Goal: Information Seeking & Learning: Learn about a topic

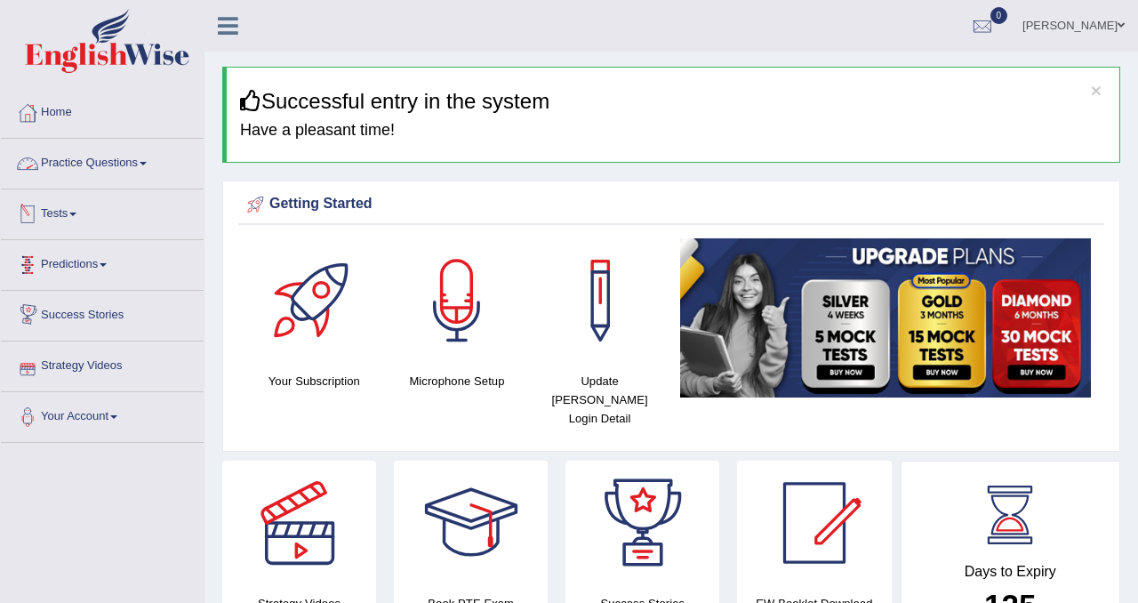
click at [124, 170] on link "Practice Questions" at bounding box center [102, 161] width 203 height 44
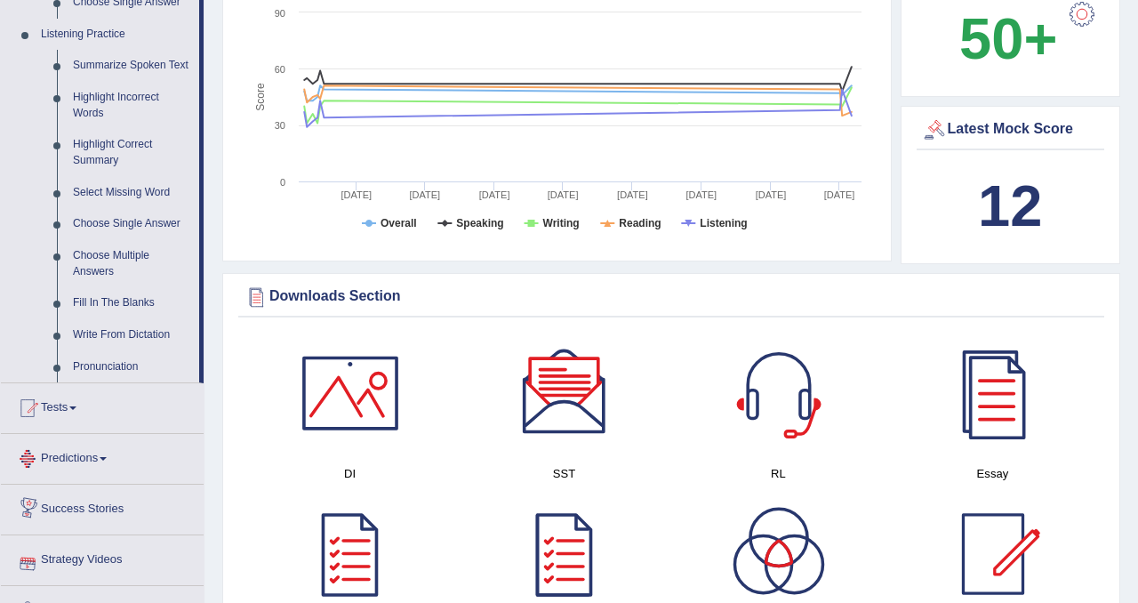
scroll to position [754, 0]
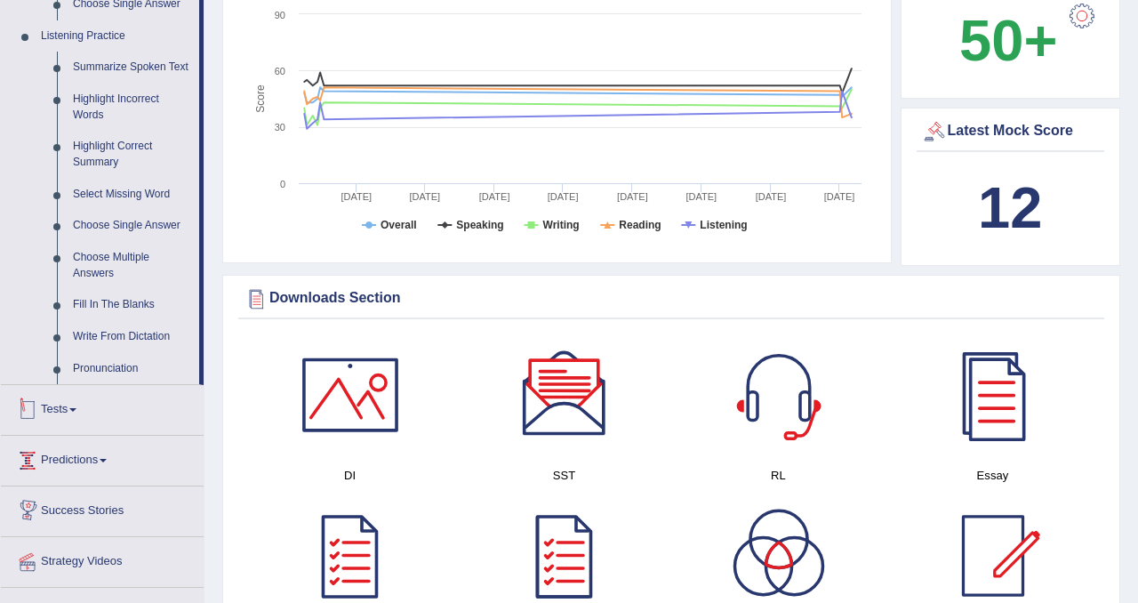
click at [76, 412] on span at bounding box center [72, 410] width 7 height 4
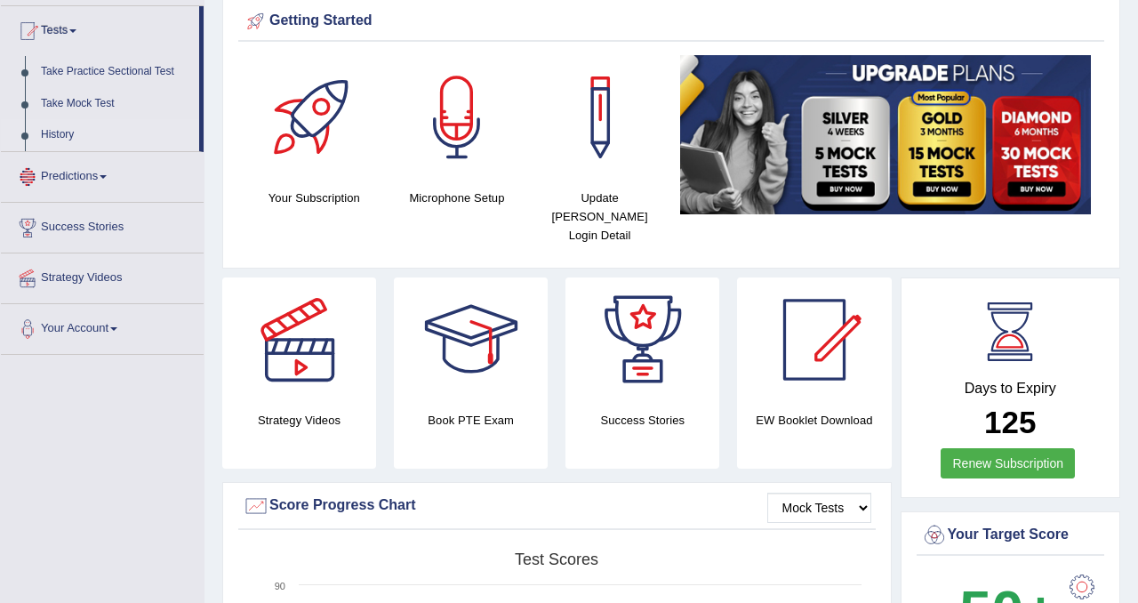
scroll to position [180, 0]
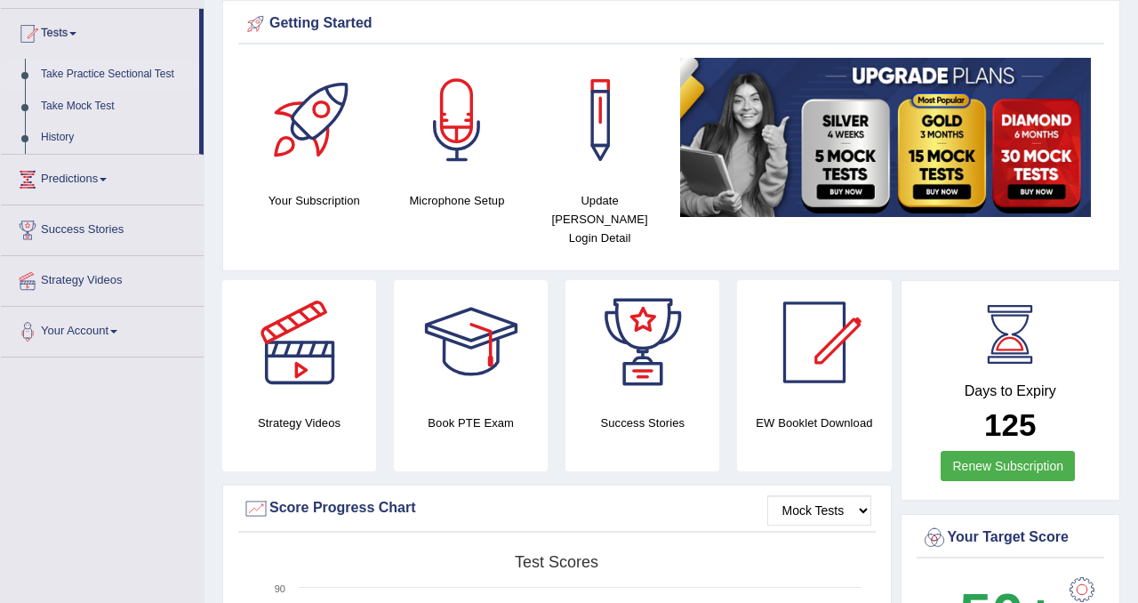
click at [116, 71] on link "Take Practice Sectional Test" at bounding box center [116, 75] width 166 height 32
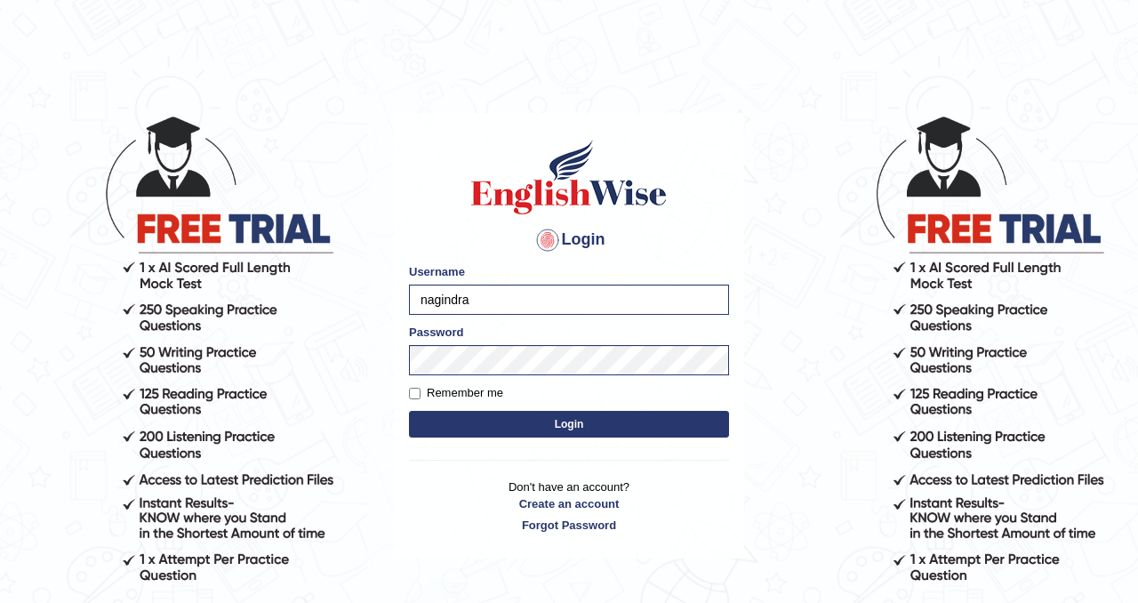
click at [509, 416] on button "Login" at bounding box center [569, 424] width 320 height 27
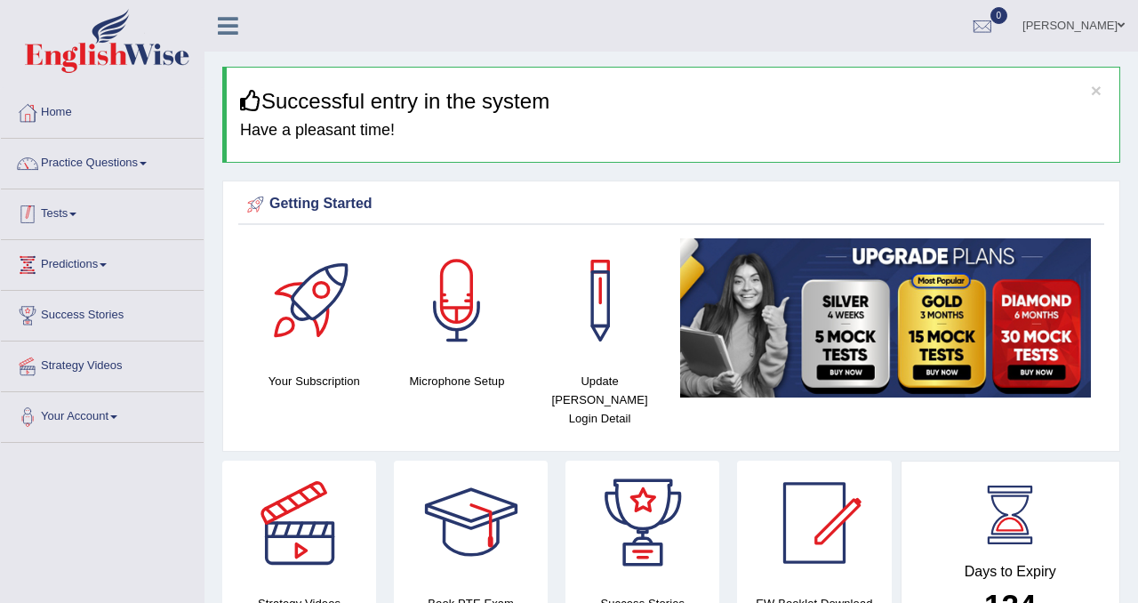
click at [78, 212] on link "Tests" at bounding box center [102, 211] width 203 height 44
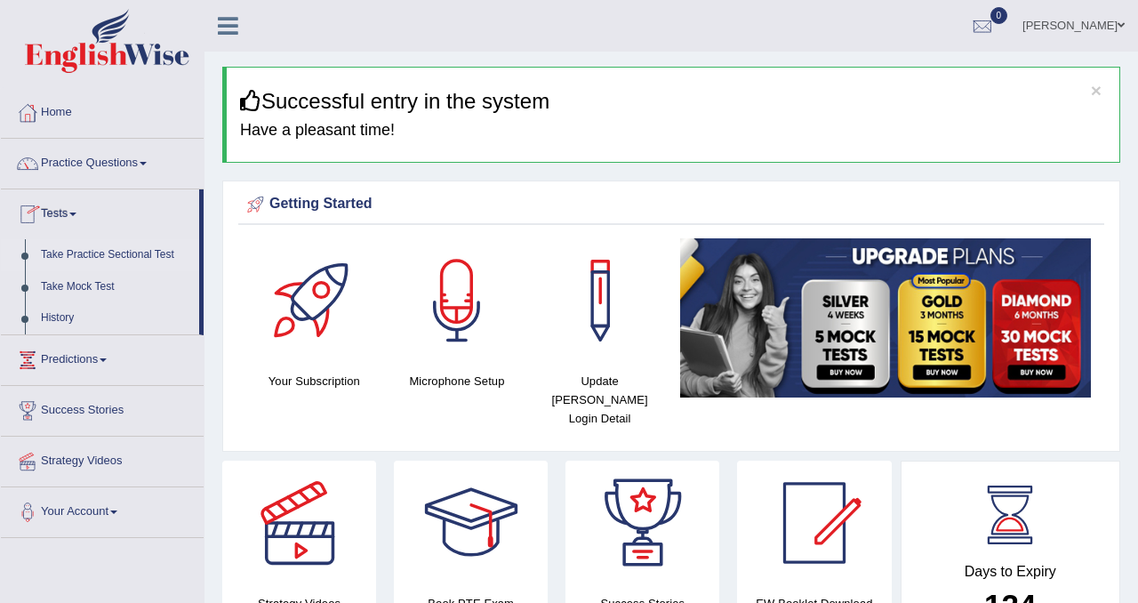
click at [91, 253] on link "Take Practice Sectional Test" at bounding box center [116, 255] width 166 height 32
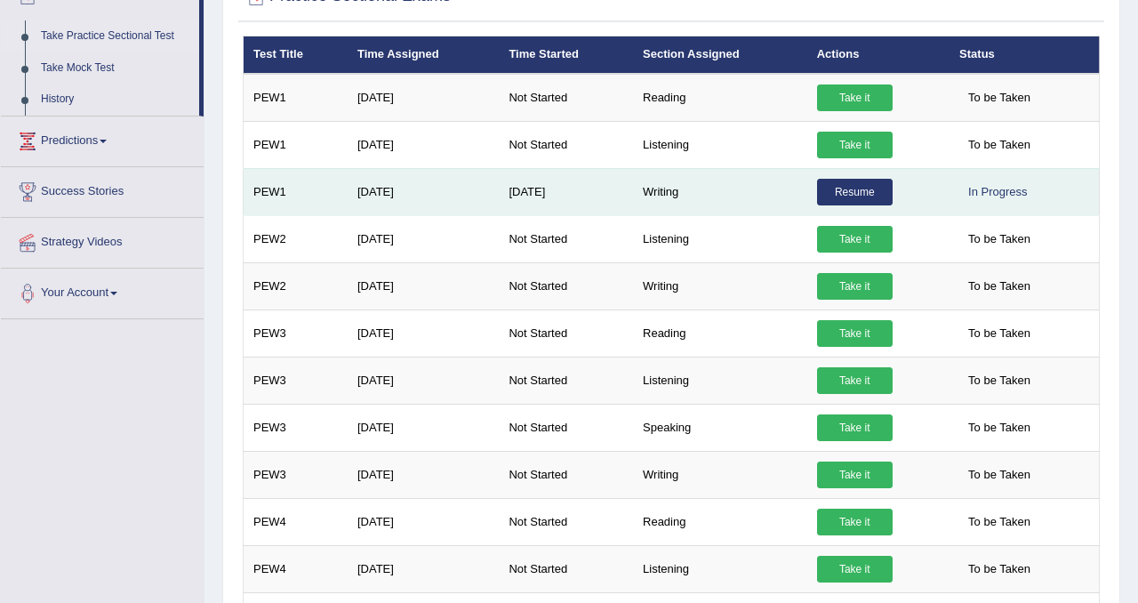
scroll to position [234, 0]
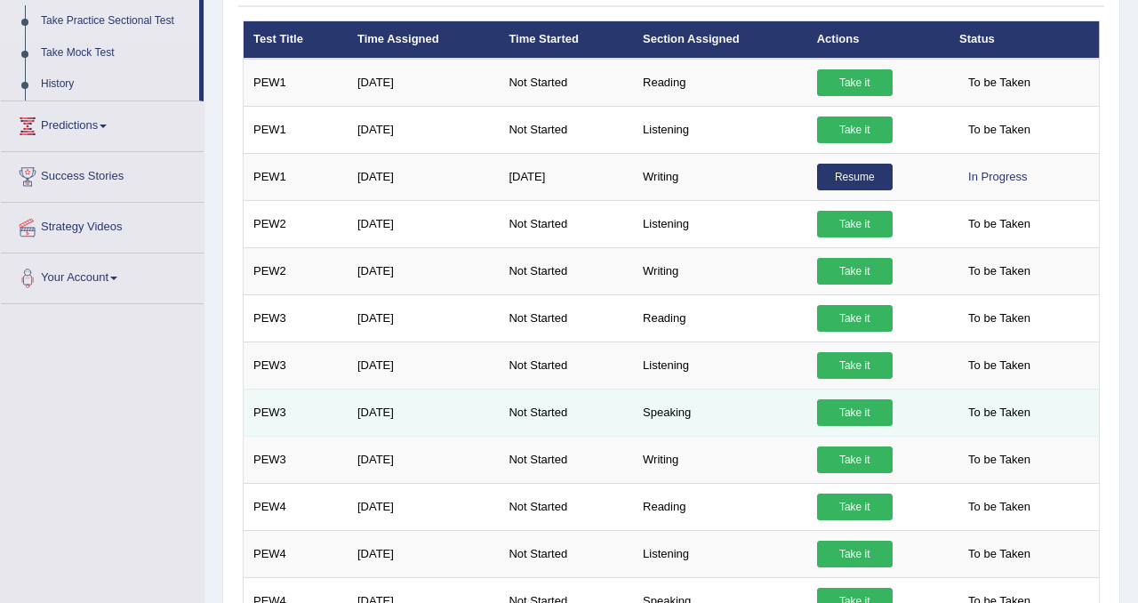
click at [859, 413] on link "Take it" at bounding box center [855, 412] width 76 height 27
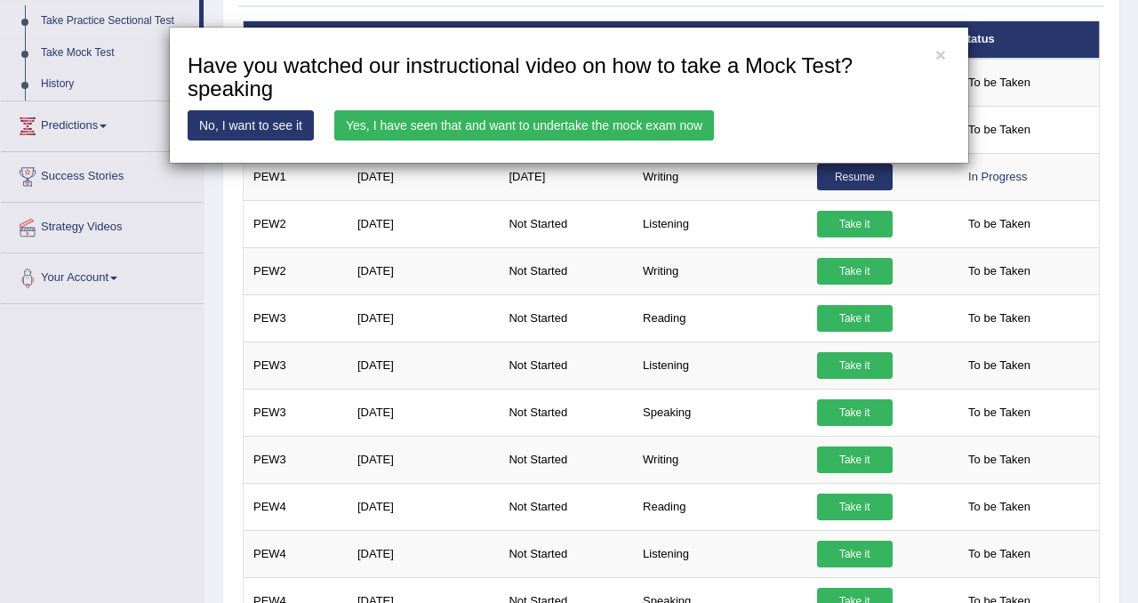
click at [637, 130] on link "Yes, I have seen that and want to undertake the mock exam now" at bounding box center [524, 125] width 380 height 30
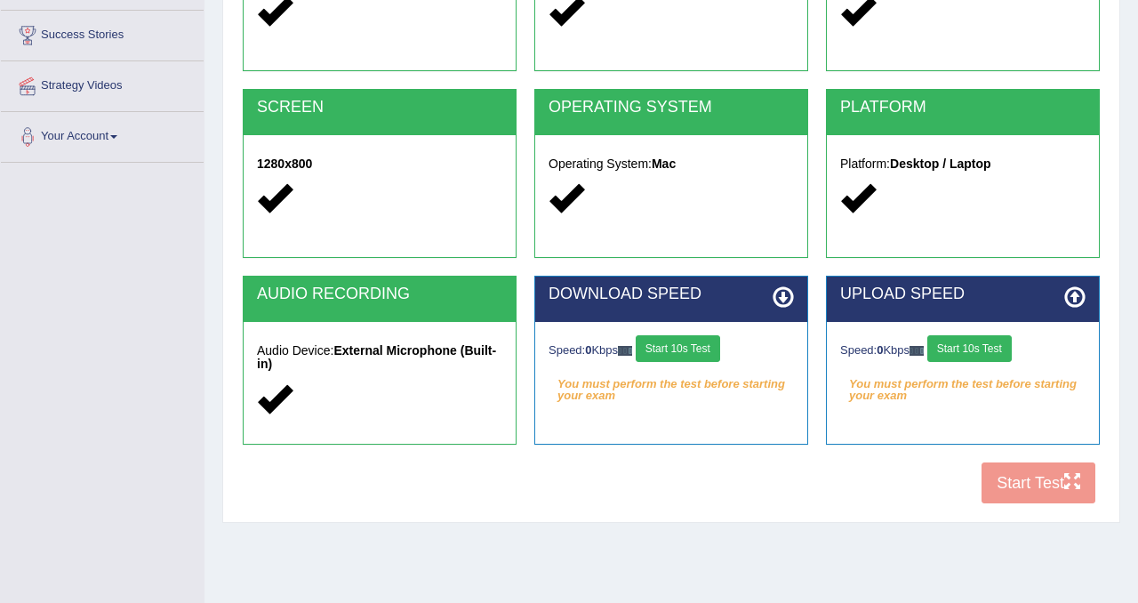
scroll to position [284, 0]
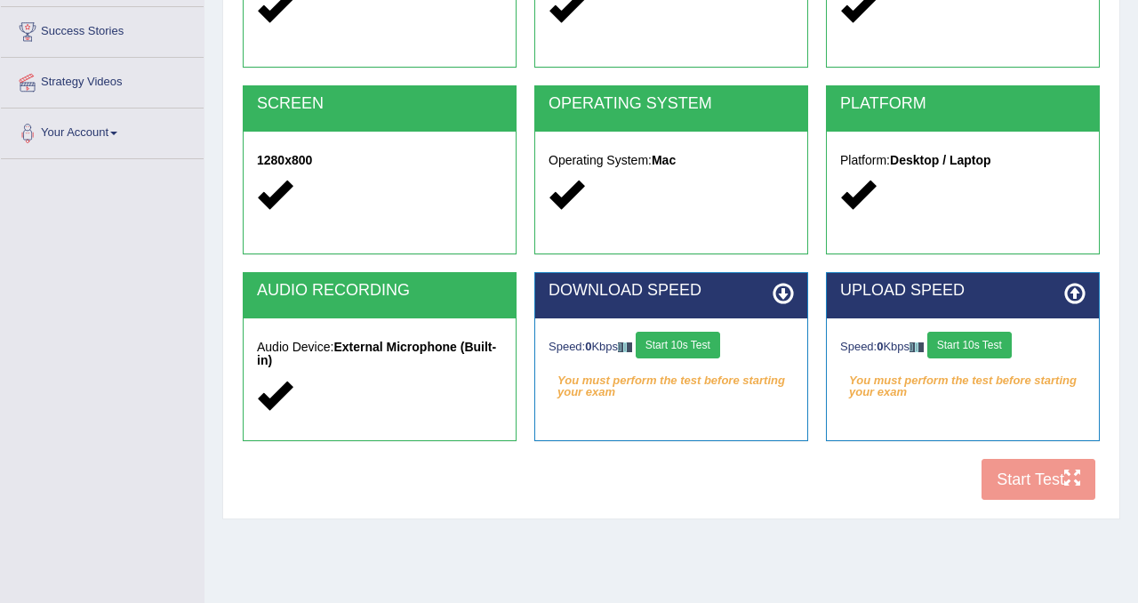
click at [709, 341] on button "Start 10s Test" at bounding box center [678, 345] width 84 height 27
click at [982, 343] on button "Start 10s Test" at bounding box center [969, 345] width 84 height 27
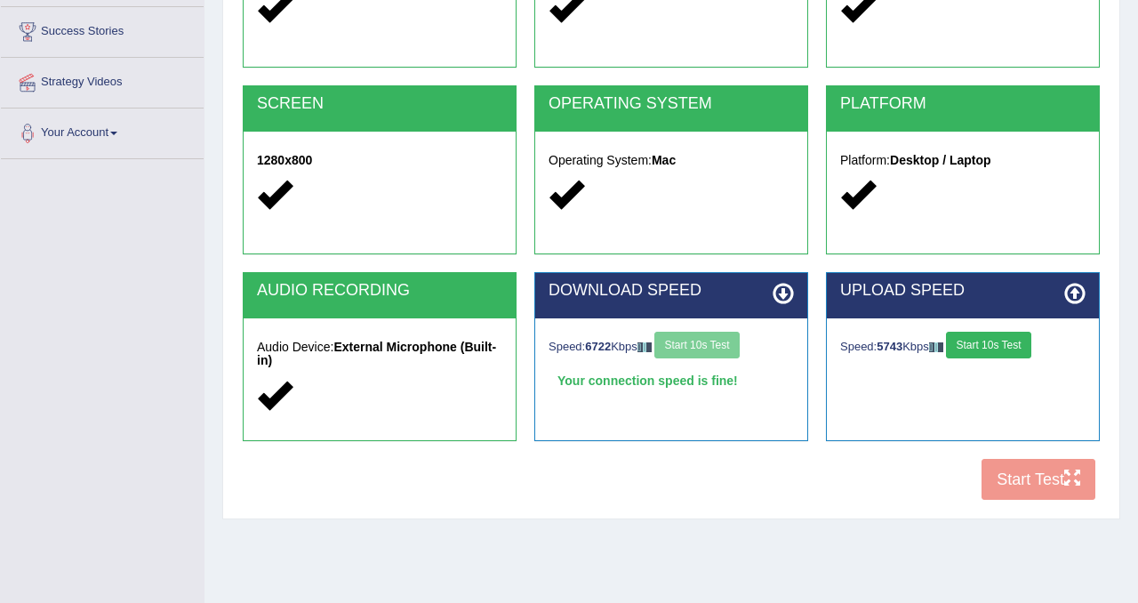
click at [992, 345] on button "Start 10s Test" at bounding box center [988, 345] width 84 height 27
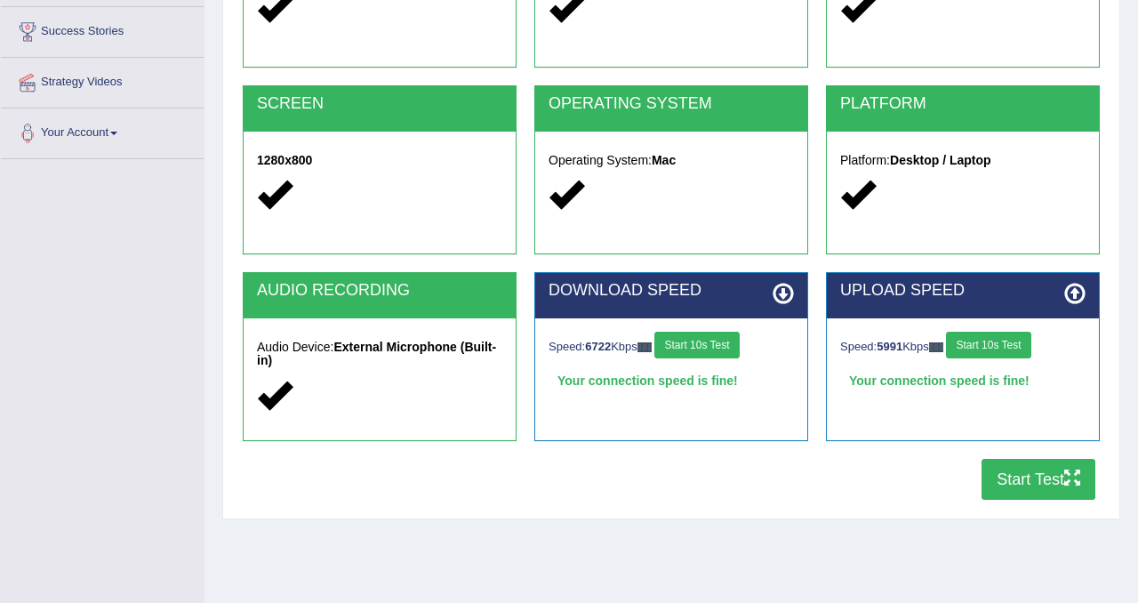
click at [1036, 485] on button "Start Test" at bounding box center [1039, 479] width 114 height 41
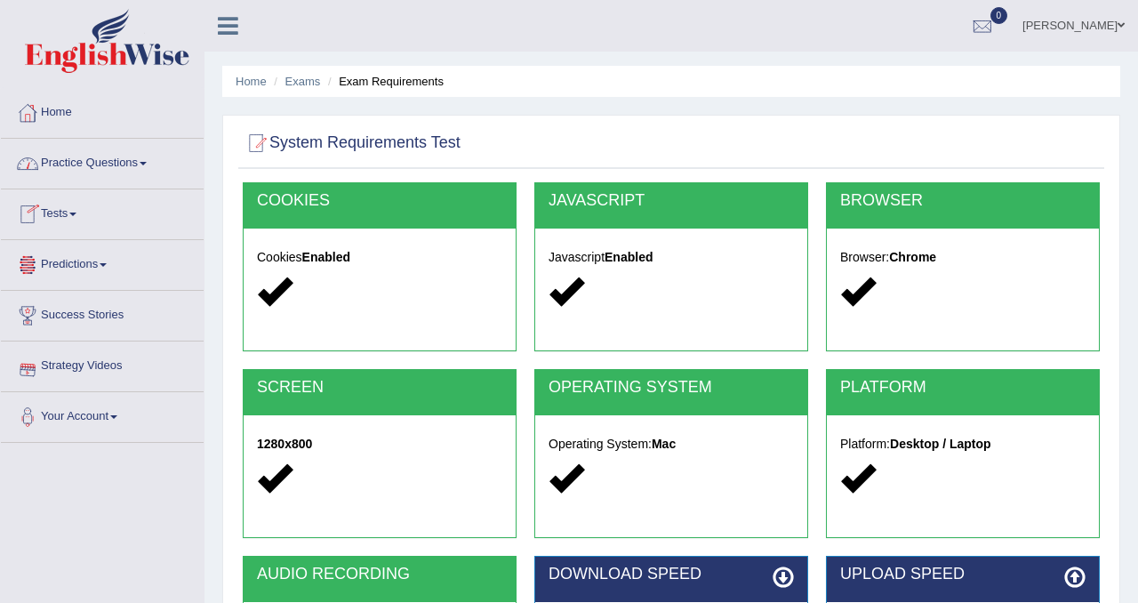
click at [94, 172] on link "Practice Questions" at bounding box center [102, 161] width 203 height 44
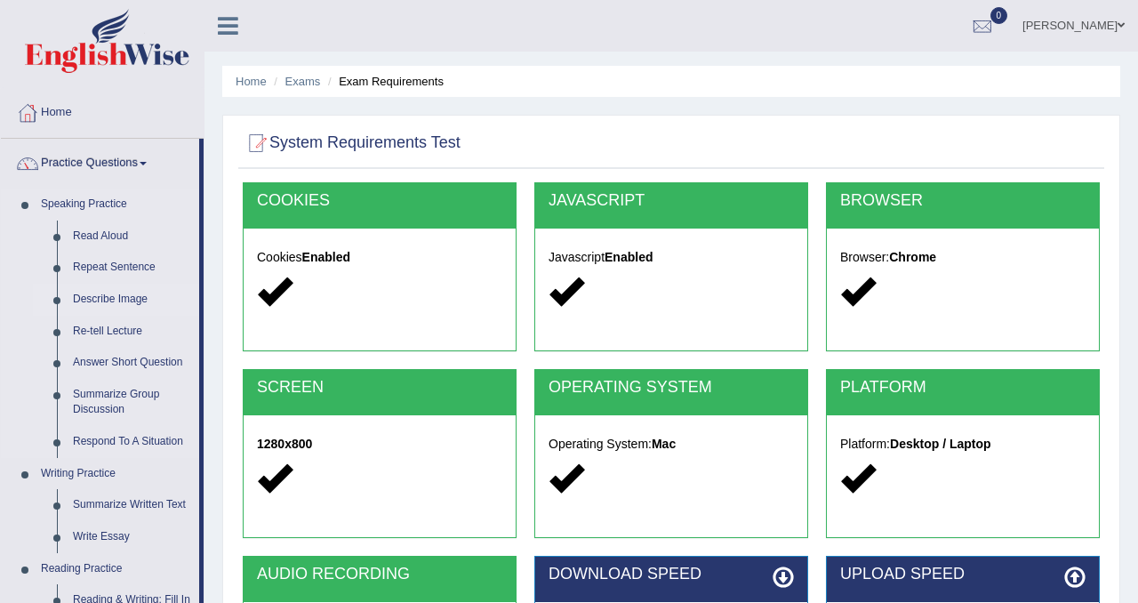
click at [119, 300] on link "Describe Image" at bounding box center [132, 300] width 134 height 32
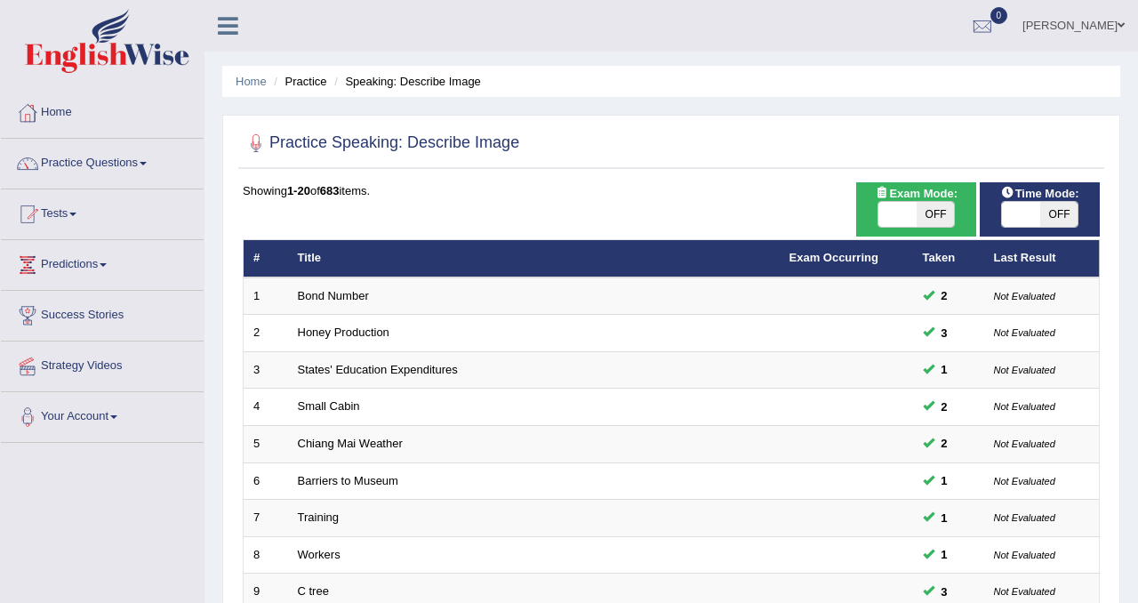
click at [942, 214] on span "OFF" at bounding box center [936, 214] width 38 height 25
checkbox input "true"
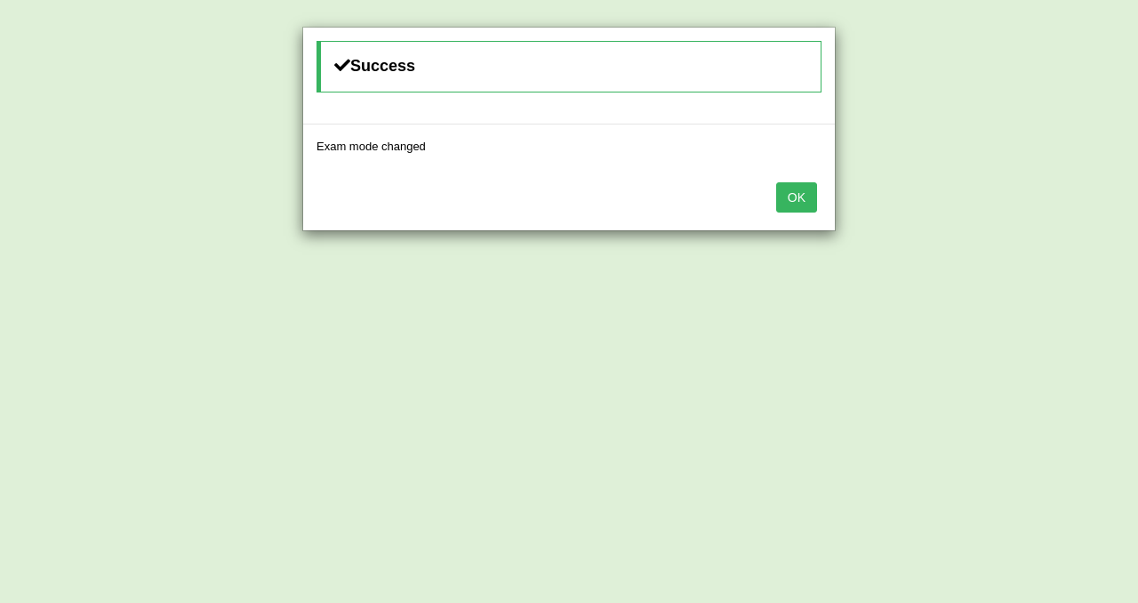
click at [813, 196] on button "OK" at bounding box center [796, 197] width 41 height 30
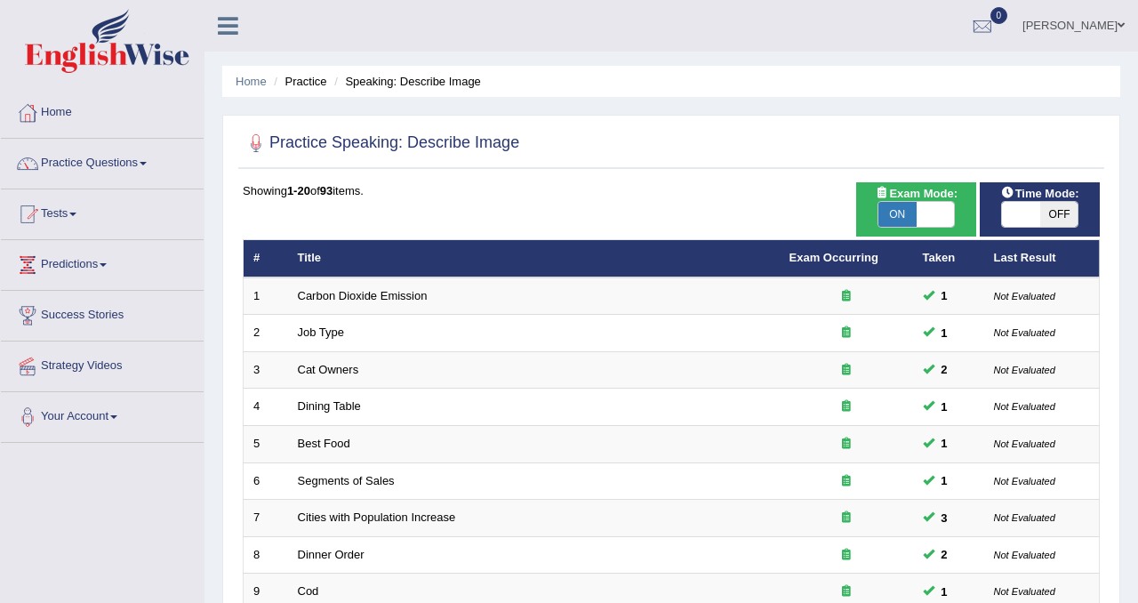
click at [1056, 220] on span "OFF" at bounding box center [1059, 214] width 38 height 25
checkbox input "true"
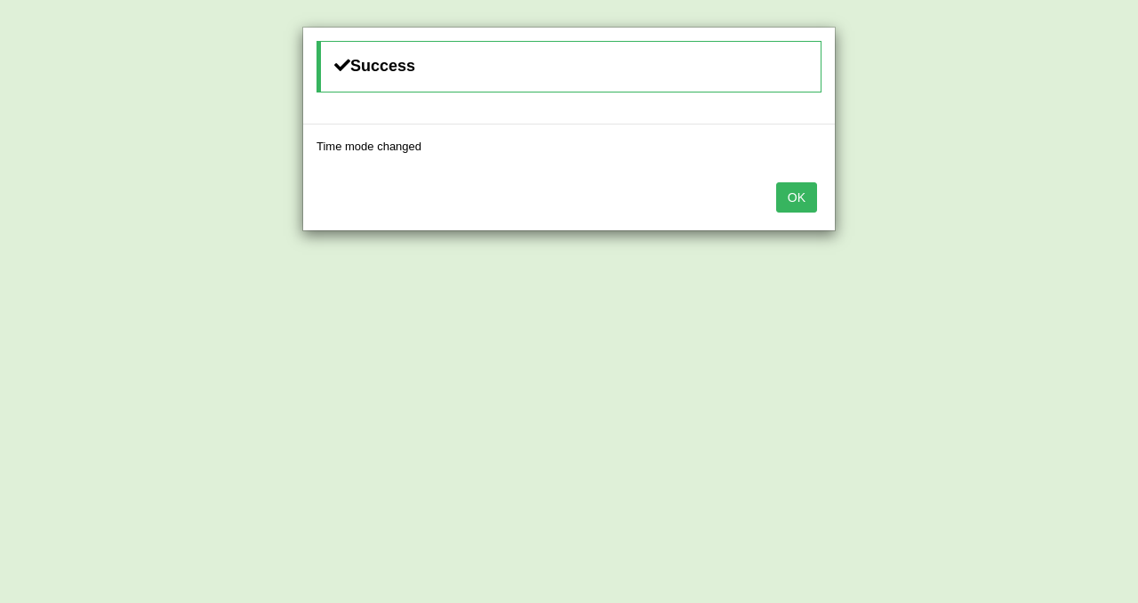
click at [804, 200] on button "OK" at bounding box center [796, 197] width 41 height 30
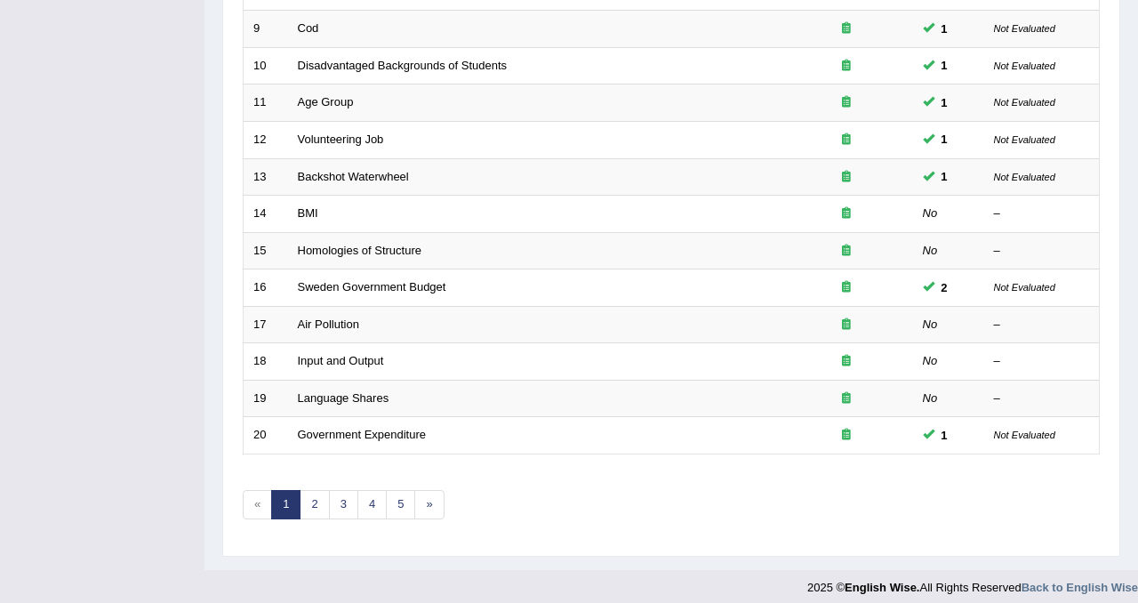
scroll to position [574, 0]
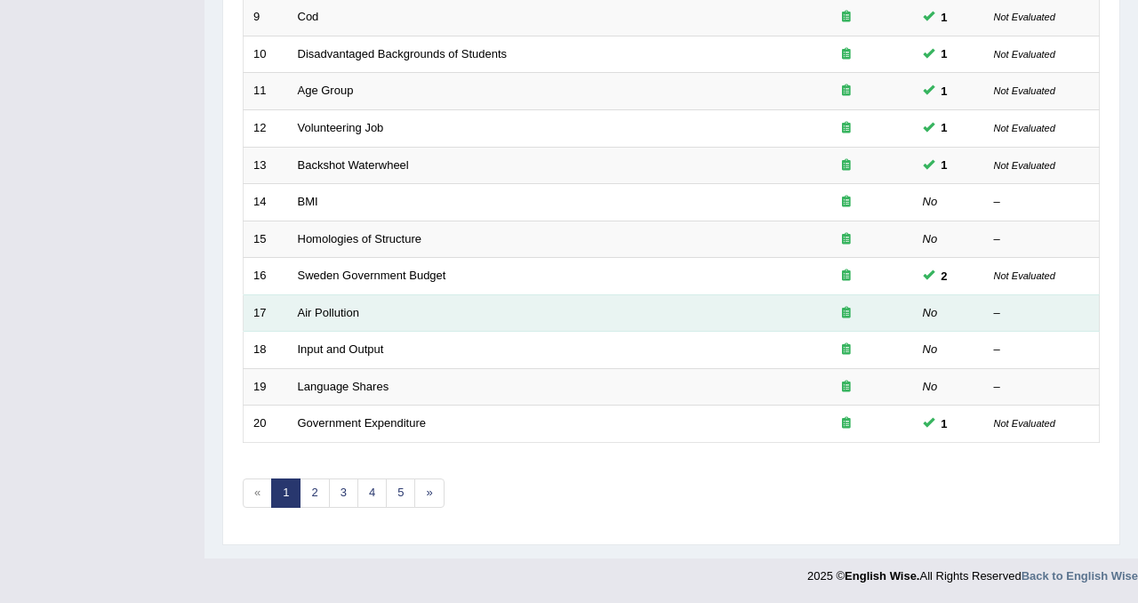
click at [444, 315] on td "Air Pollution" at bounding box center [534, 312] width 492 height 37
click at [345, 316] on link "Air Pollution" at bounding box center [328, 312] width 61 height 13
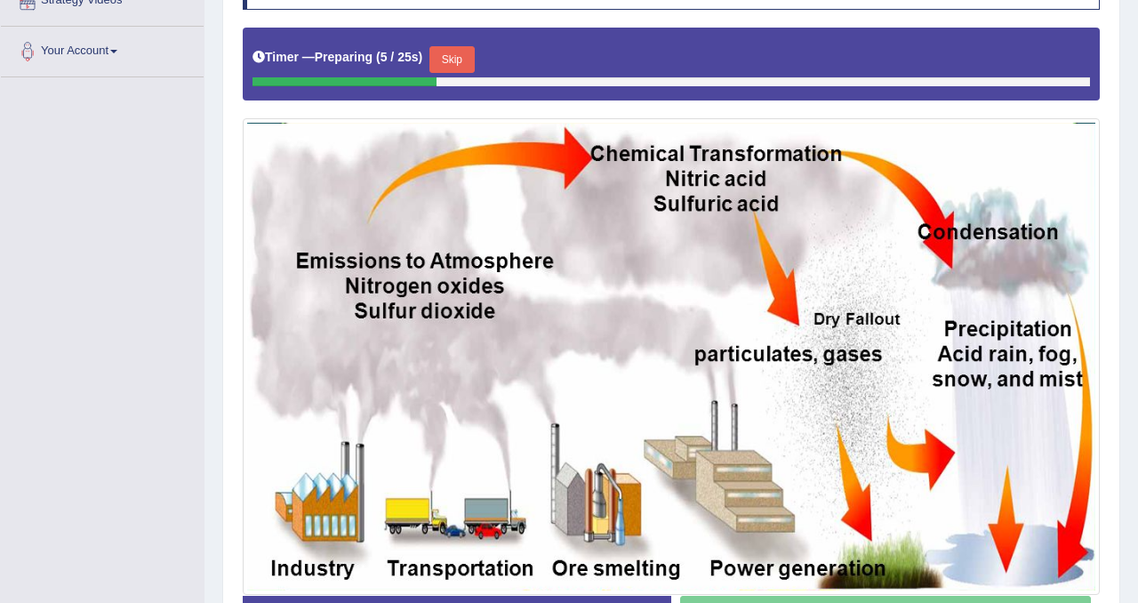
scroll to position [378, 0]
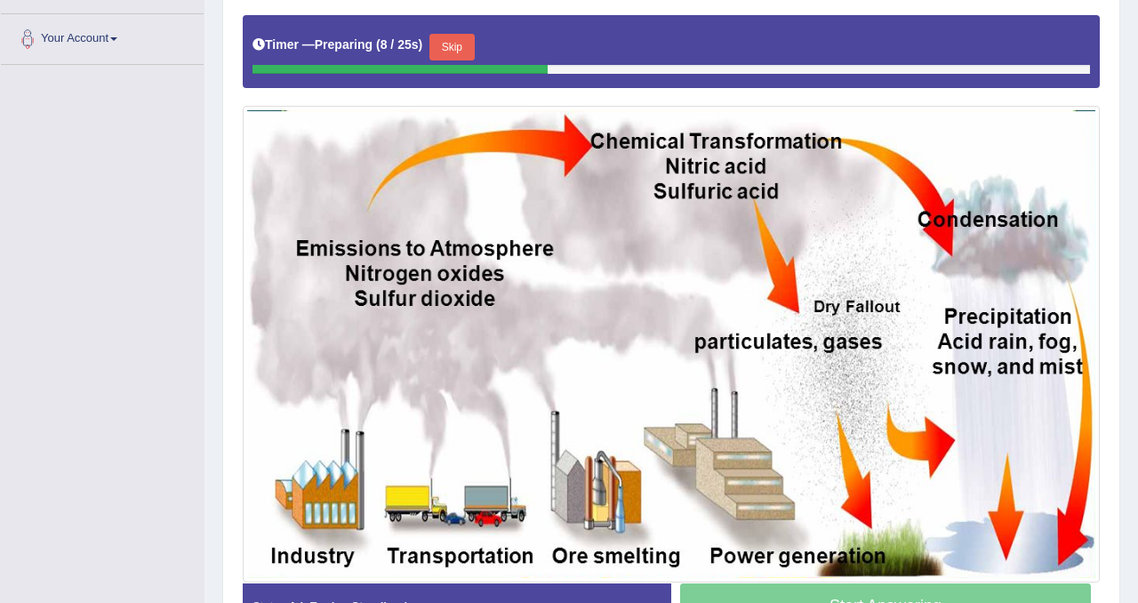
click at [453, 46] on button "Skip" at bounding box center [451, 47] width 44 height 27
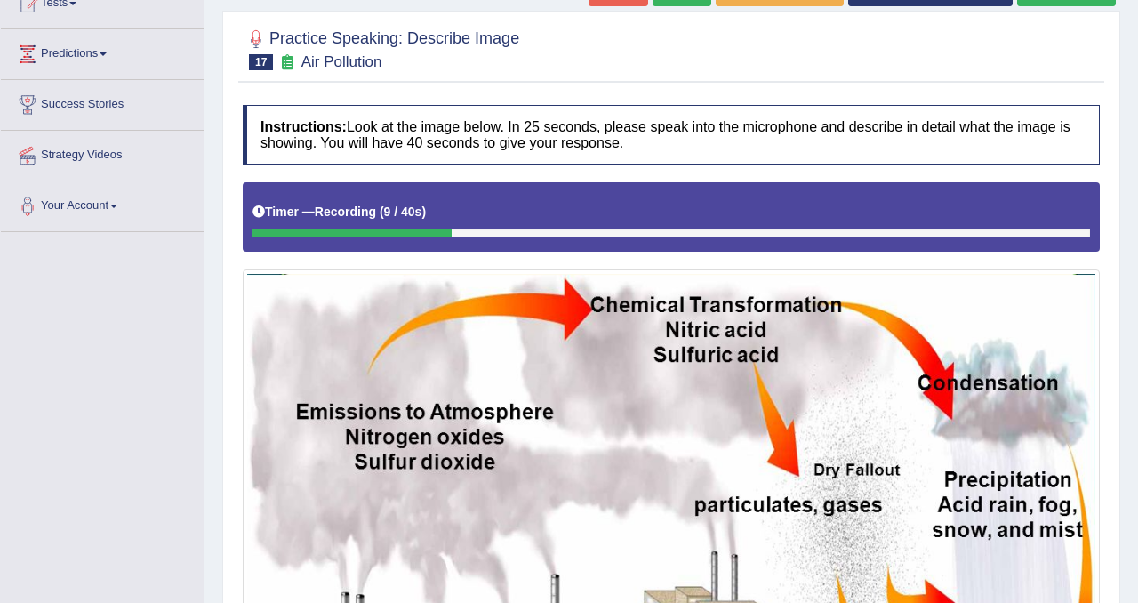
scroll to position [195, 0]
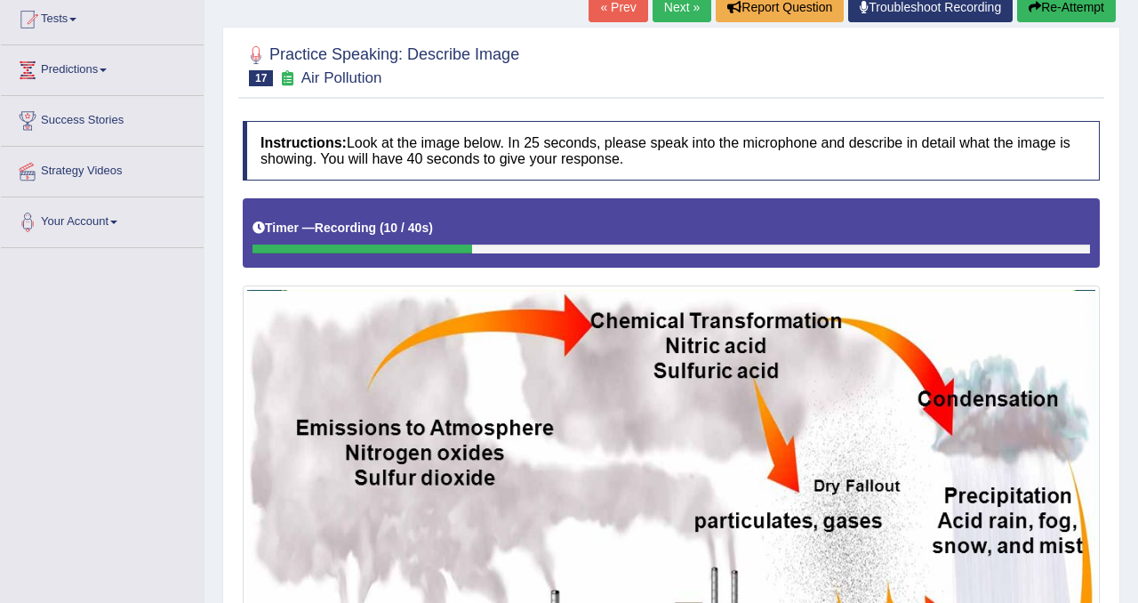
click at [1074, 13] on button "Re-Attempt" at bounding box center [1066, 7] width 99 height 30
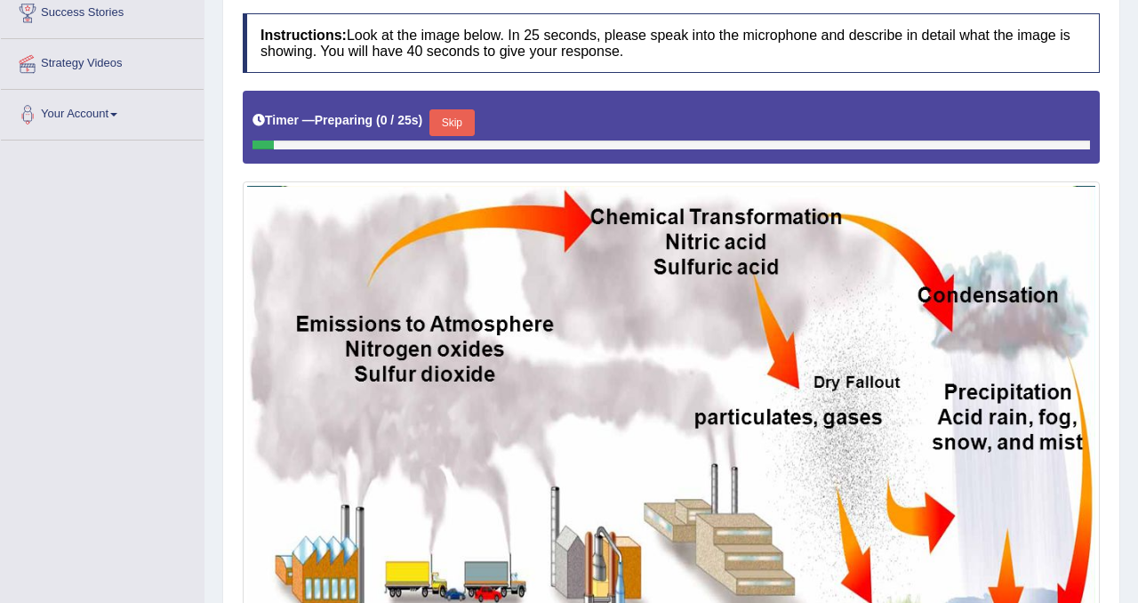
scroll to position [402, 0]
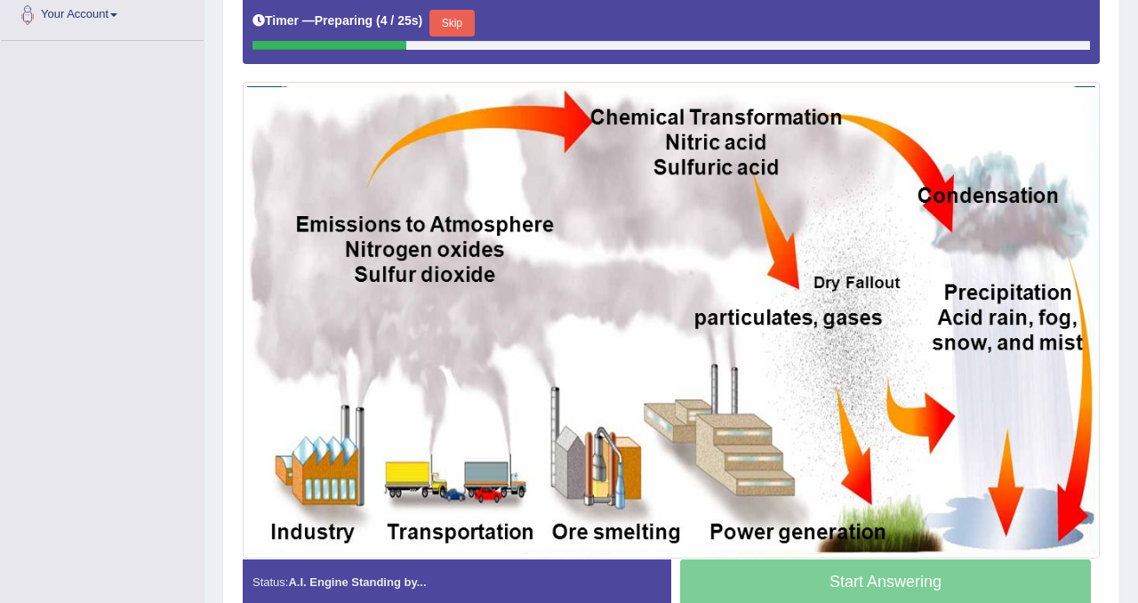
click at [467, 25] on button "Skip" at bounding box center [451, 23] width 44 height 27
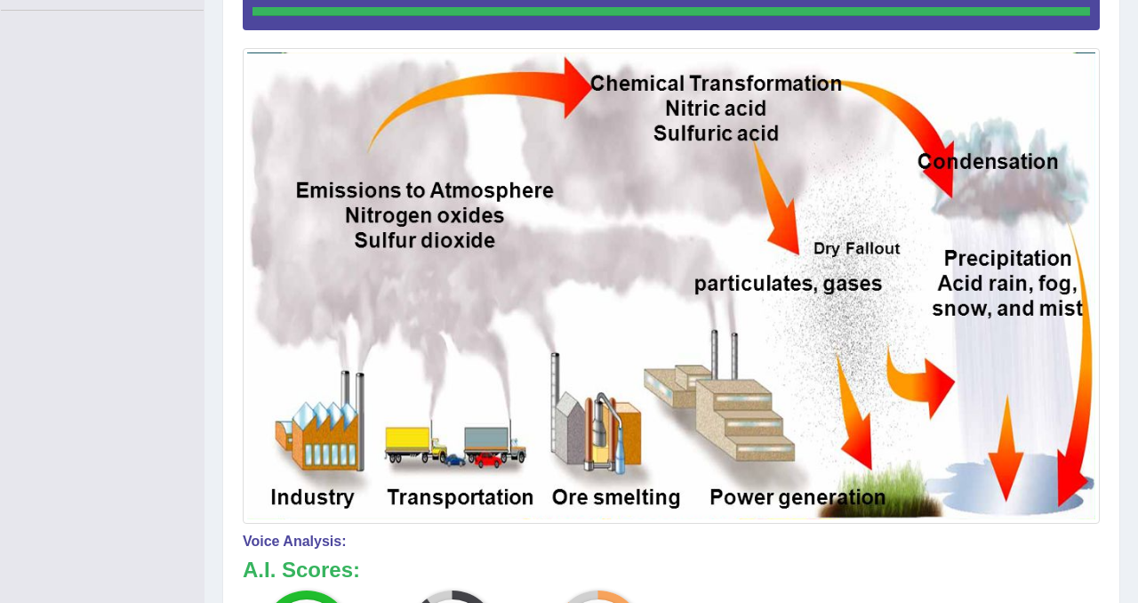
scroll to position [0, 0]
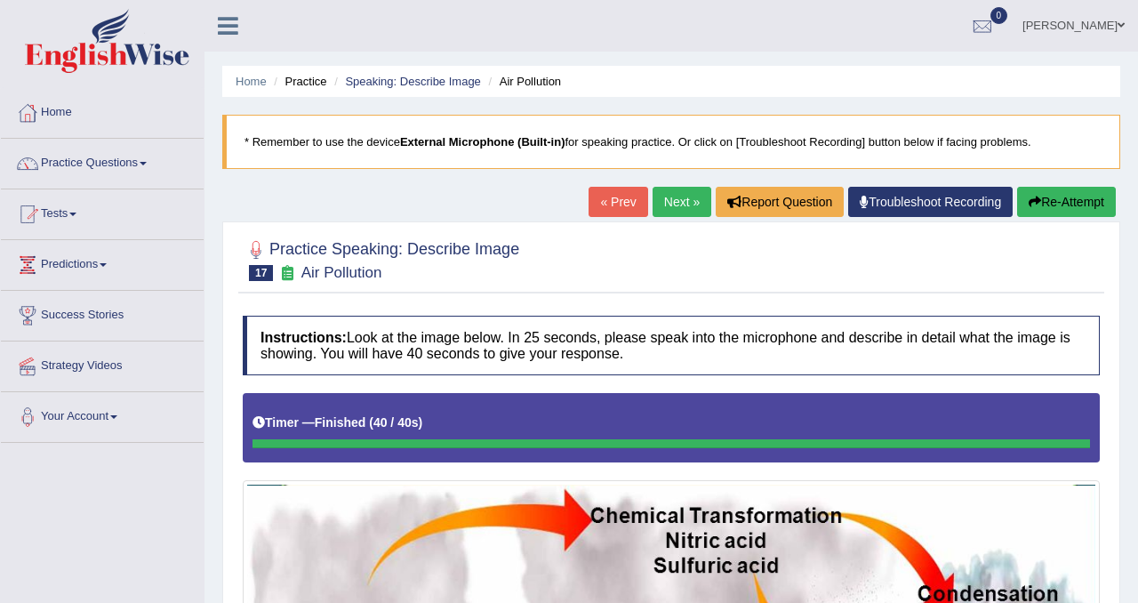
click at [1060, 195] on button "Re-Attempt" at bounding box center [1066, 202] width 99 height 30
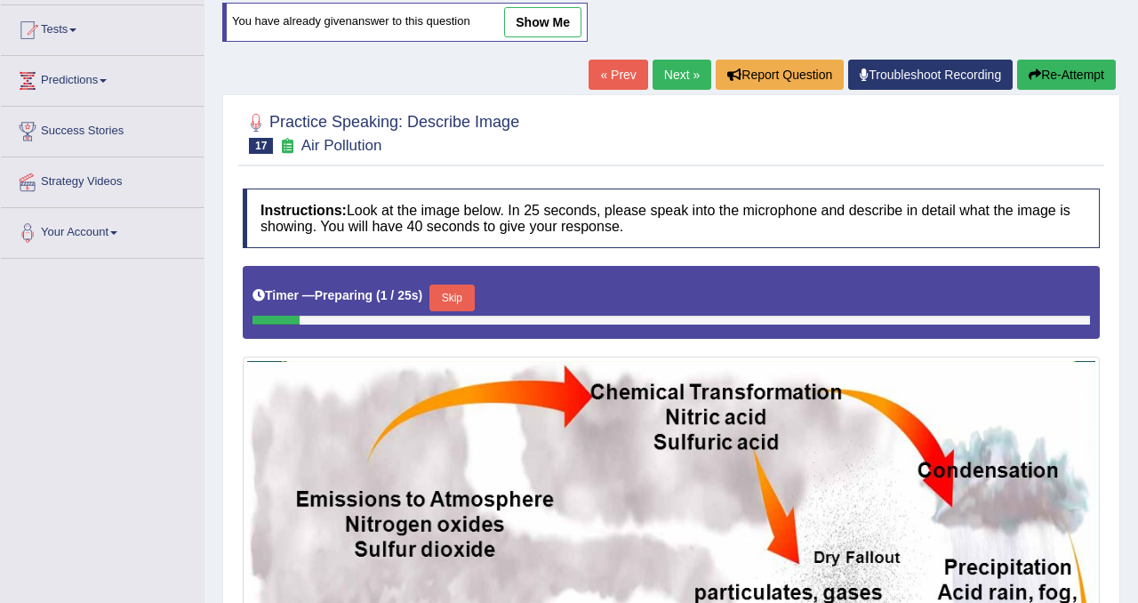
scroll to position [195, 0]
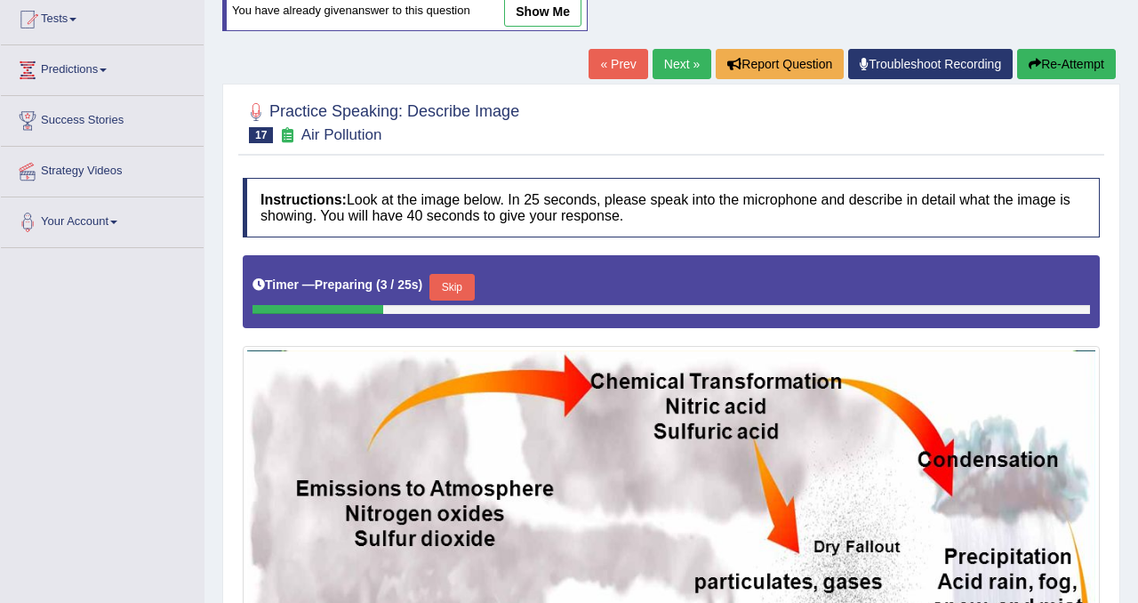
click at [474, 283] on button "Skip" at bounding box center [451, 287] width 44 height 27
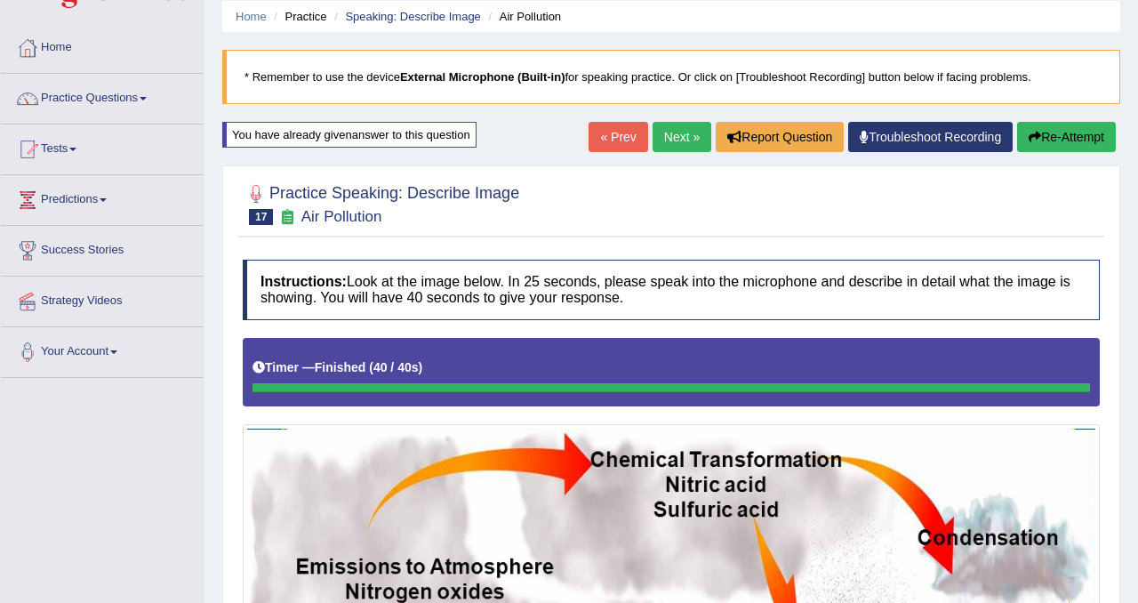
scroll to position [0, 0]
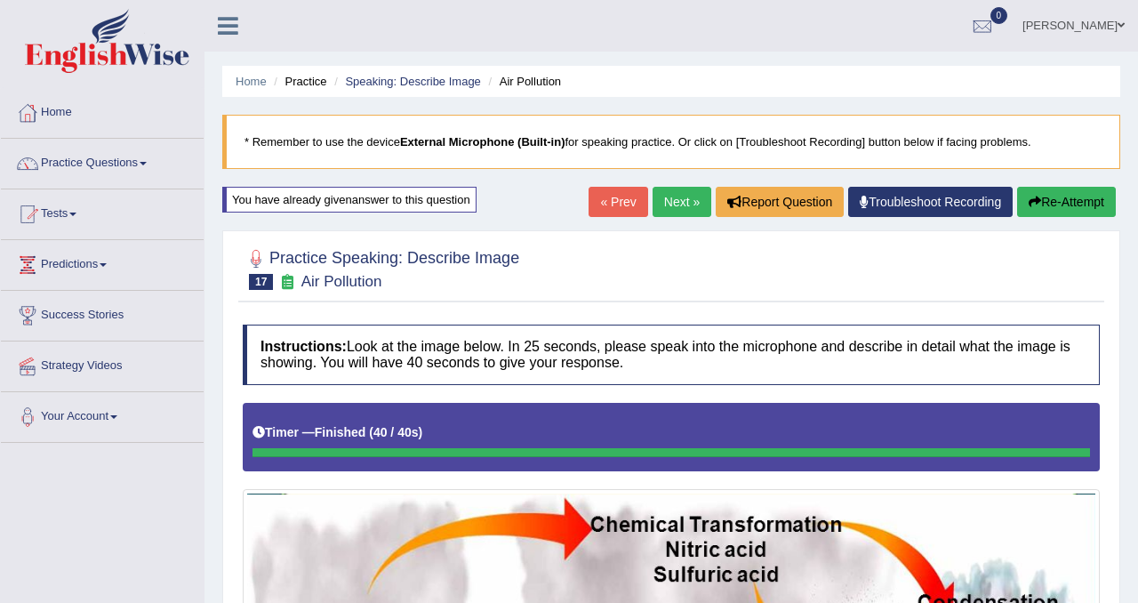
click at [674, 205] on link "Next »" at bounding box center [682, 202] width 59 height 30
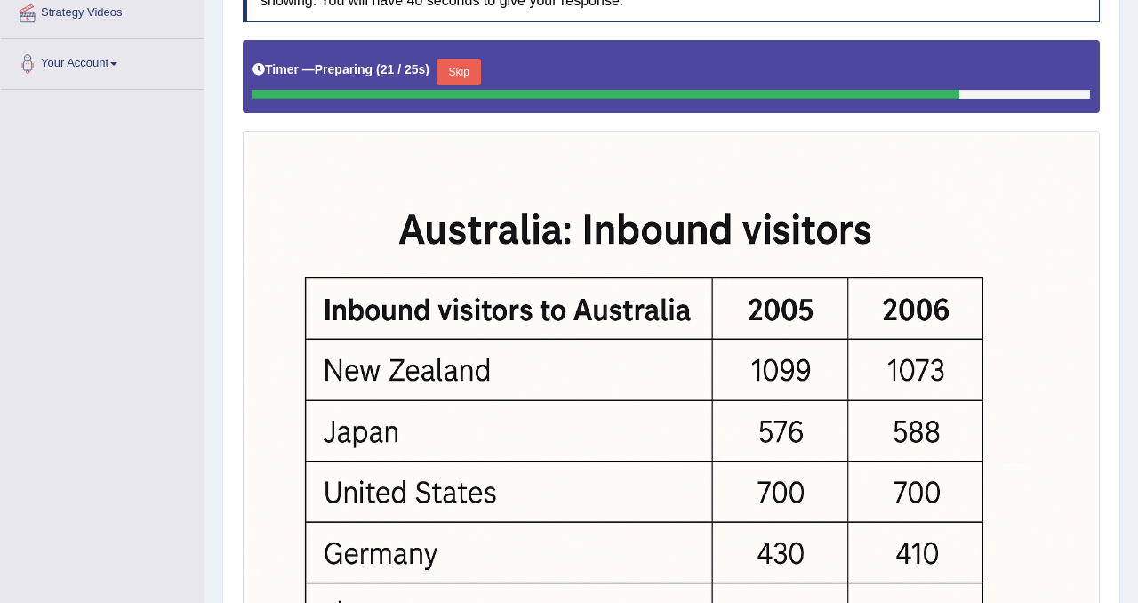
scroll to position [349, 0]
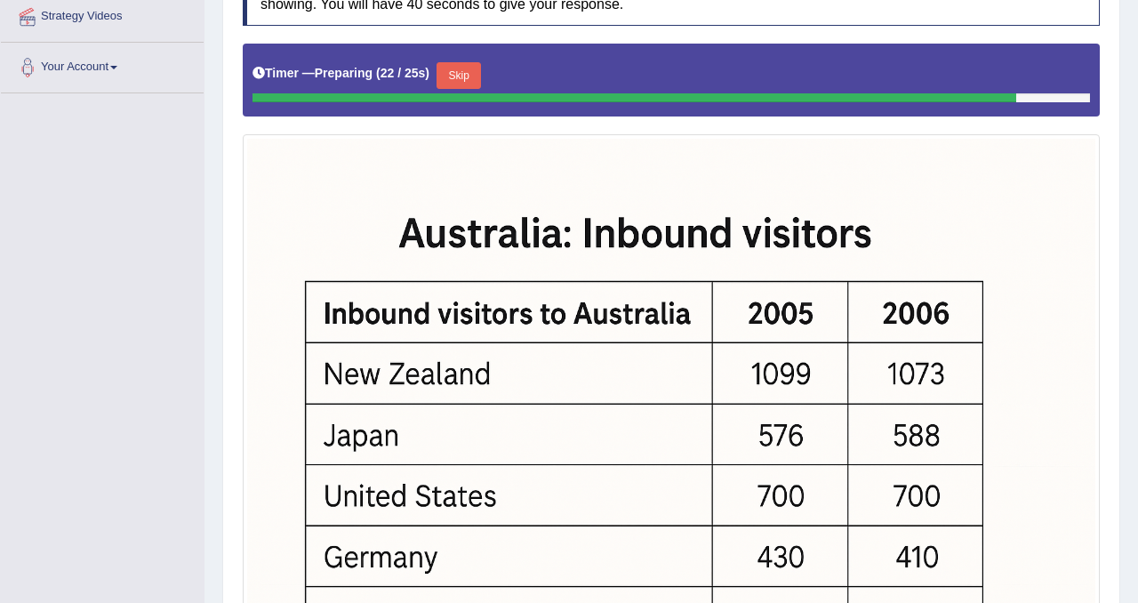
click at [478, 75] on button "Skip" at bounding box center [459, 75] width 44 height 27
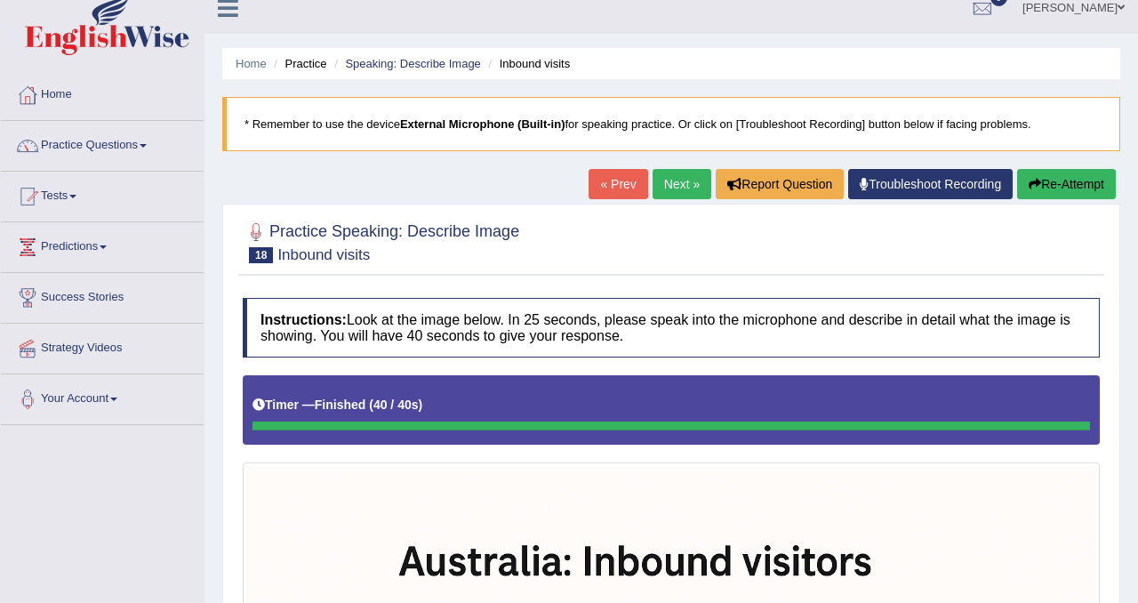
scroll to position [0, 0]
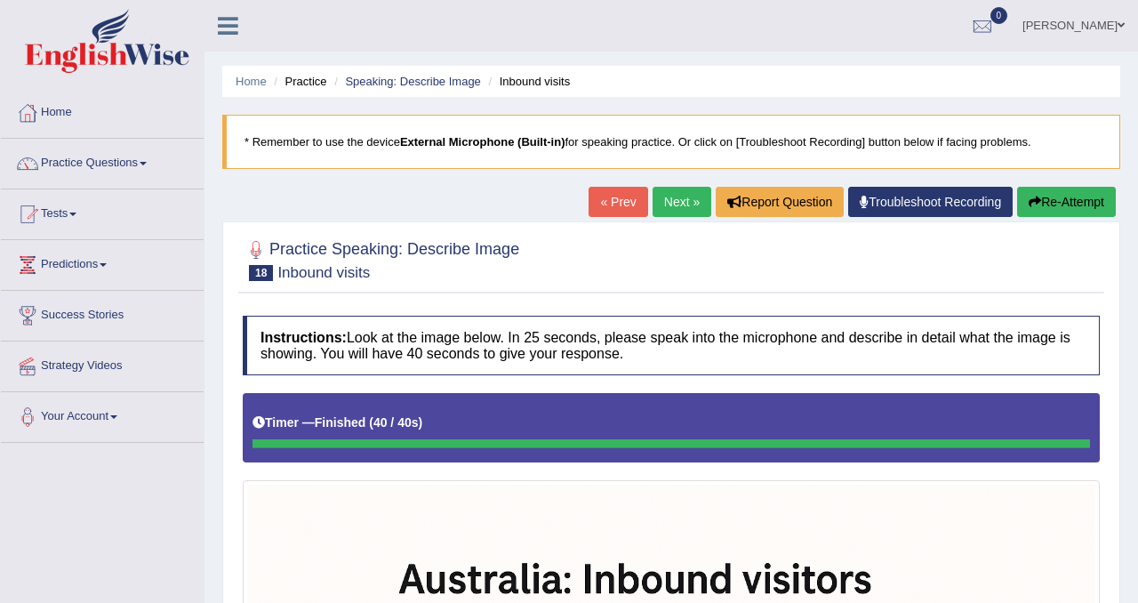
click at [1055, 202] on button "Re-Attempt" at bounding box center [1066, 202] width 99 height 30
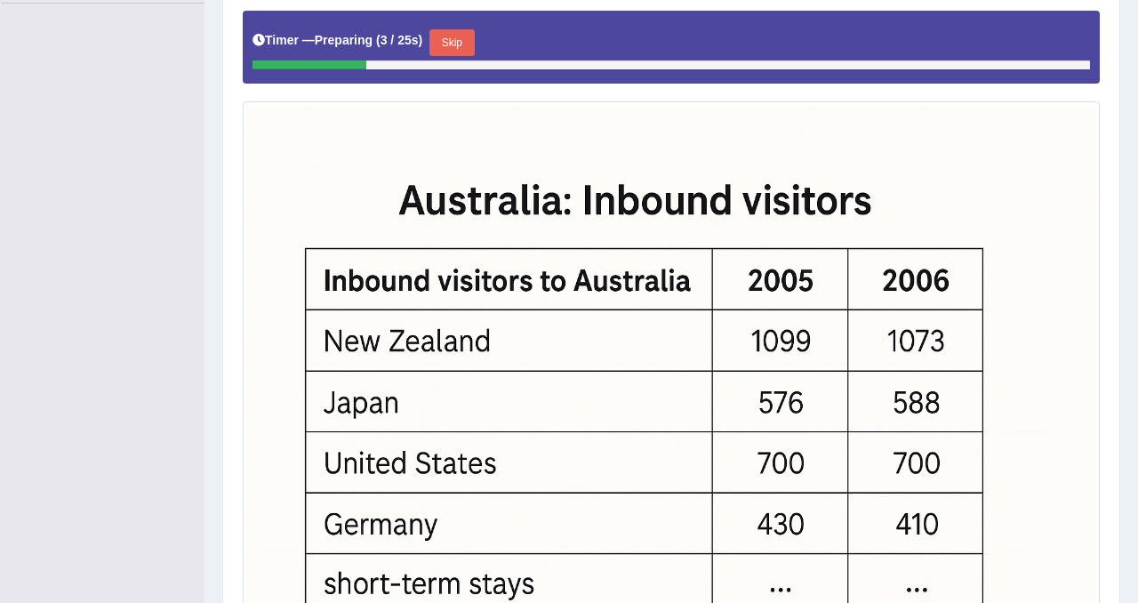
scroll to position [438, 0]
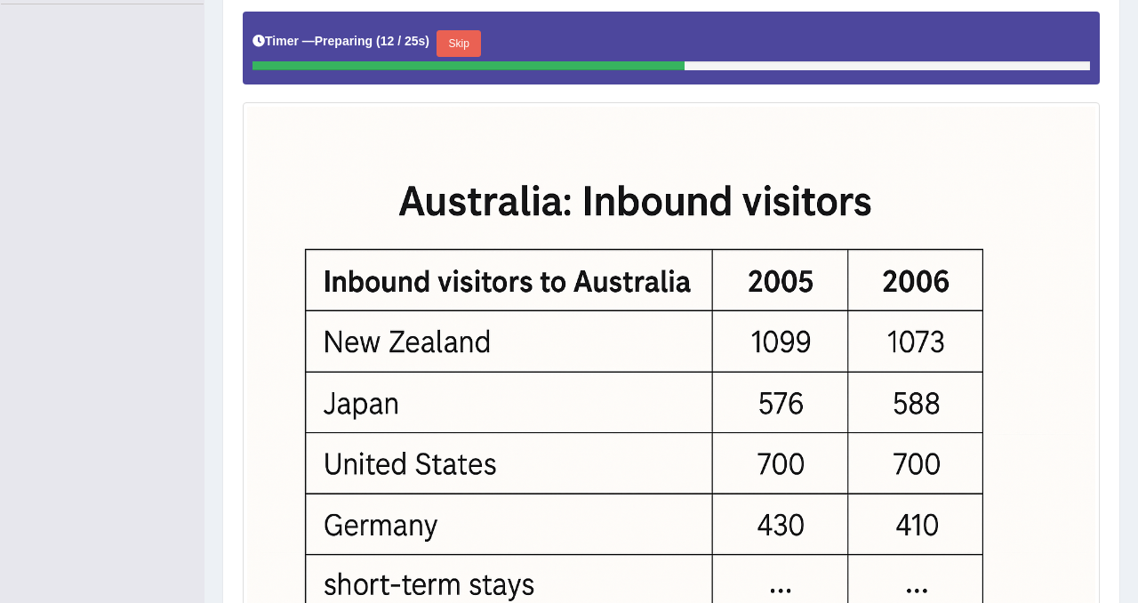
click at [472, 43] on button "Skip" at bounding box center [459, 43] width 44 height 27
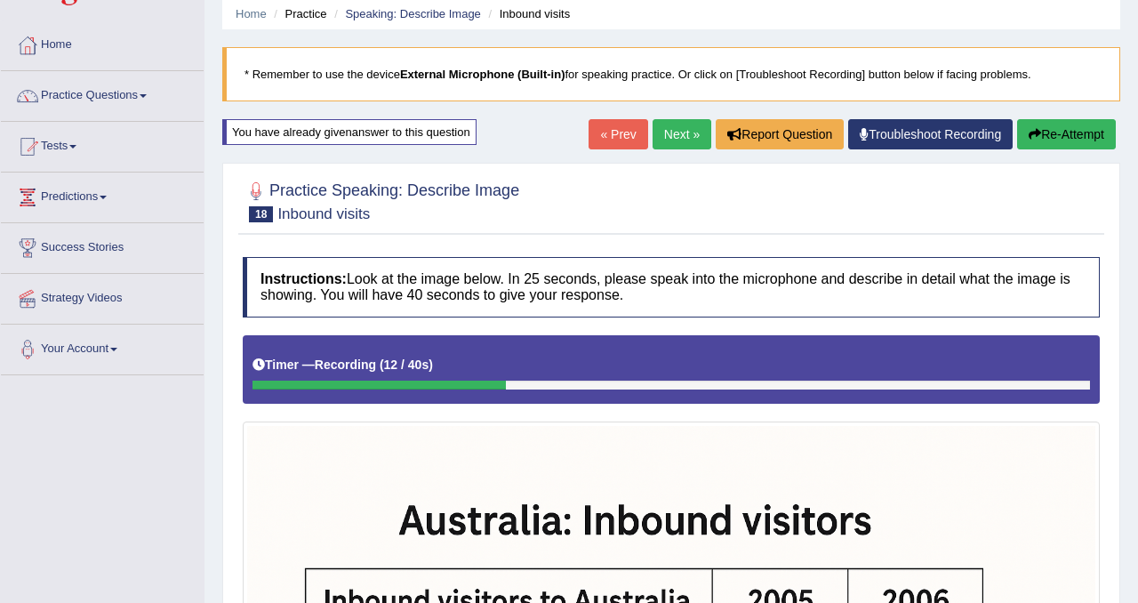
scroll to position [60, 0]
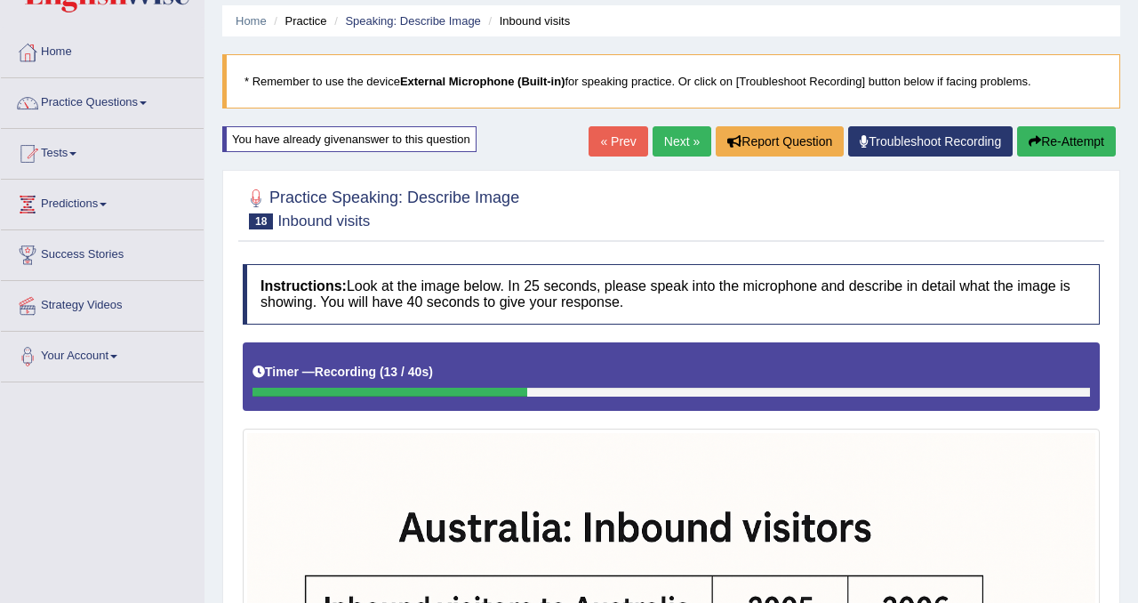
click at [1054, 138] on button "Re-Attempt" at bounding box center [1066, 141] width 99 height 30
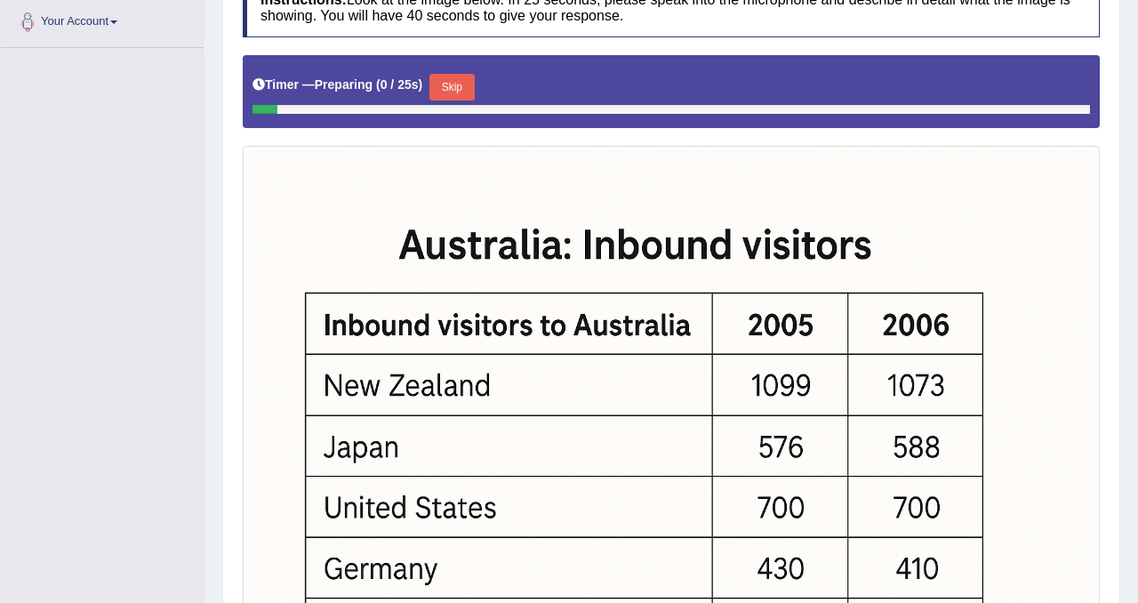
scroll to position [396, 0]
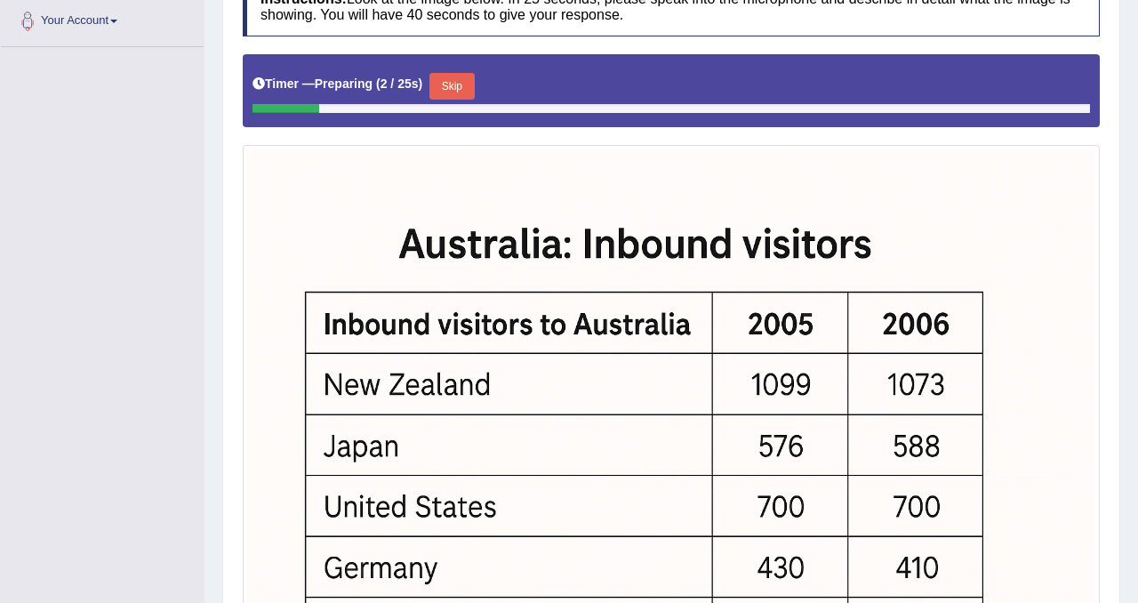
click at [455, 87] on button "Skip" at bounding box center [451, 86] width 44 height 27
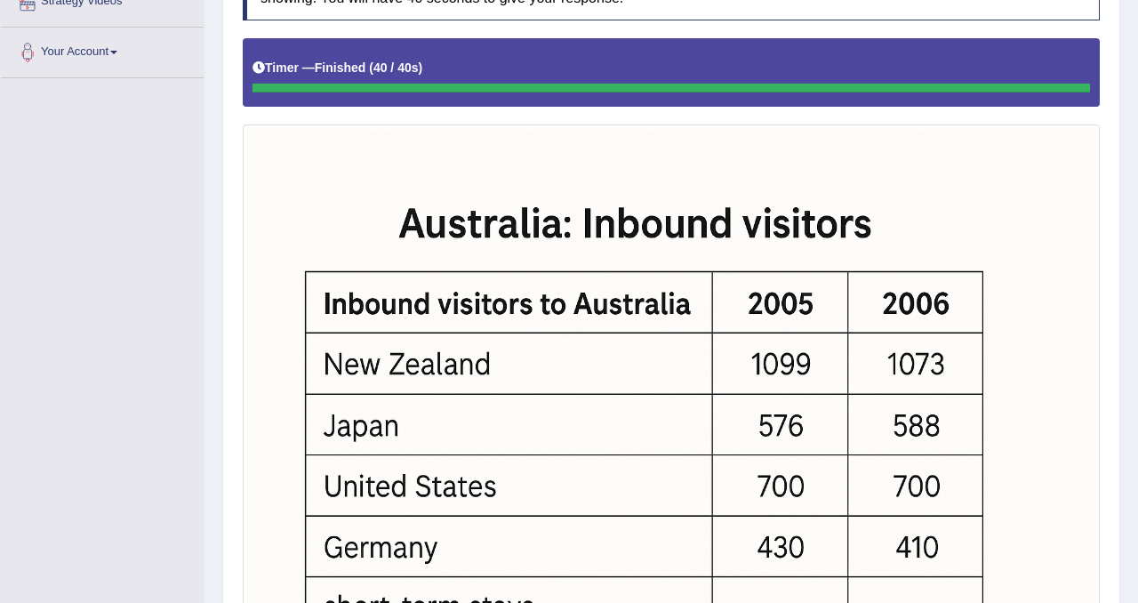
scroll to position [0, 0]
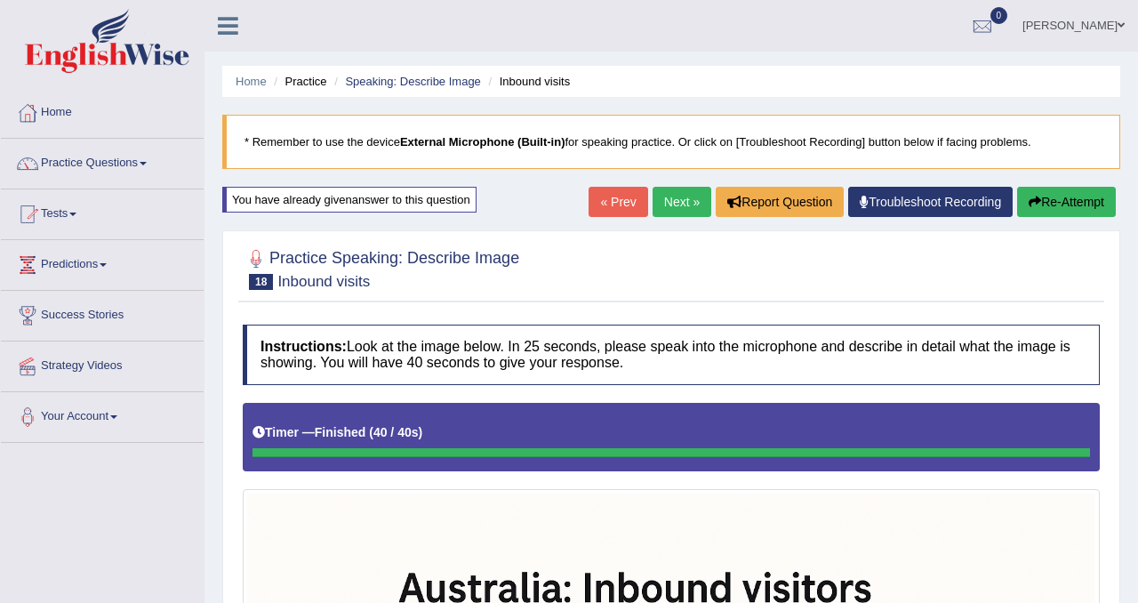
click at [1050, 198] on button "Re-Attempt" at bounding box center [1066, 202] width 99 height 30
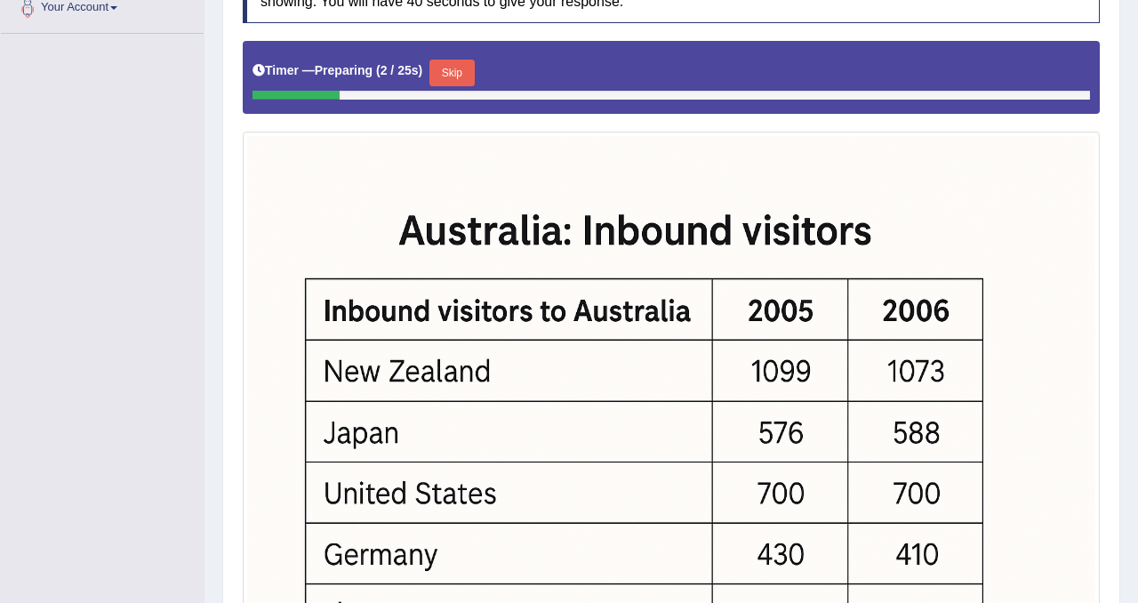
scroll to position [218, 0]
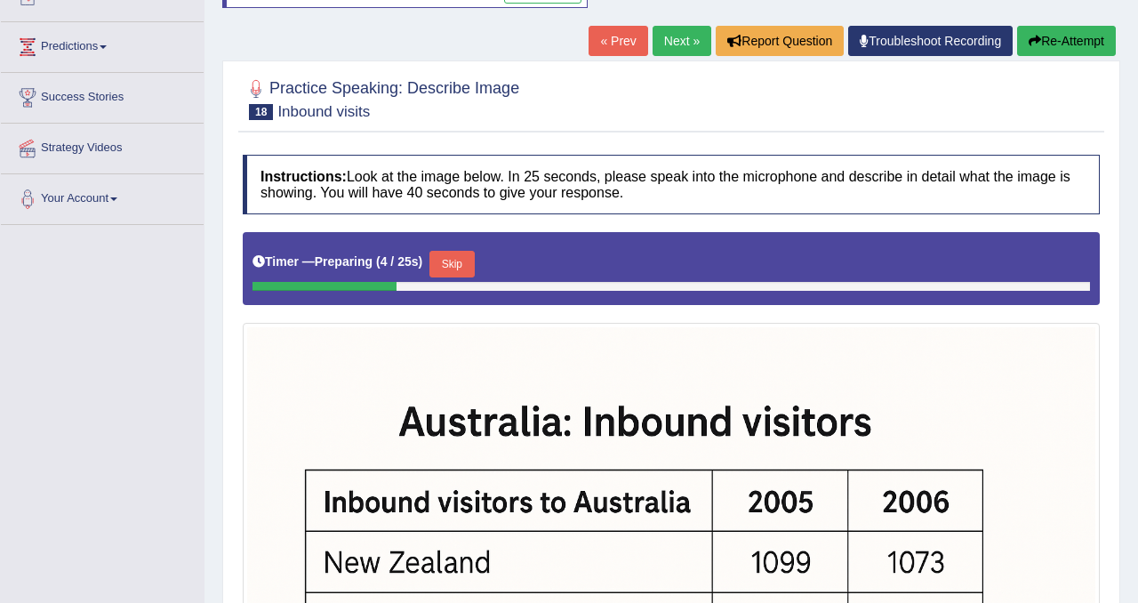
click at [469, 266] on button "Skip" at bounding box center [451, 264] width 44 height 27
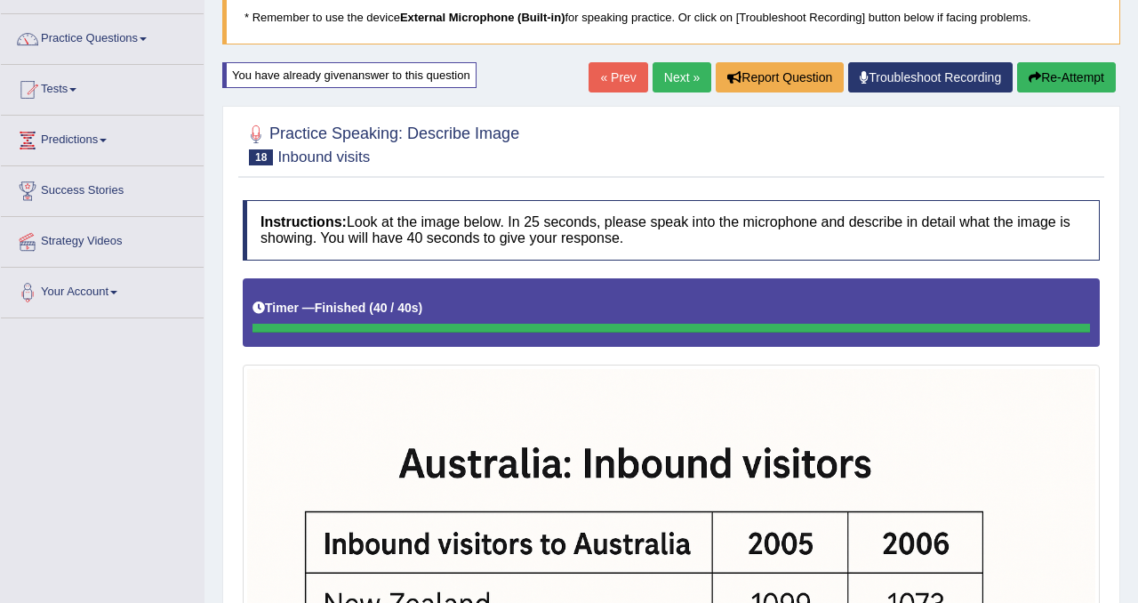
scroll to position [122, 0]
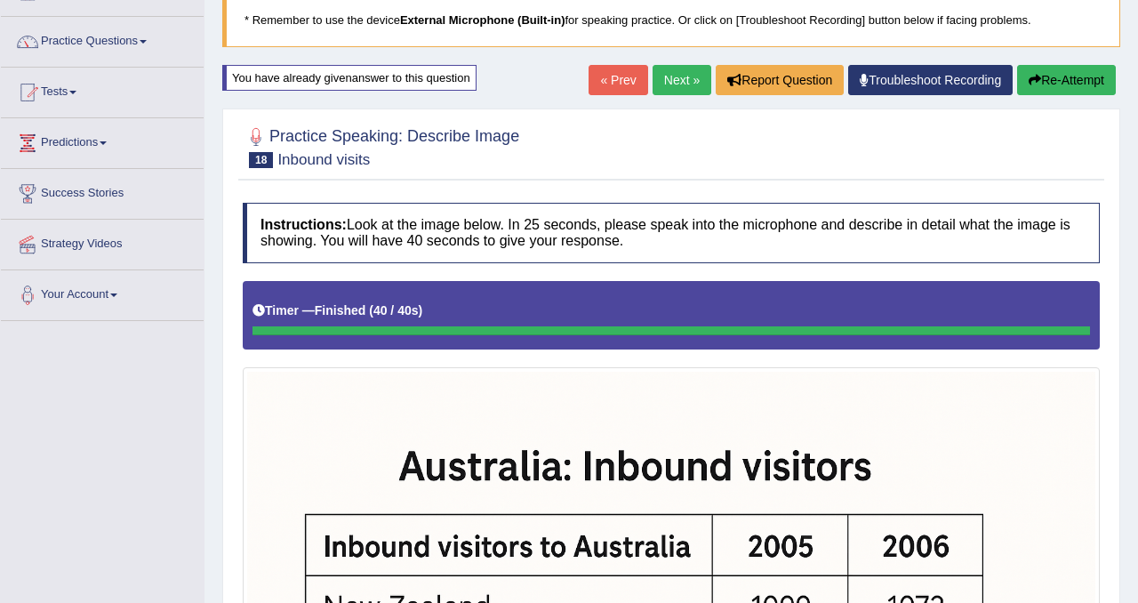
click at [1086, 80] on button "Re-Attempt" at bounding box center [1066, 80] width 99 height 30
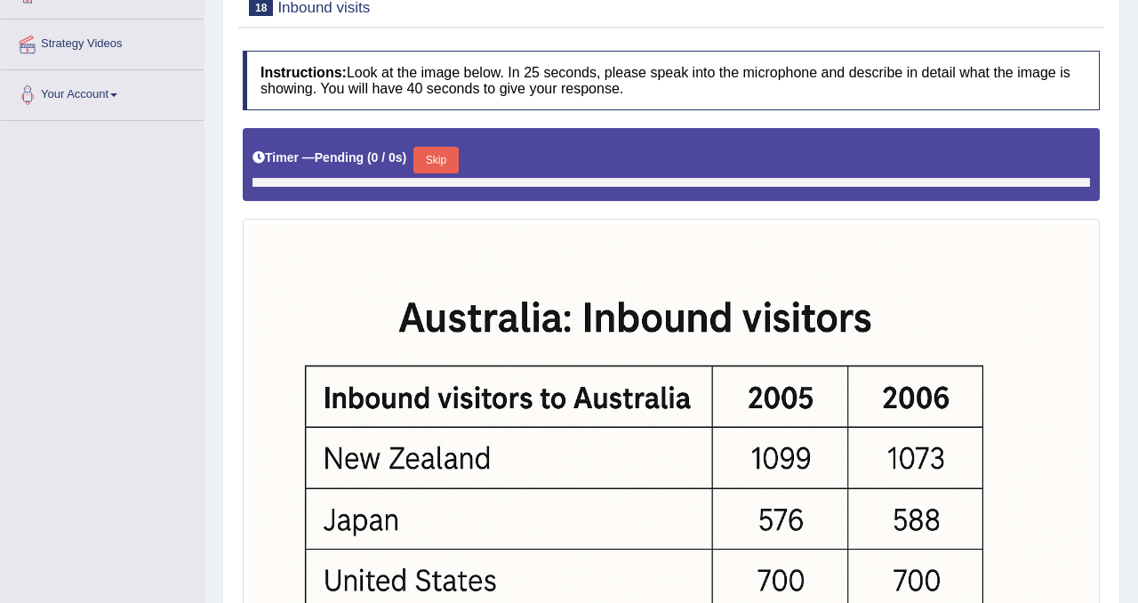
scroll to position [370, 0]
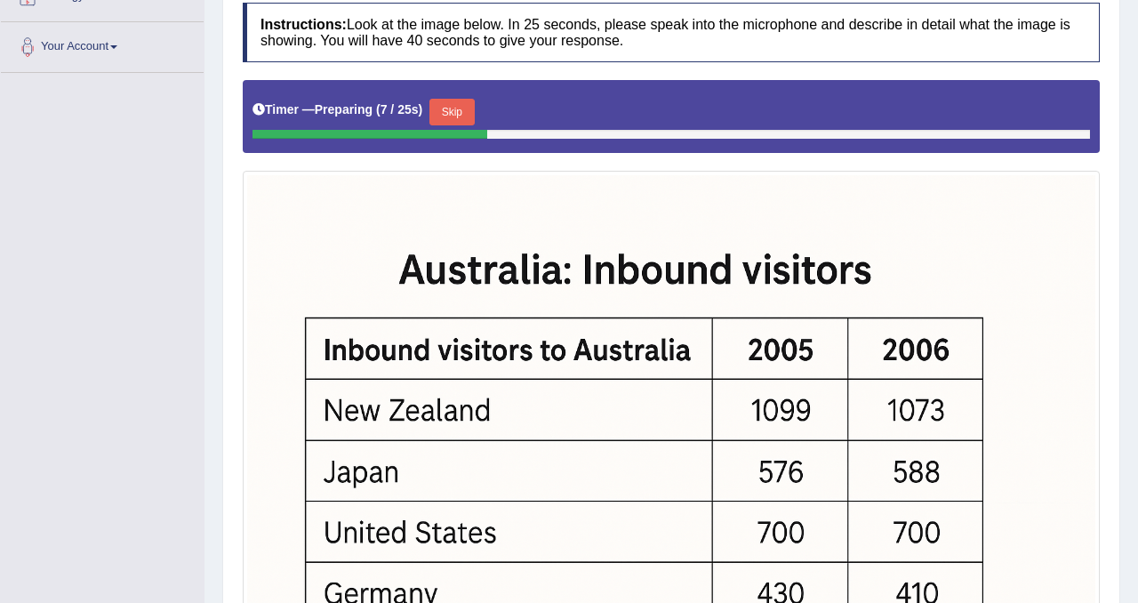
click at [467, 112] on button "Skip" at bounding box center [451, 112] width 44 height 27
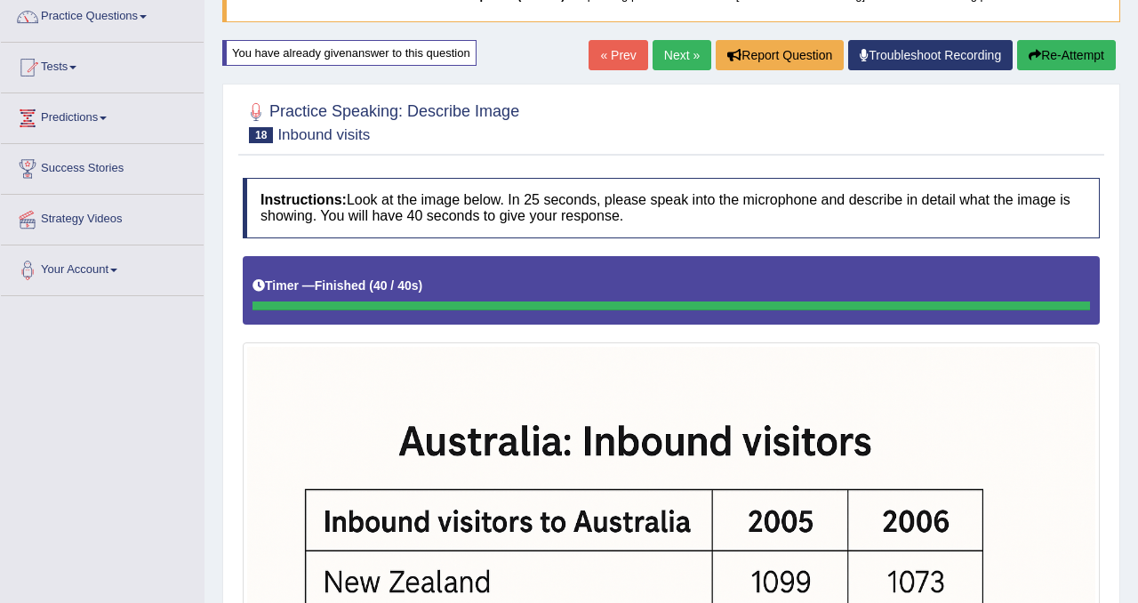
scroll to position [141, 0]
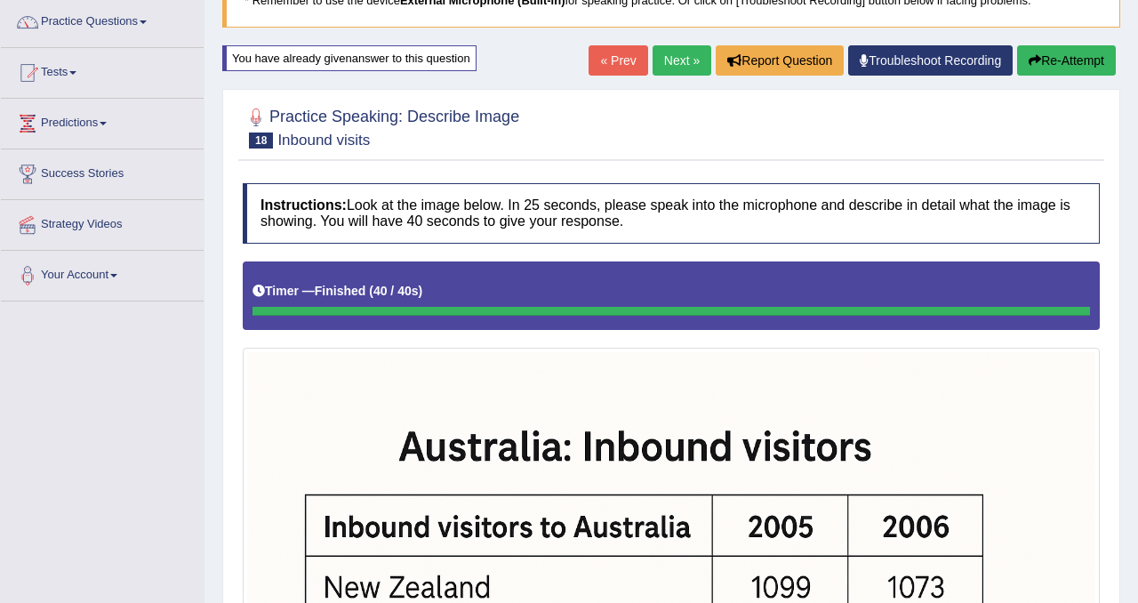
click at [677, 62] on link "Next »" at bounding box center [682, 60] width 59 height 30
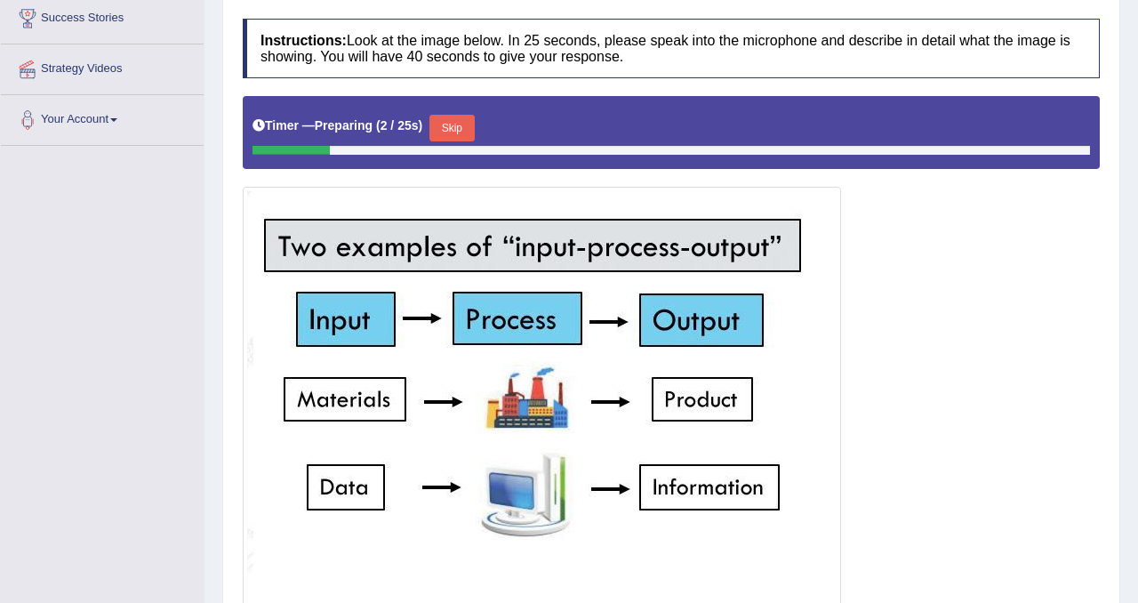
scroll to position [284, 0]
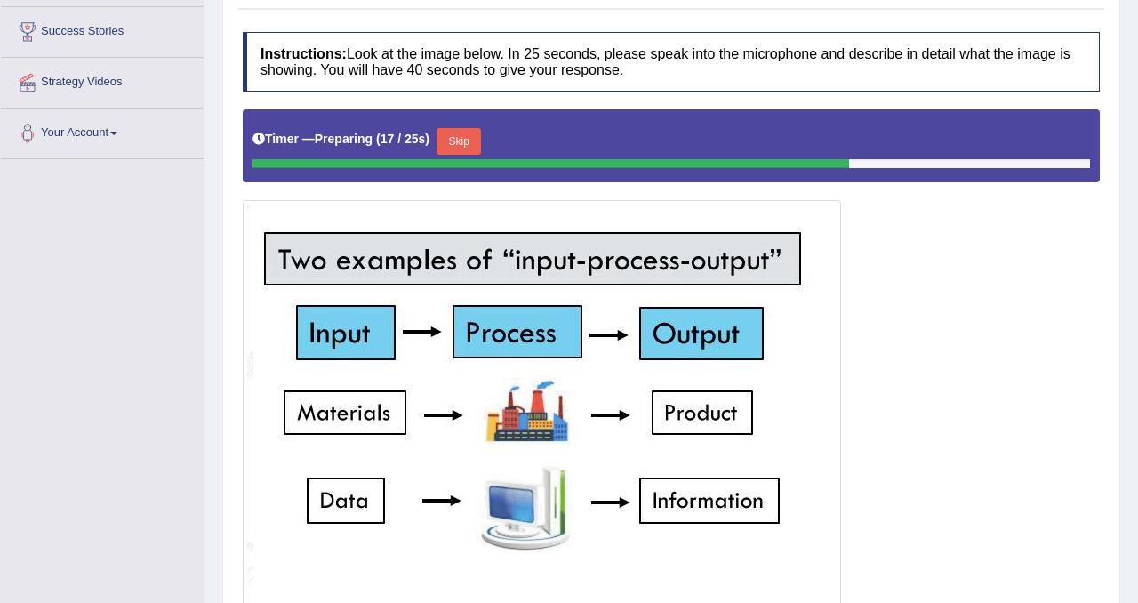
click at [473, 140] on button "Skip" at bounding box center [459, 141] width 44 height 27
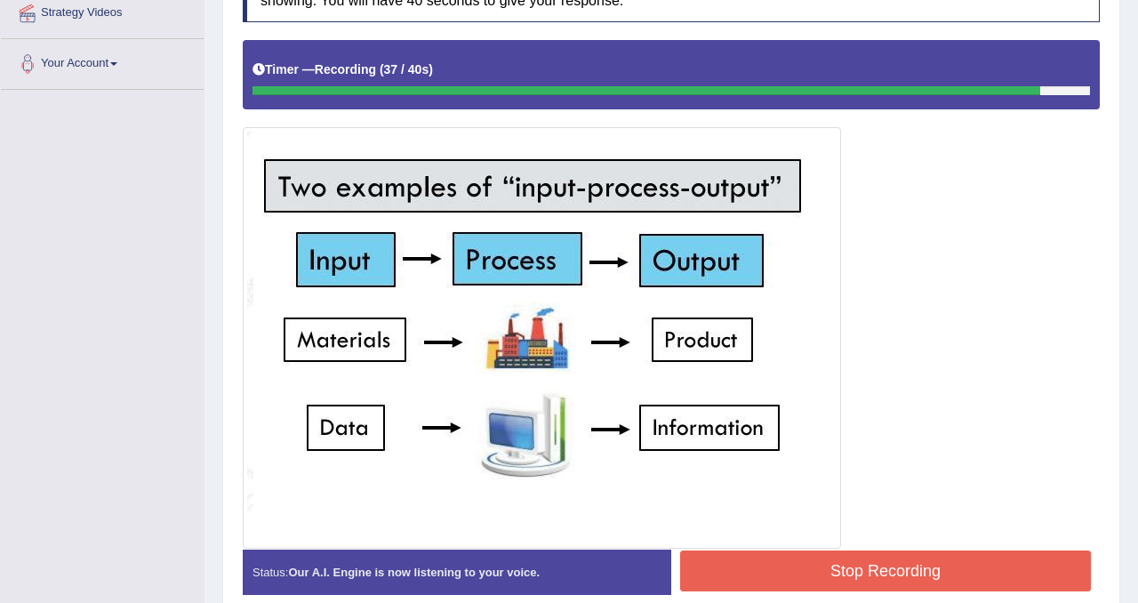
scroll to position [436, 0]
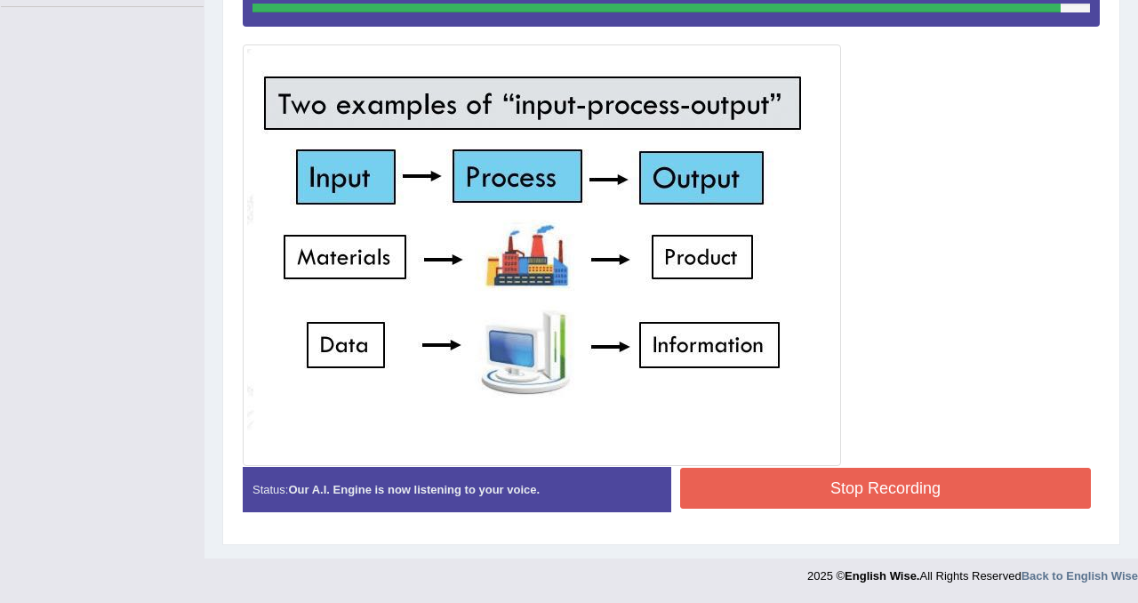
click at [906, 491] on button "Stop Recording" at bounding box center [885, 488] width 411 height 41
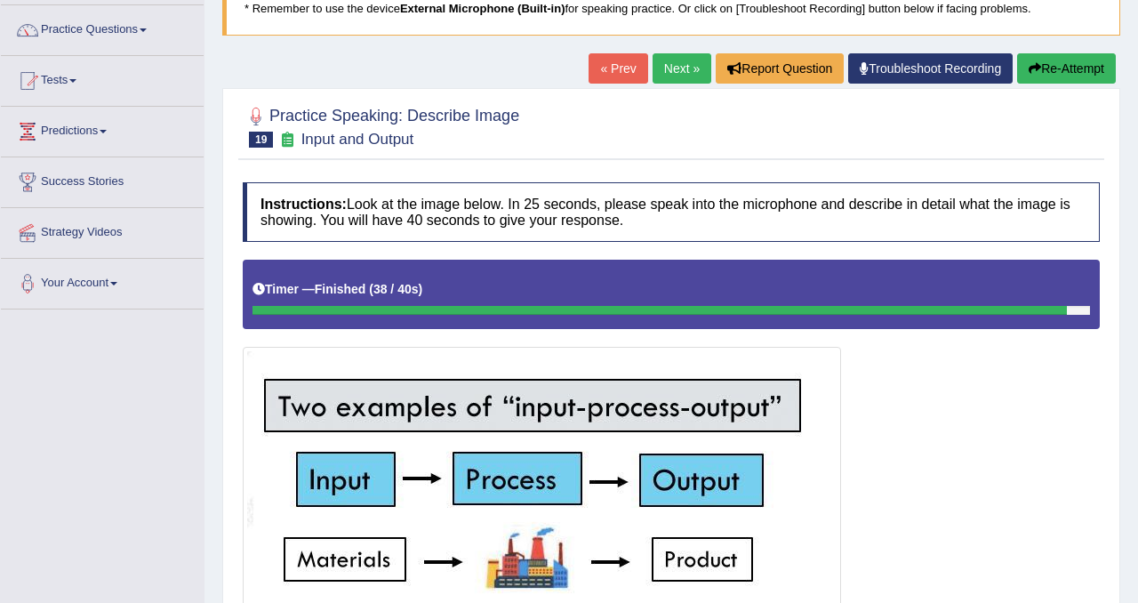
scroll to position [0, 0]
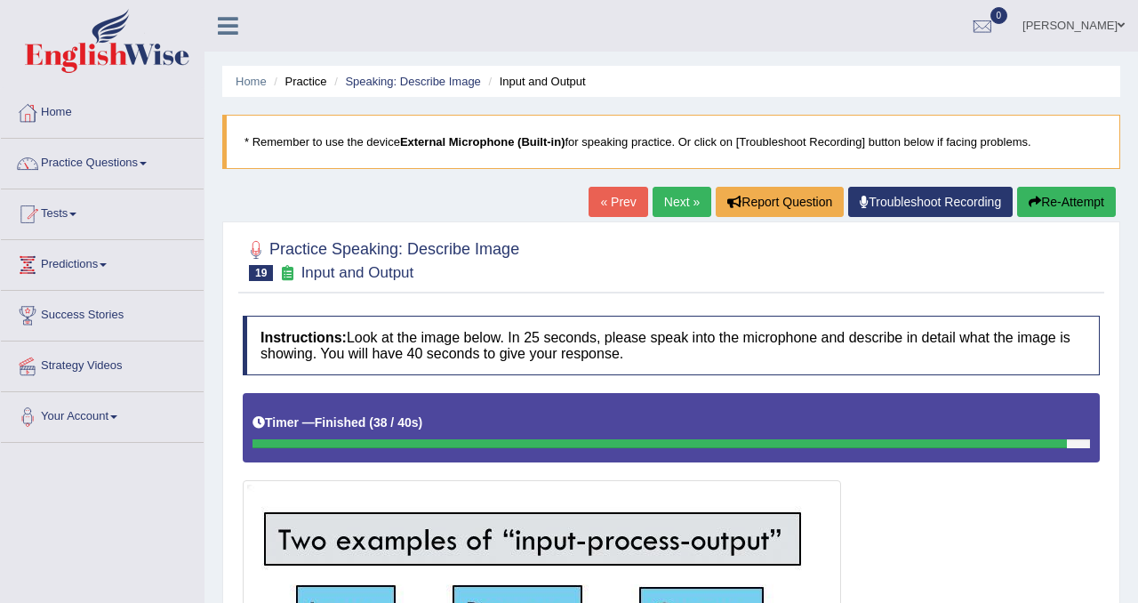
click at [1039, 199] on button "Re-Attempt" at bounding box center [1066, 202] width 99 height 30
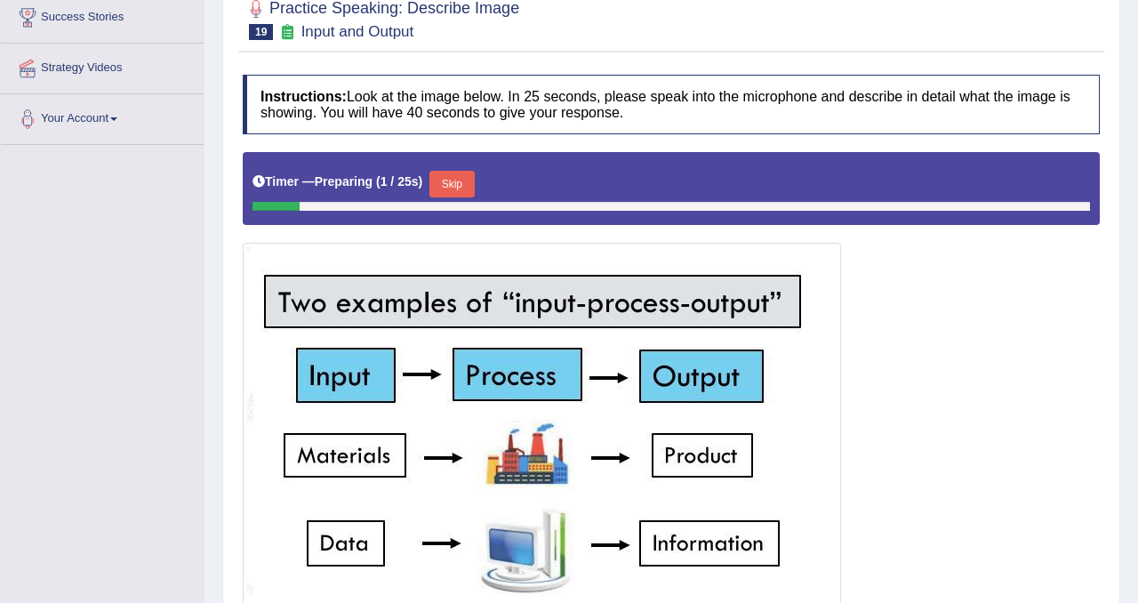
scroll to position [382, 0]
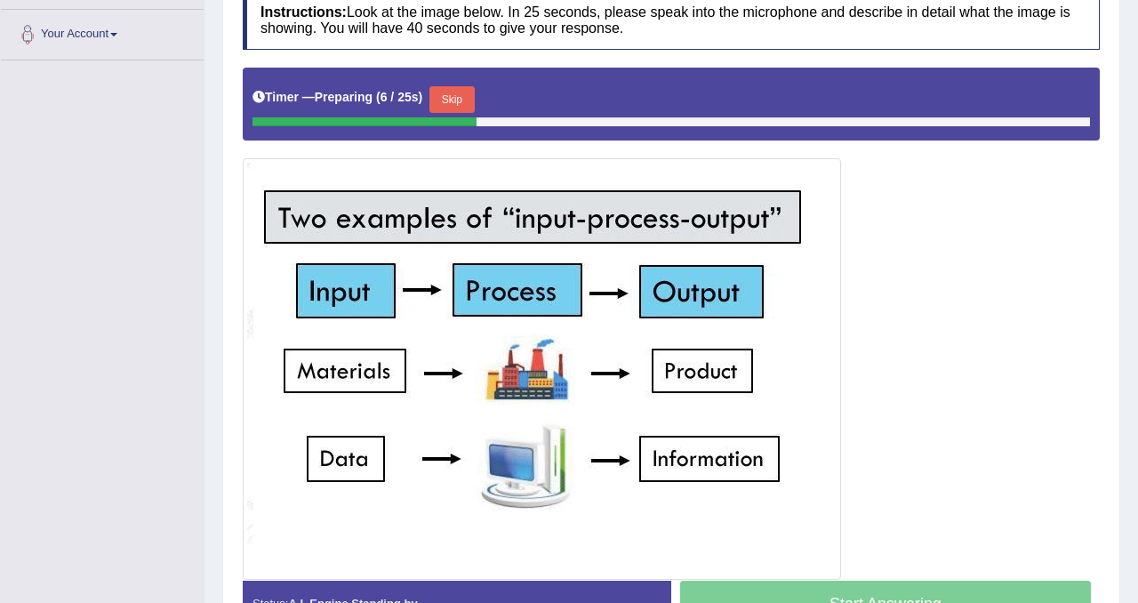
click at [457, 91] on button "Skip" at bounding box center [451, 99] width 44 height 27
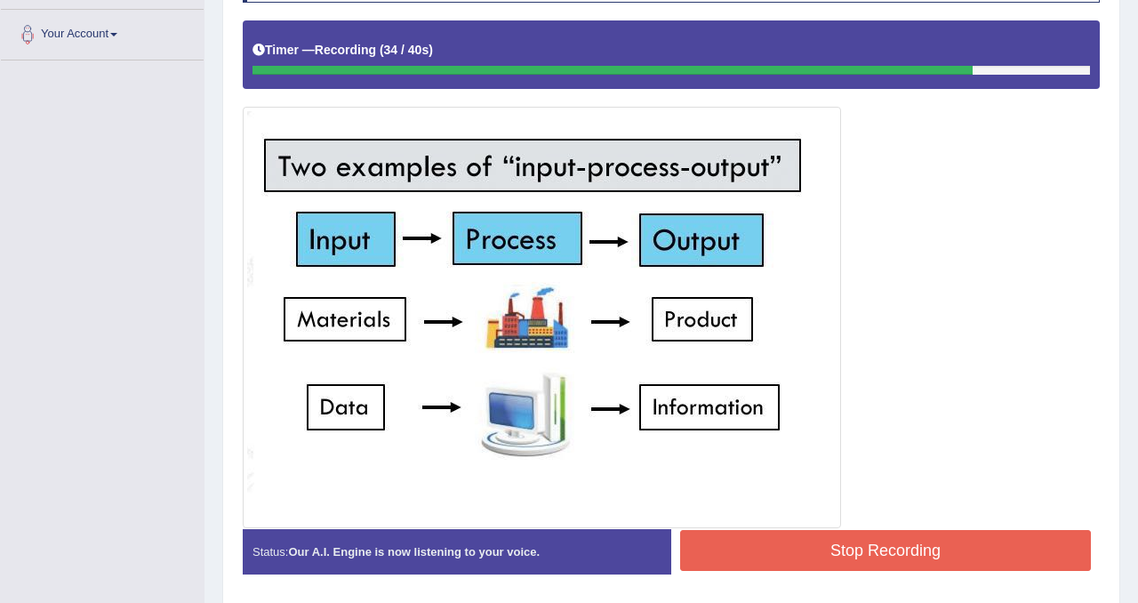
click at [805, 537] on button "Stop Recording" at bounding box center [885, 550] width 411 height 41
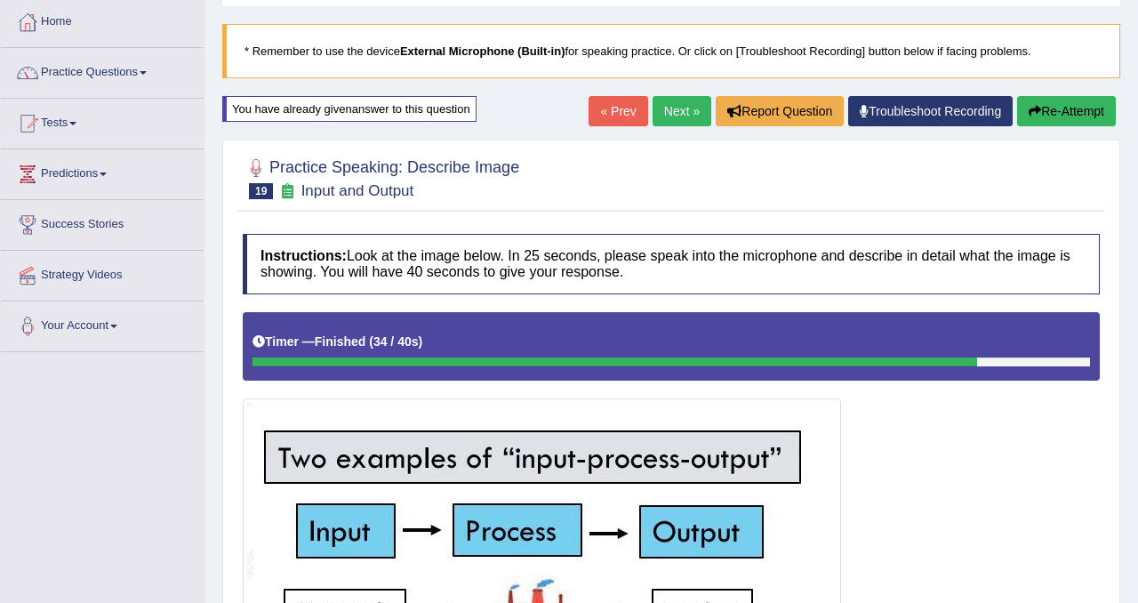
scroll to position [63, 0]
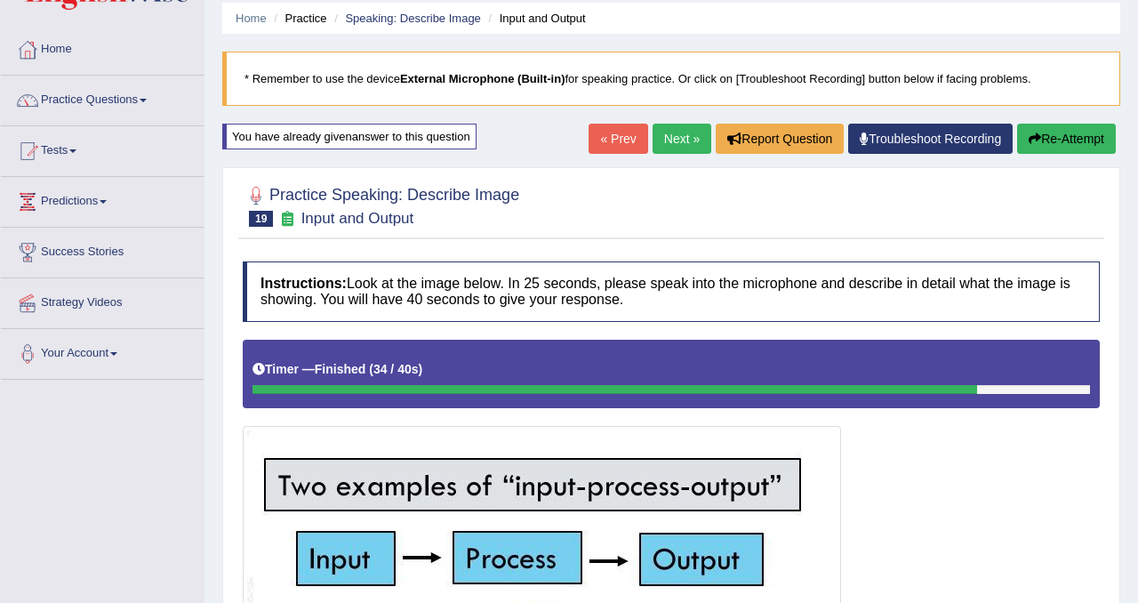
click at [670, 138] on link "Next »" at bounding box center [682, 139] width 59 height 30
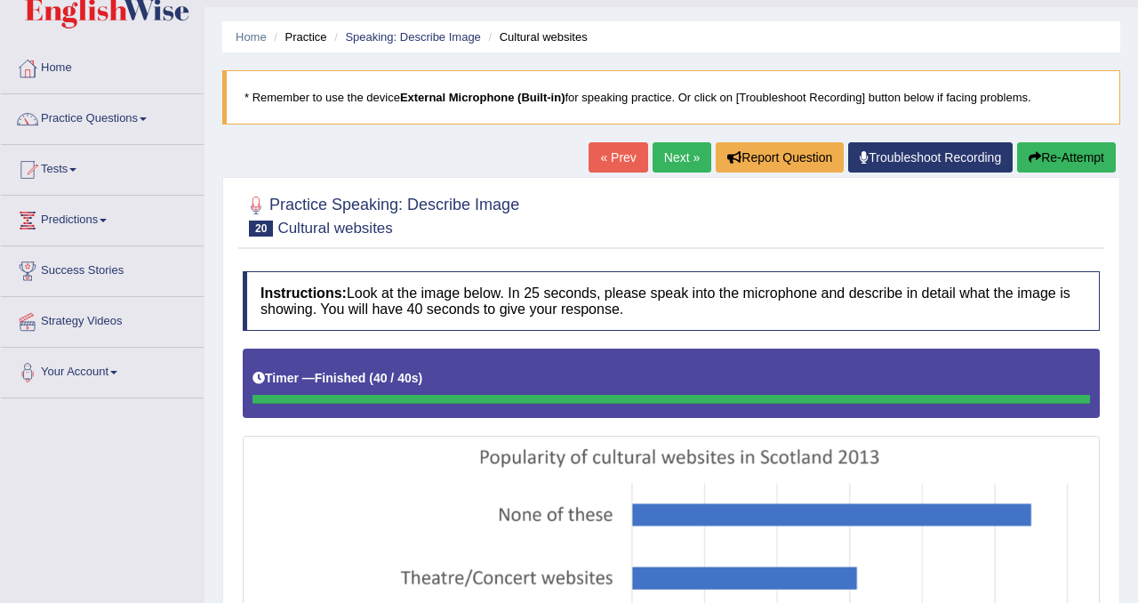
scroll to position [21, 0]
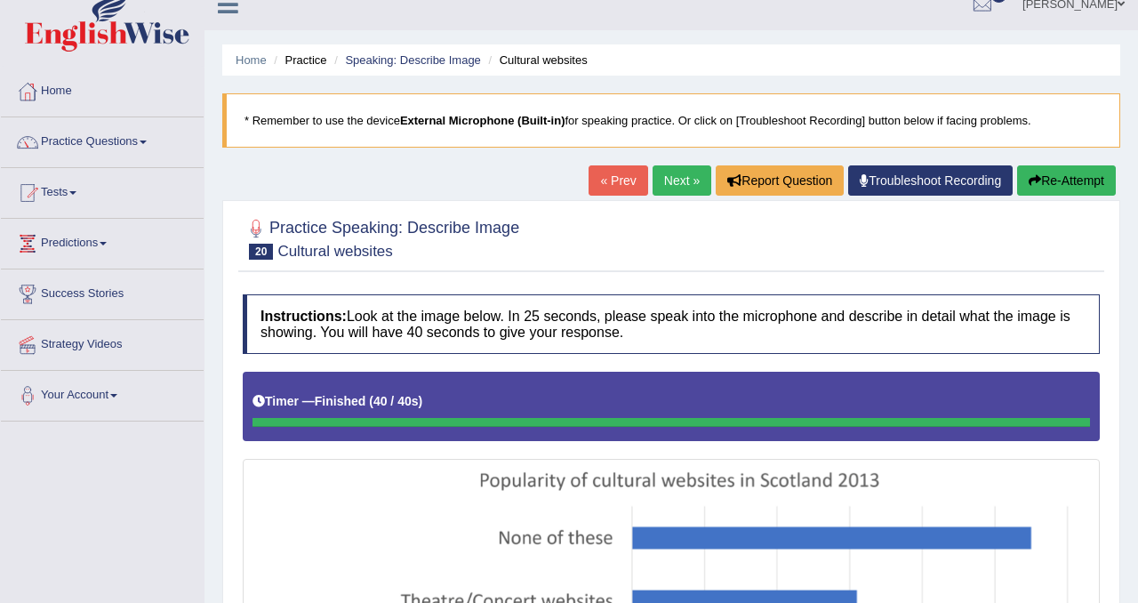
click at [677, 176] on link "Next »" at bounding box center [682, 180] width 59 height 30
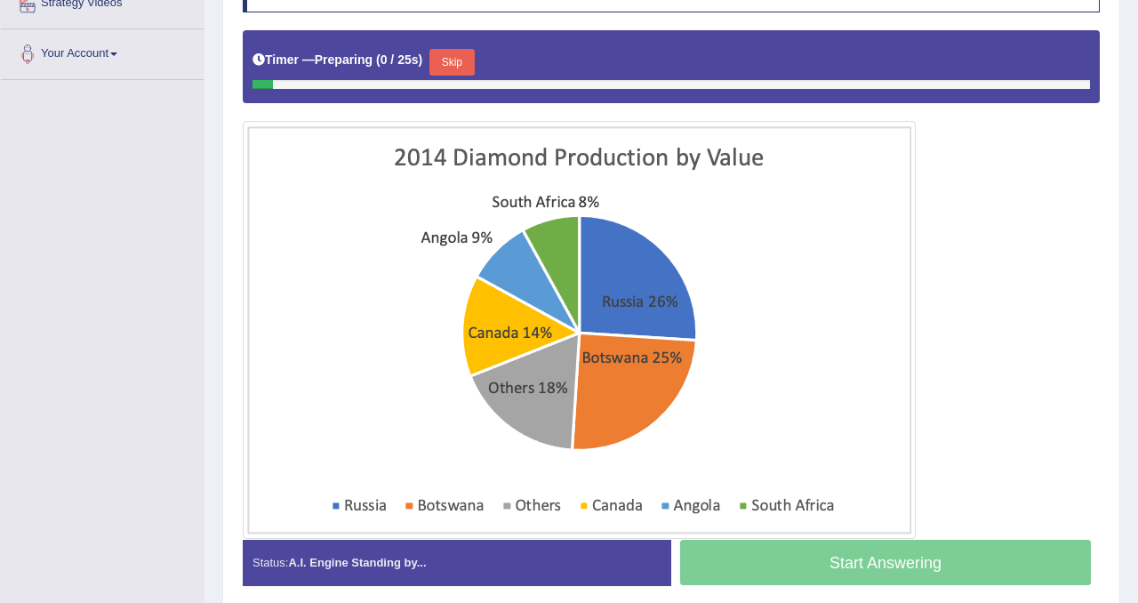
scroll to position [364, 0]
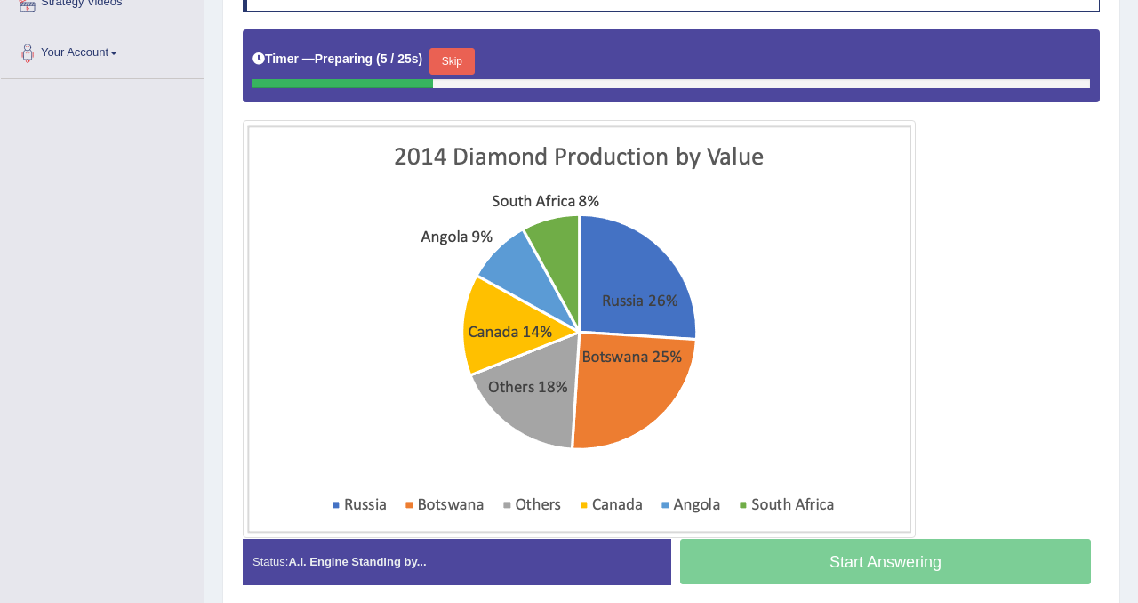
click at [462, 66] on button "Skip" at bounding box center [451, 61] width 44 height 27
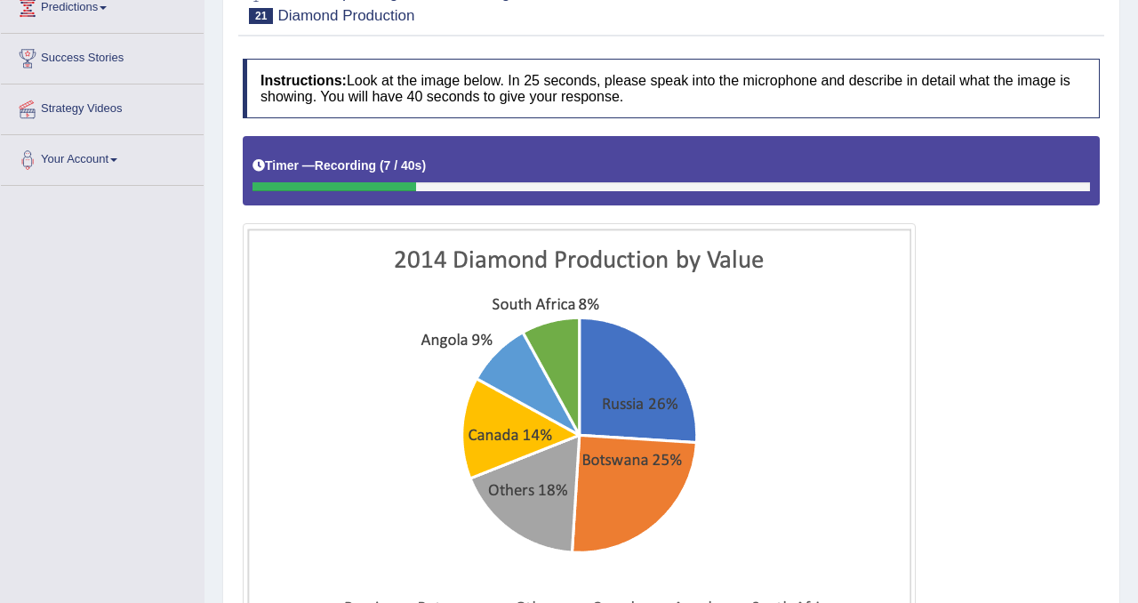
scroll to position [185, 0]
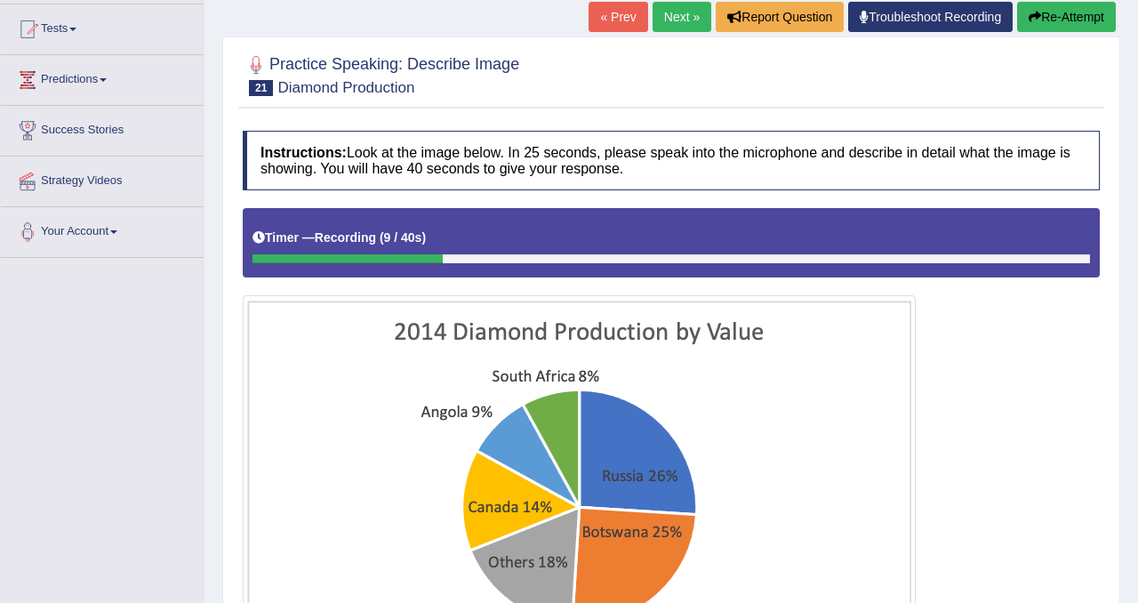
click at [1046, 16] on button "Re-Attempt" at bounding box center [1066, 17] width 99 height 30
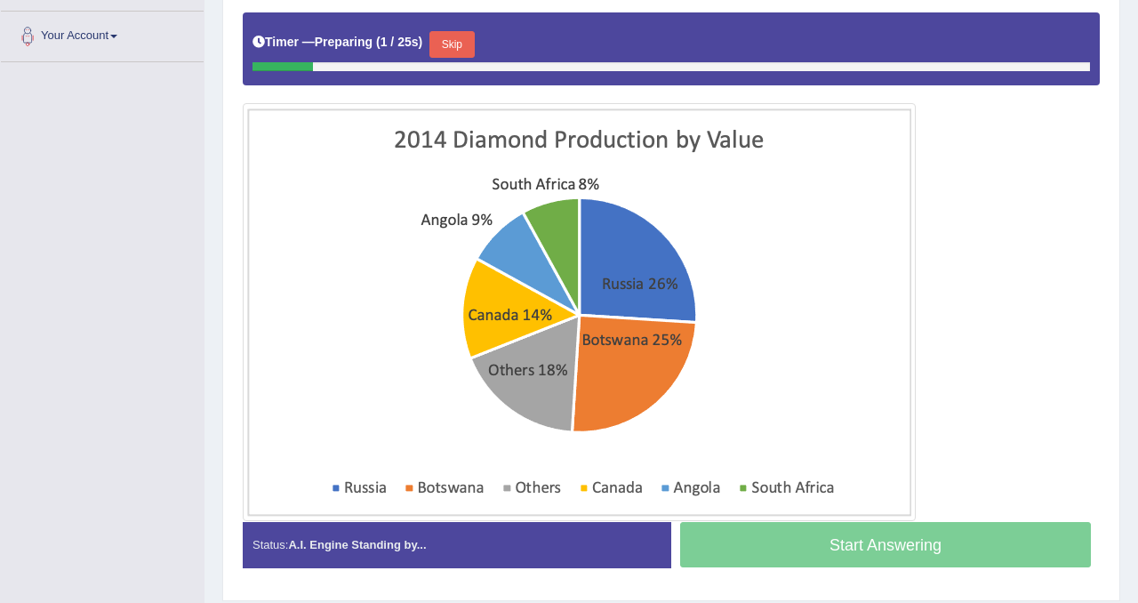
click at [469, 44] on button "Skip" at bounding box center [451, 44] width 44 height 27
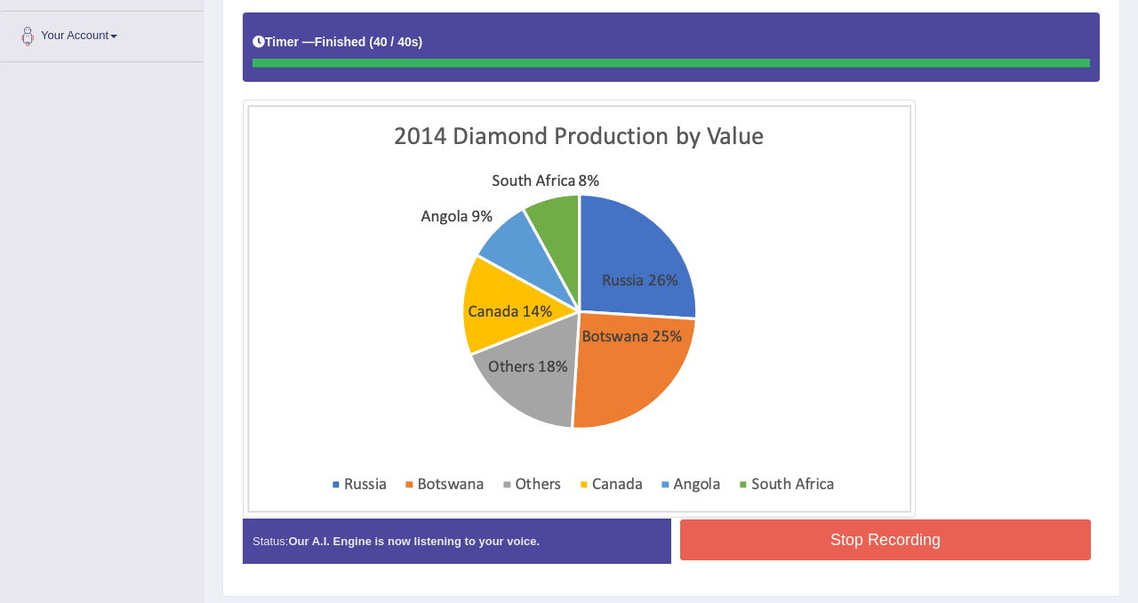
click at [744, 519] on button "Stop Recording" at bounding box center [885, 539] width 411 height 41
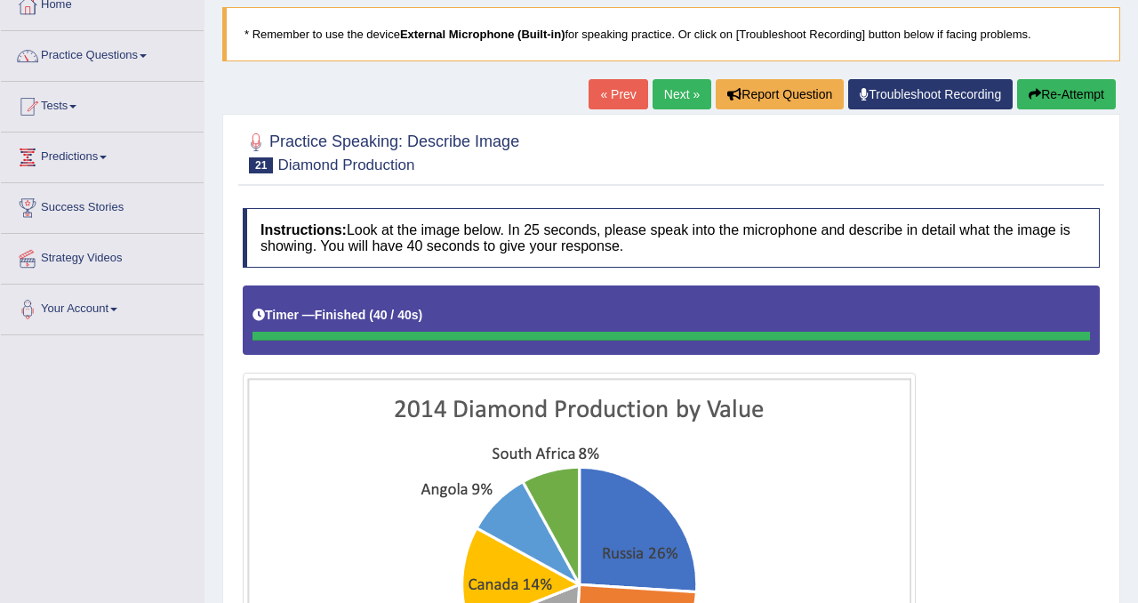
scroll to position [46, 0]
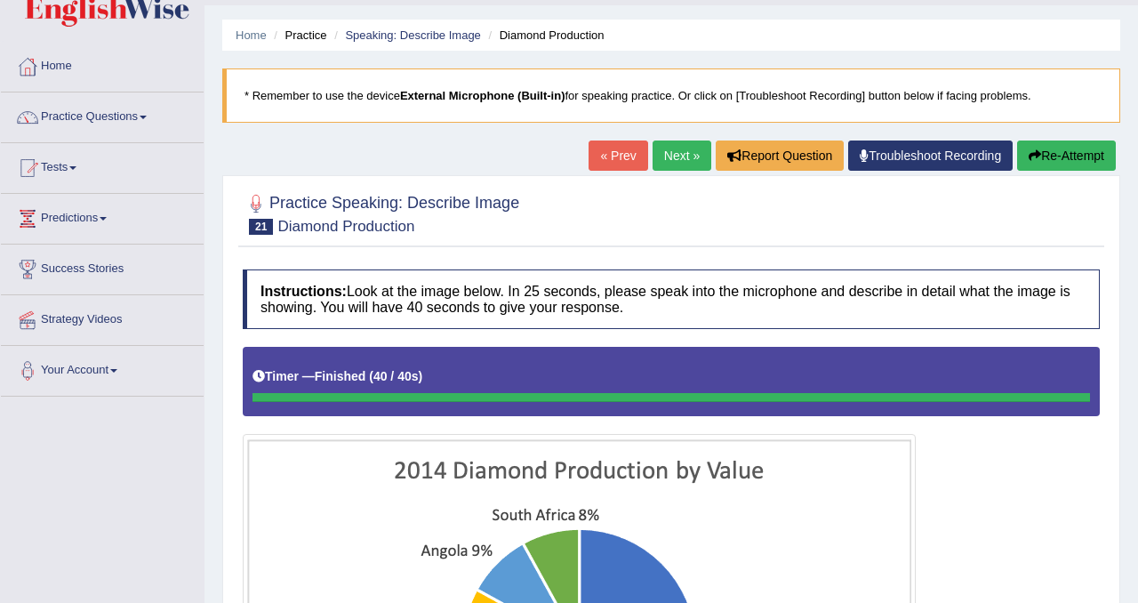
click at [669, 145] on link "Next »" at bounding box center [682, 155] width 59 height 30
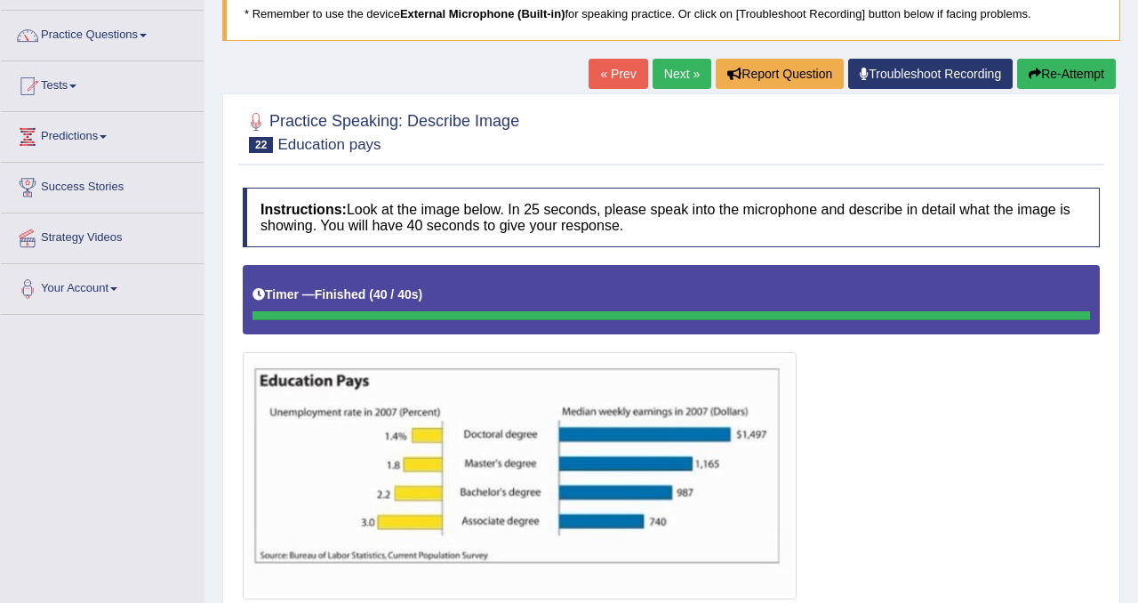
scroll to position [104, 0]
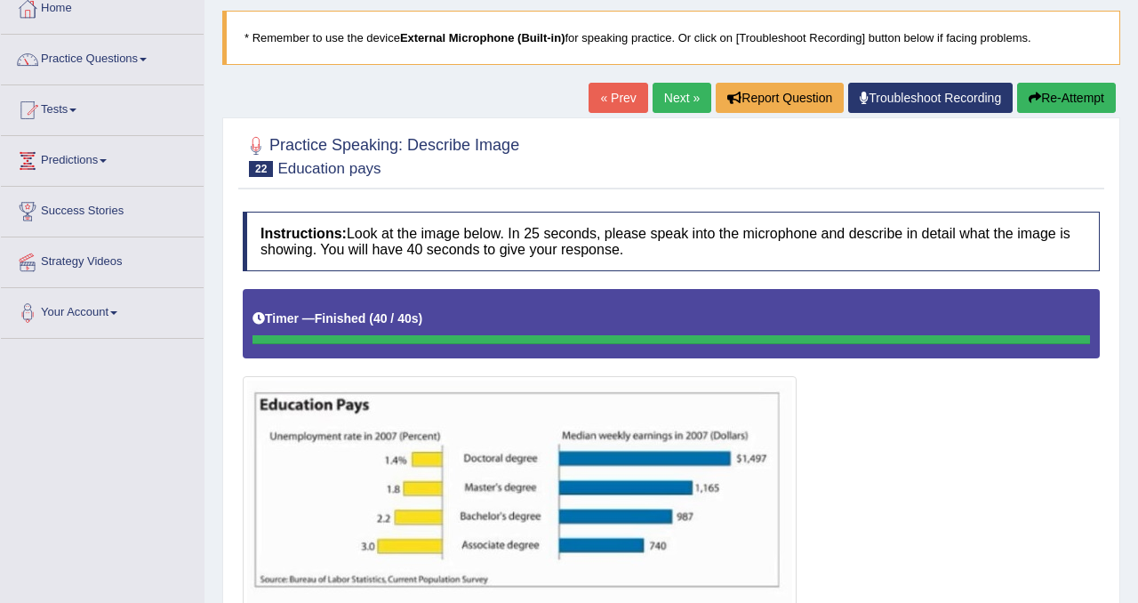
click at [1060, 101] on button "Re-Attempt" at bounding box center [1066, 98] width 99 height 30
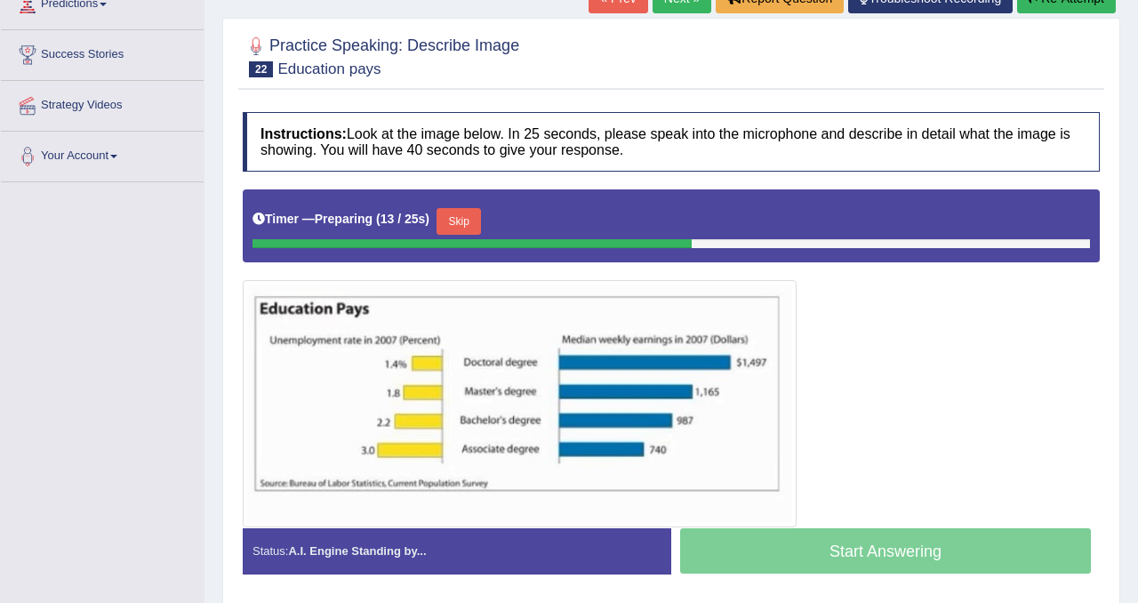
click at [464, 216] on button "Skip" at bounding box center [459, 221] width 44 height 27
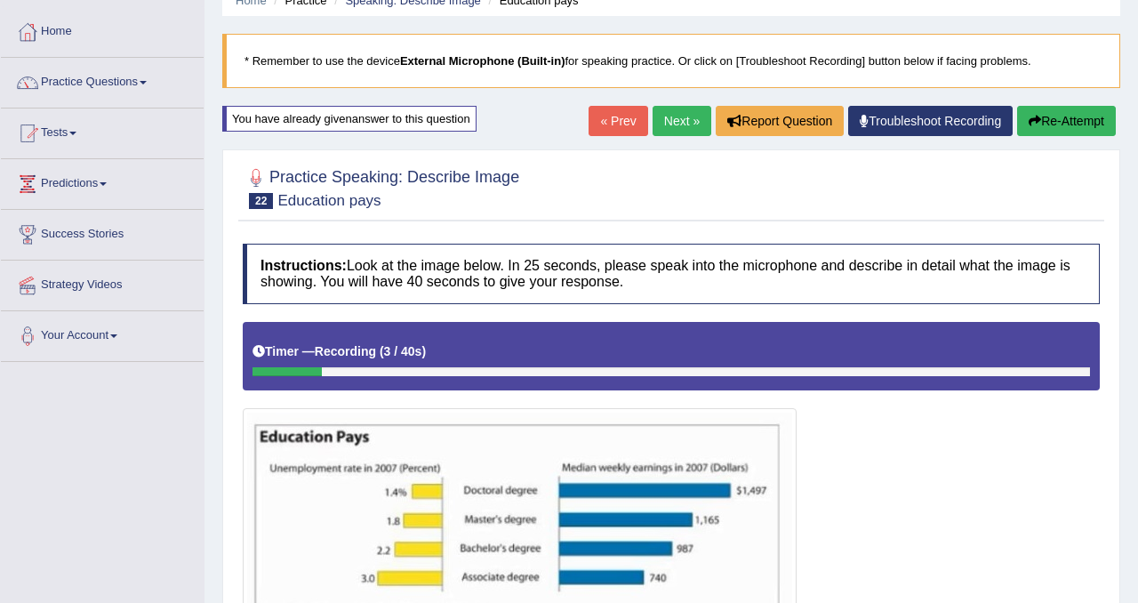
scroll to position [53, 0]
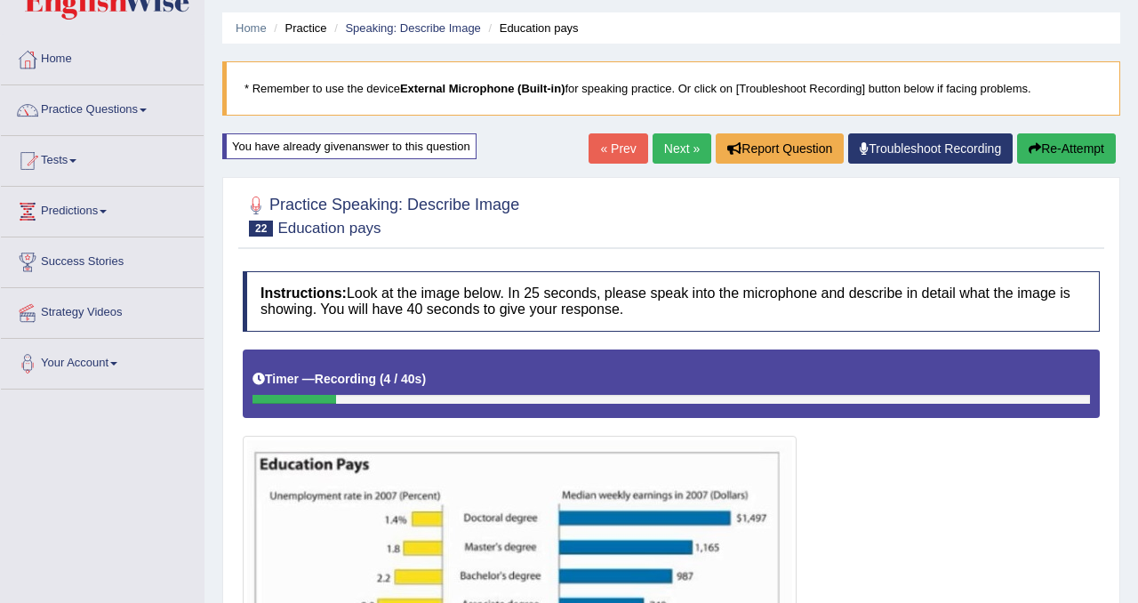
click at [1074, 146] on button "Re-Attempt" at bounding box center [1066, 148] width 99 height 30
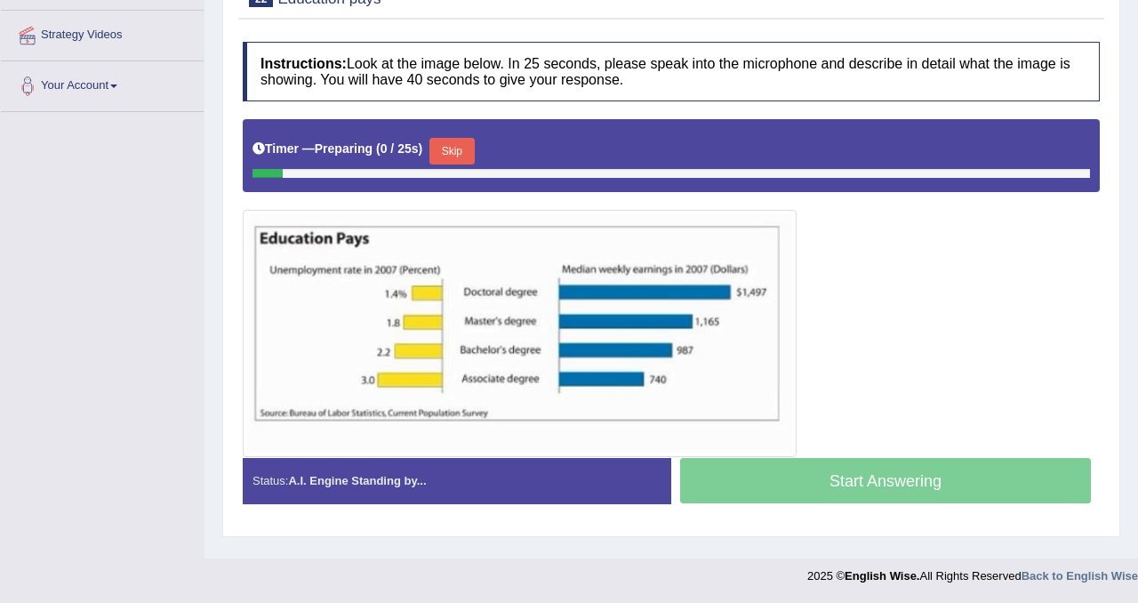
click at [466, 148] on button "Skip" at bounding box center [451, 151] width 44 height 27
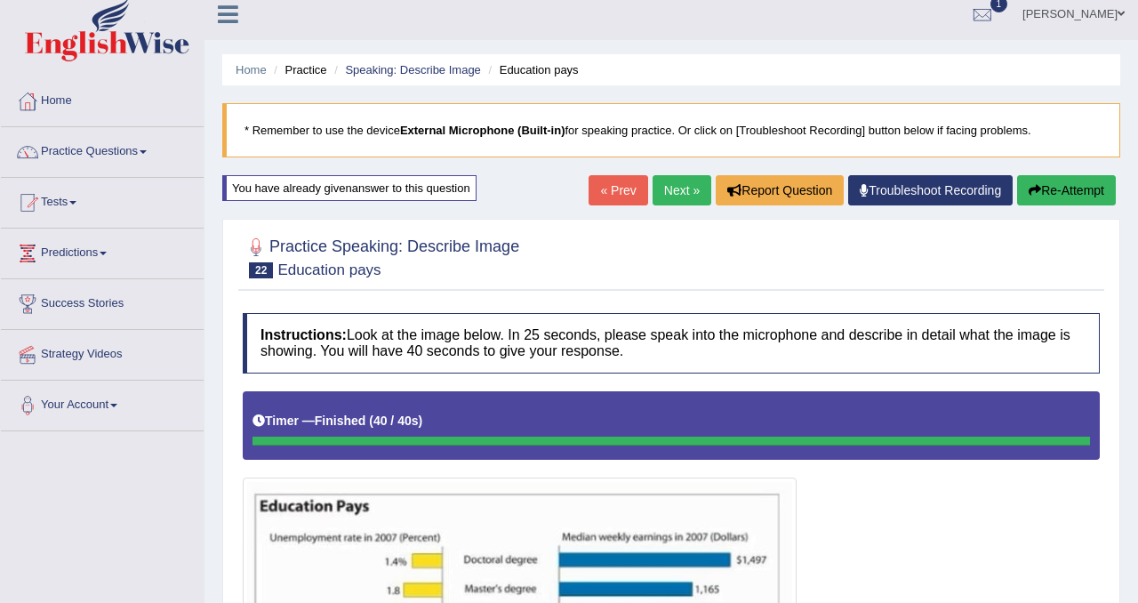
scroll to position [9, 0]
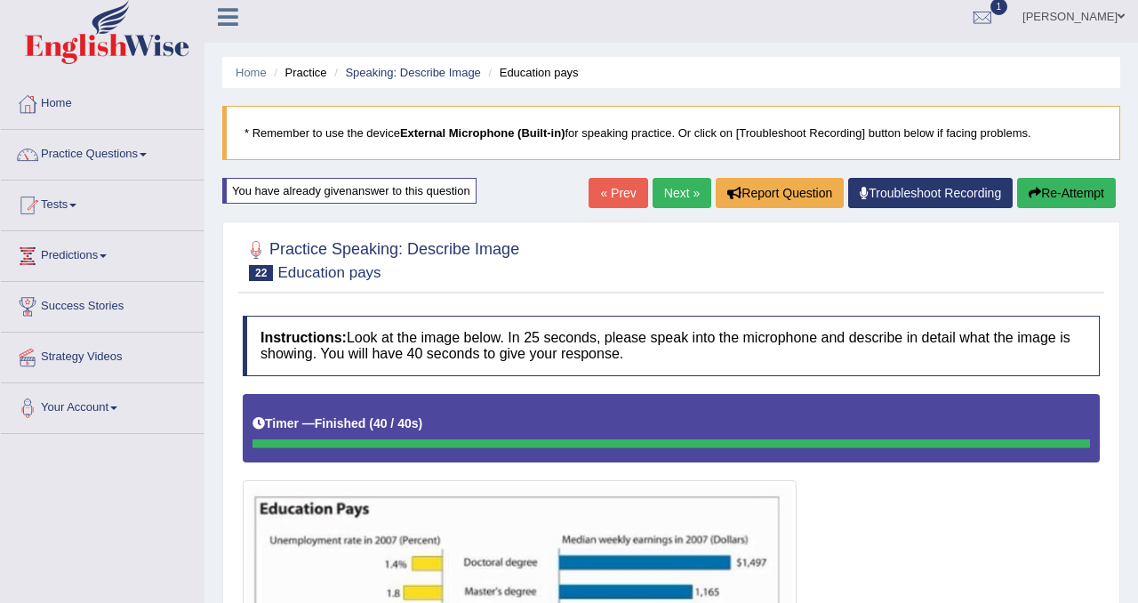
click at [669, 201] on link "Next »" at bounding box center [682, 193] width 59 height 30
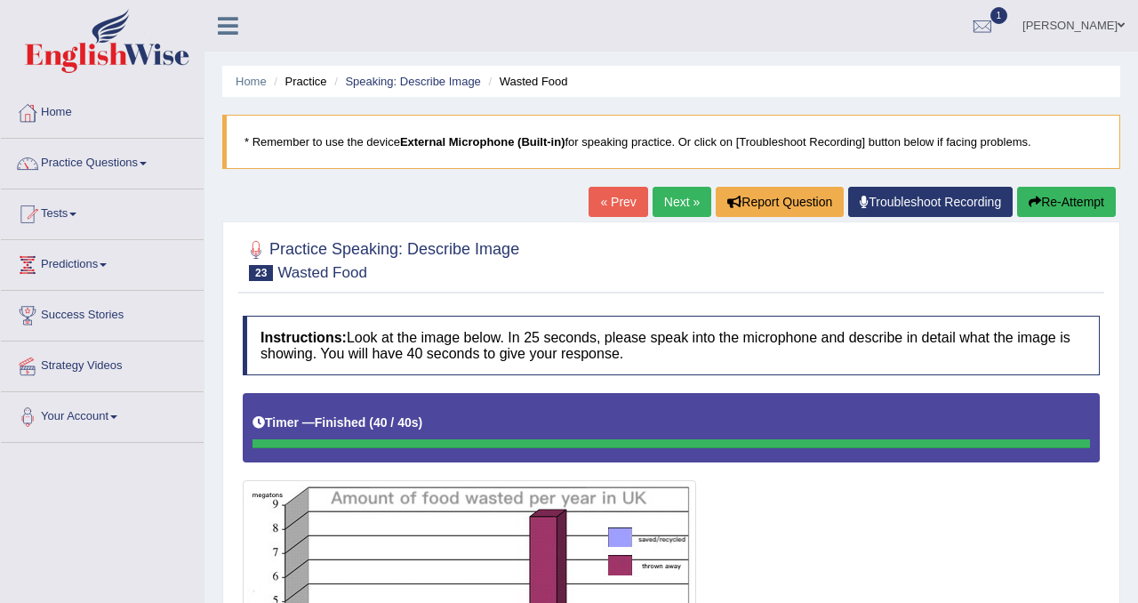
click at [673, 205] on link "Next »" at bounding box center [682, 202] width 59 height 30
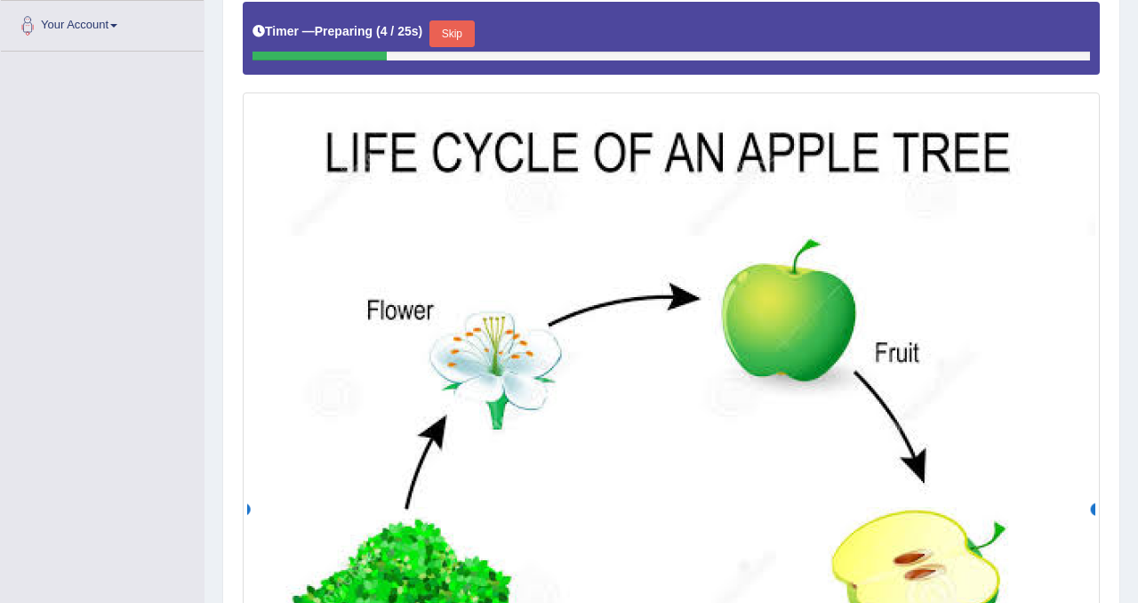
scroll to position [370, 0]
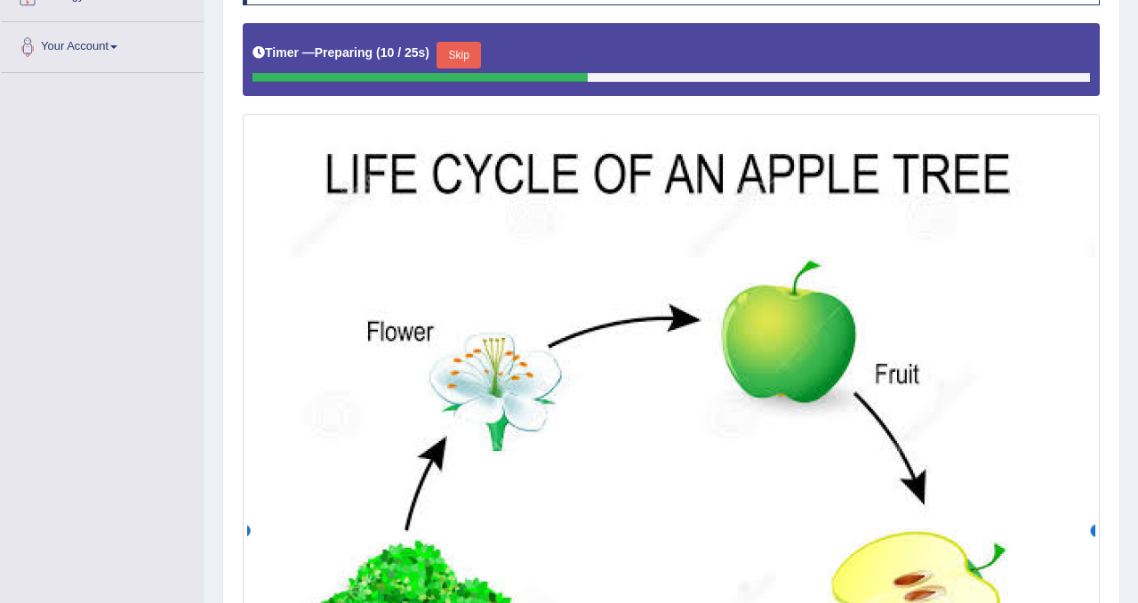
click at [474, 56] on button "Skip" at bounding box center [459, 55] width 44 height 27
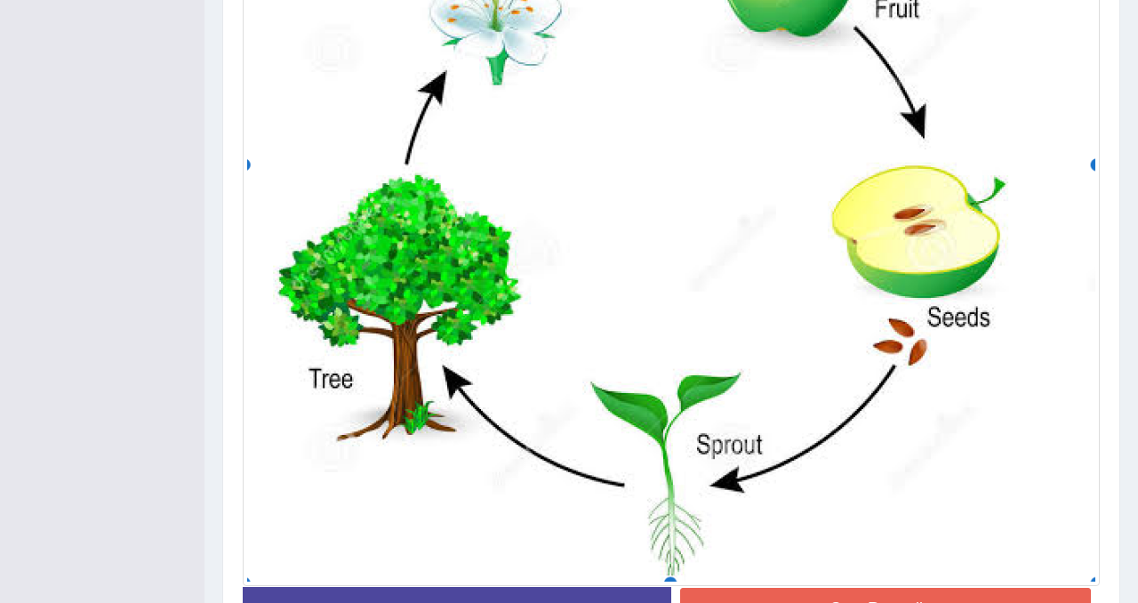
scroll to position [744, 0]
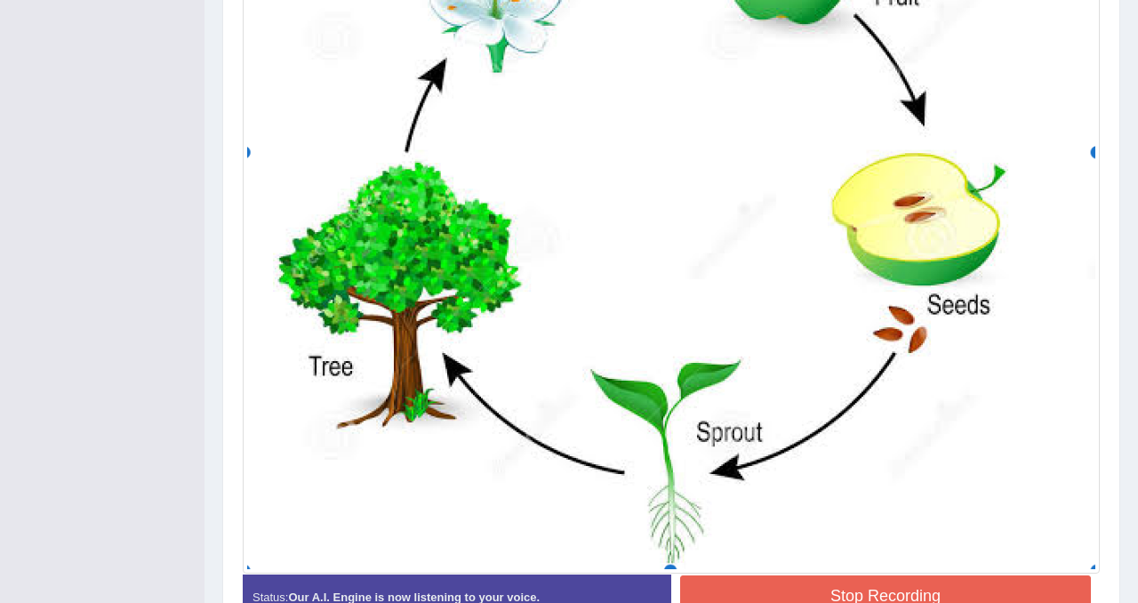
click at [837, 584] on button "Stop Recording" at bounding box center [885, 595] width 411 height 41
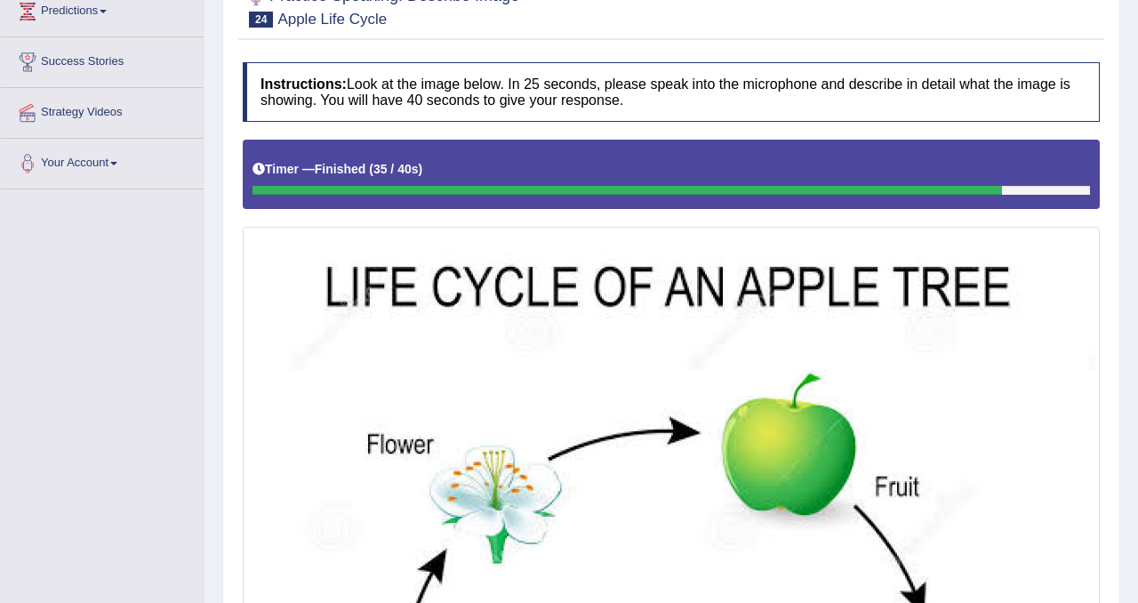
scroll to position [192, 0]
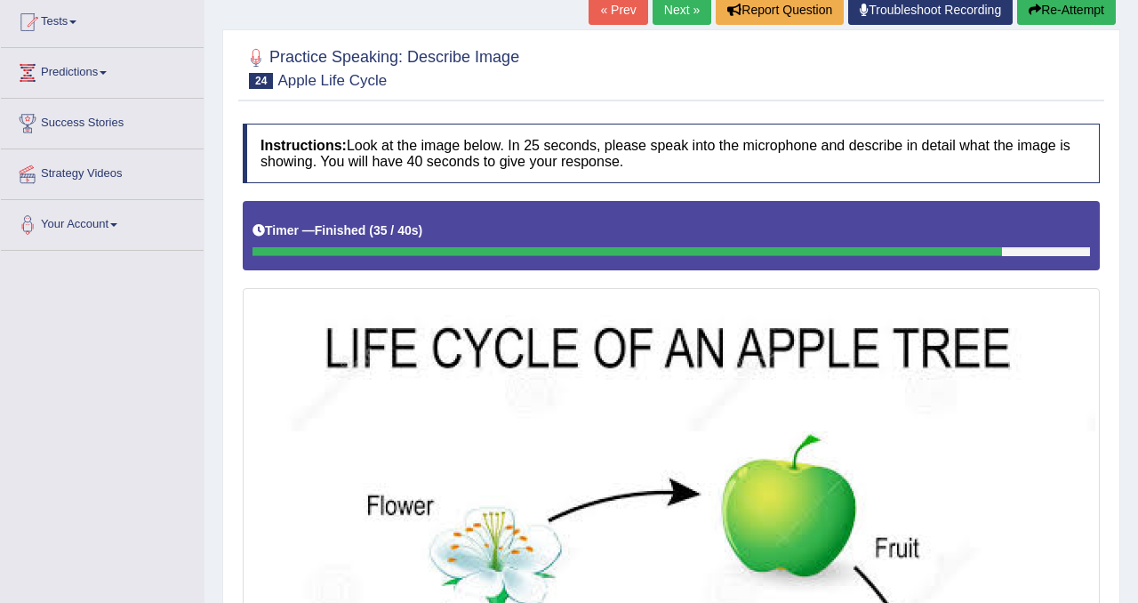
click at [1070, 9] on button "Re-Attempt" at bounding box center [1066, 10] width 99 height 30
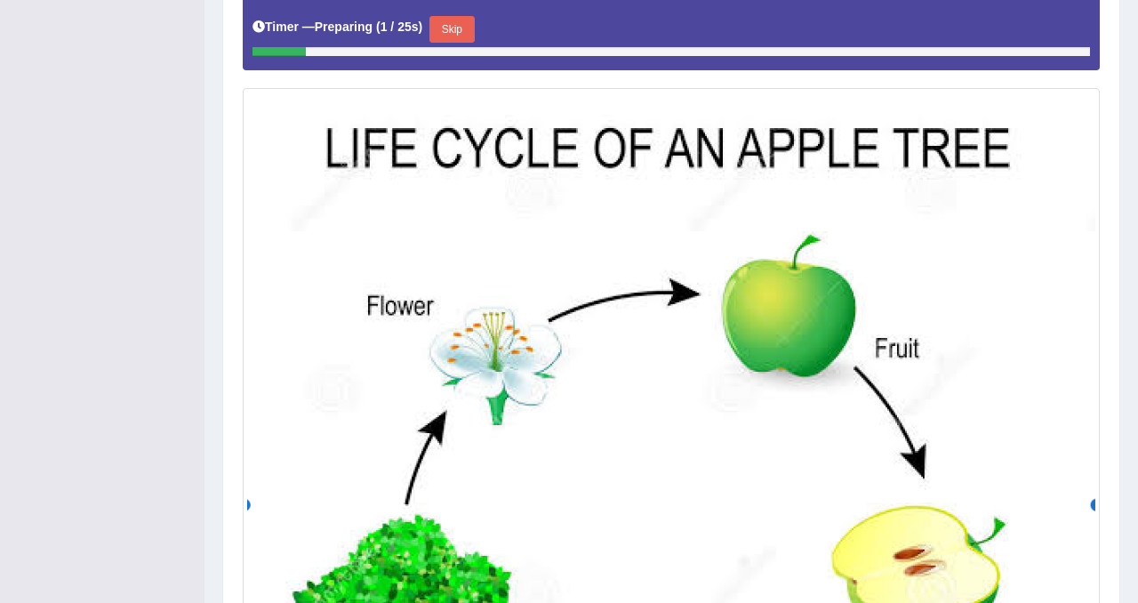
scroll to position [315, 0]
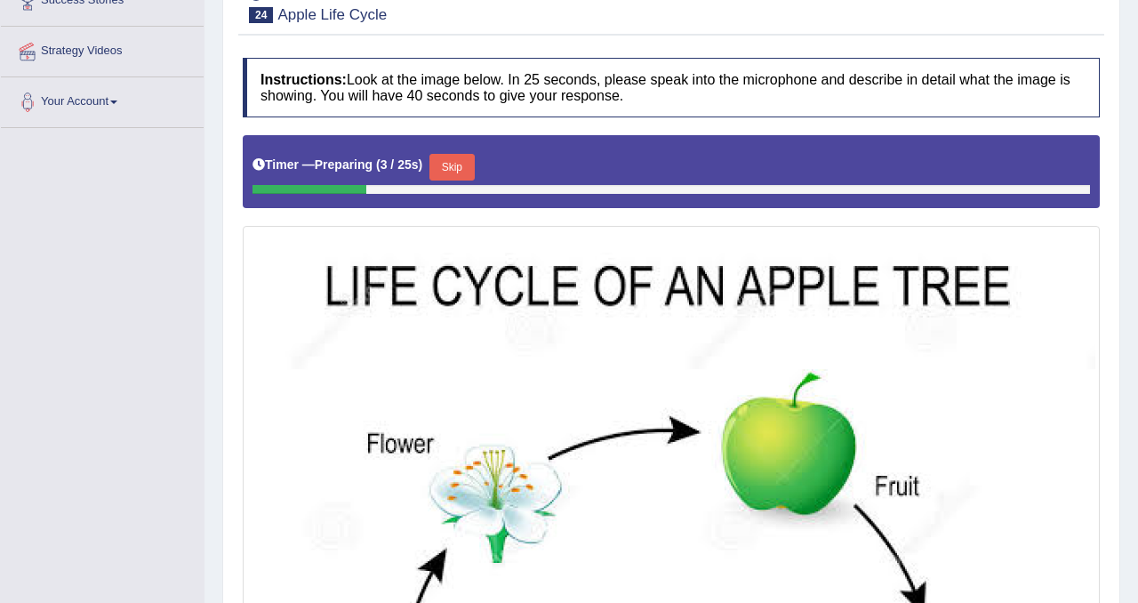
click at [459, 163] on button "Skip" at bounding box center [451, 167] width 44 height 27
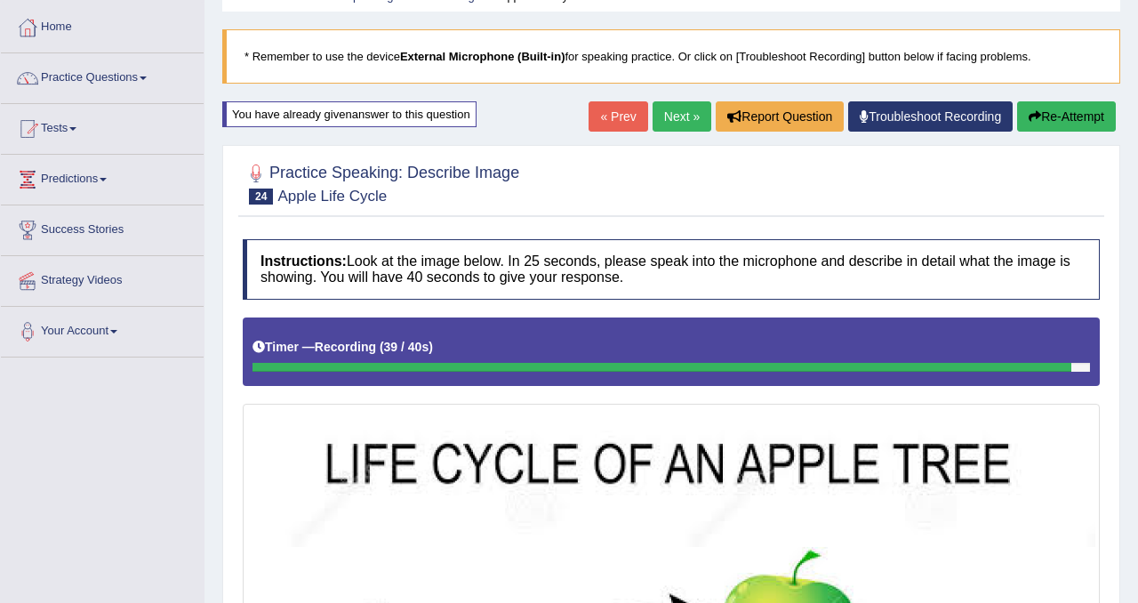
scroll to position [83, 0]
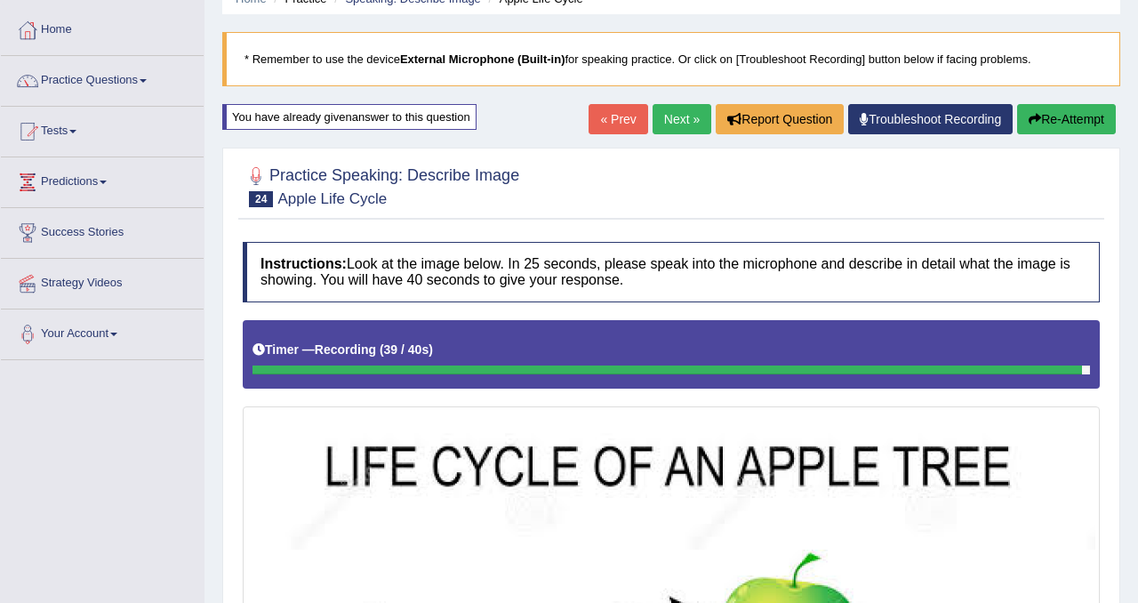
click at [1058, 126] on button "Re-Attempt" at bounding box center [1066, 119] width 99 height 30
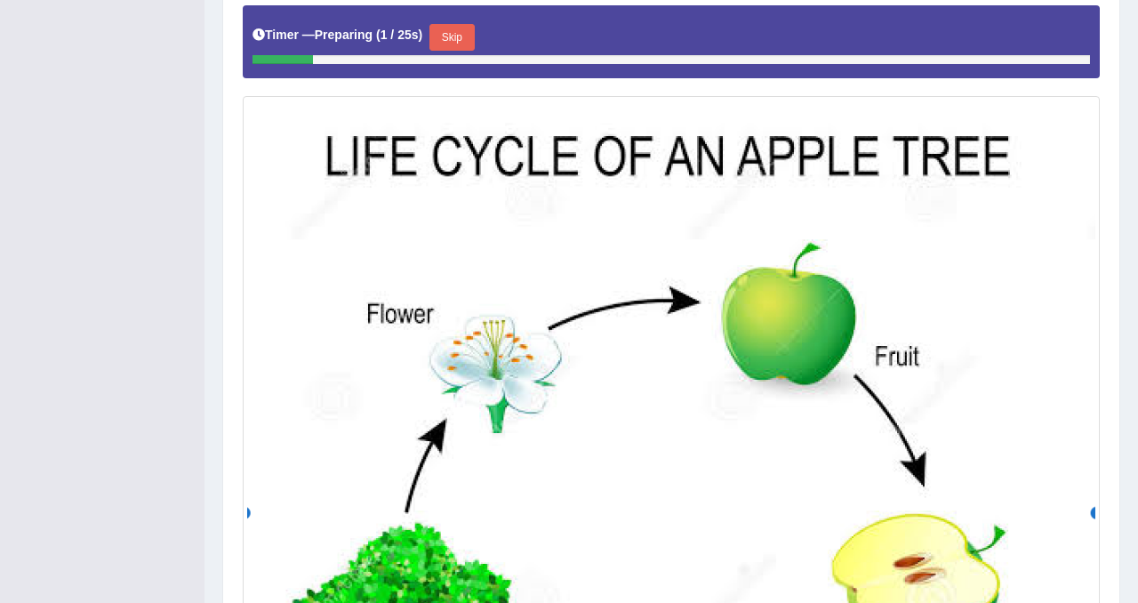
scroll to position [419, 0]
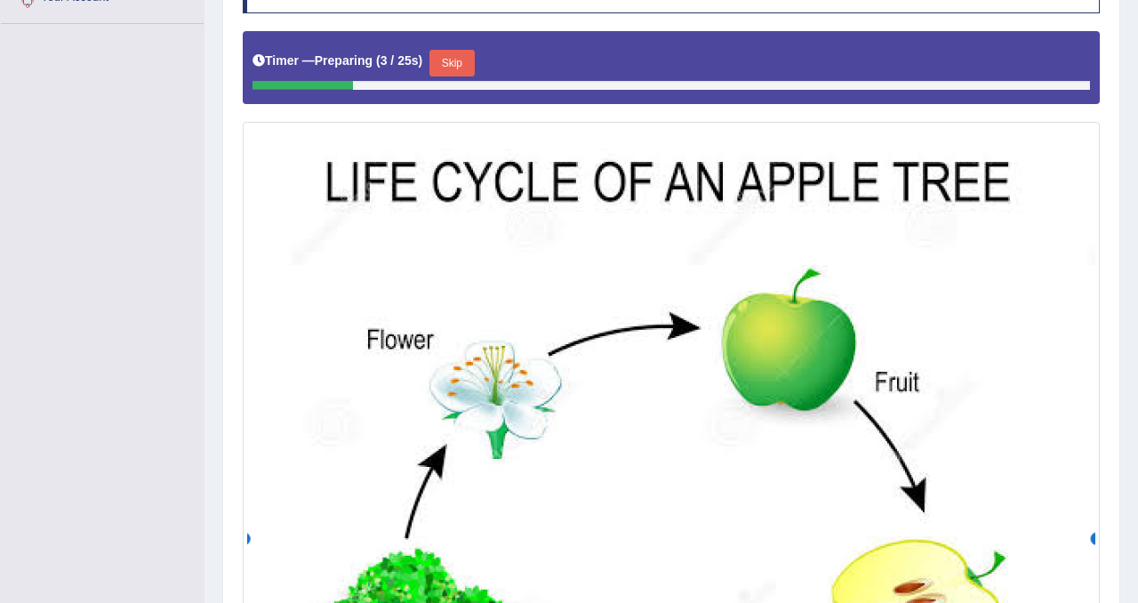
click at [460, 65] on button "Skip" at bounding box center [451, 63] width 44 height 27
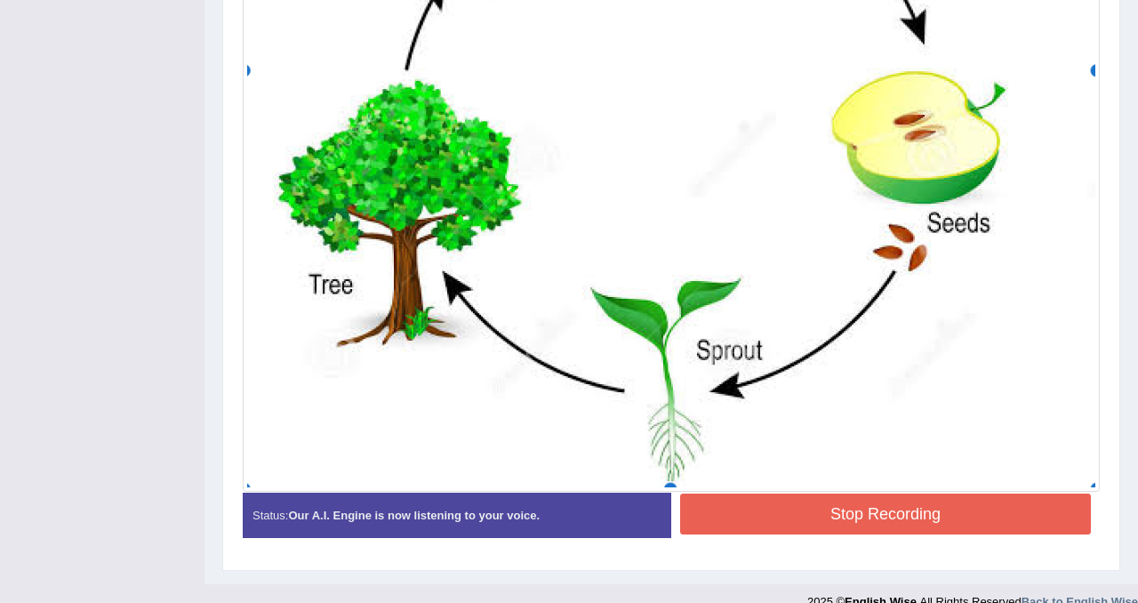
scroll to position [862, 0]
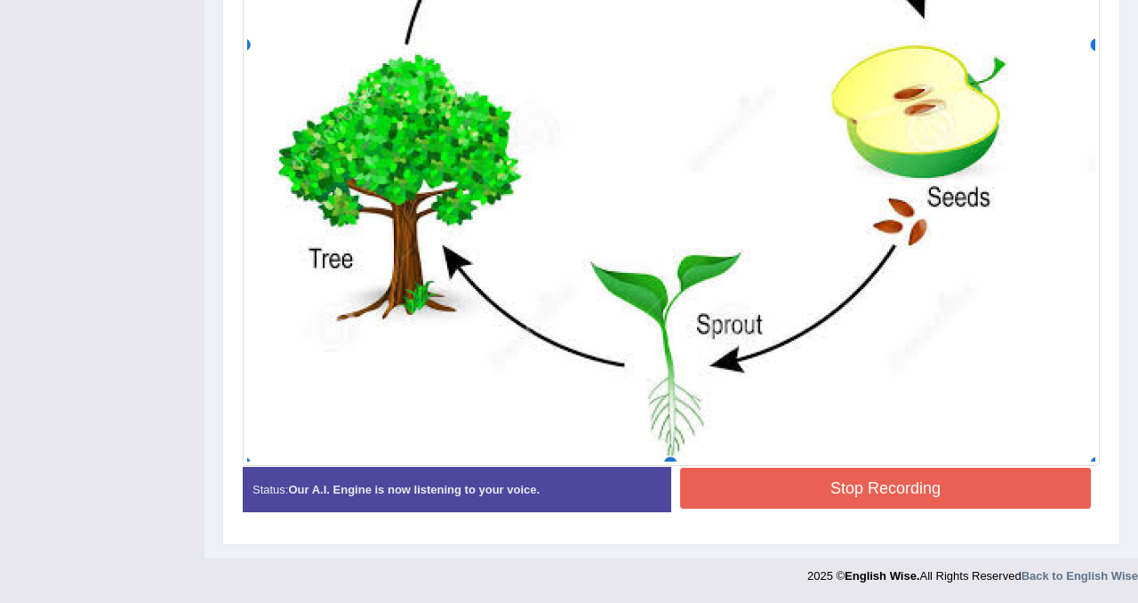
click at [903, 471] on button "Stop Recording" at bounding box center [885, 488] width 411 height 41
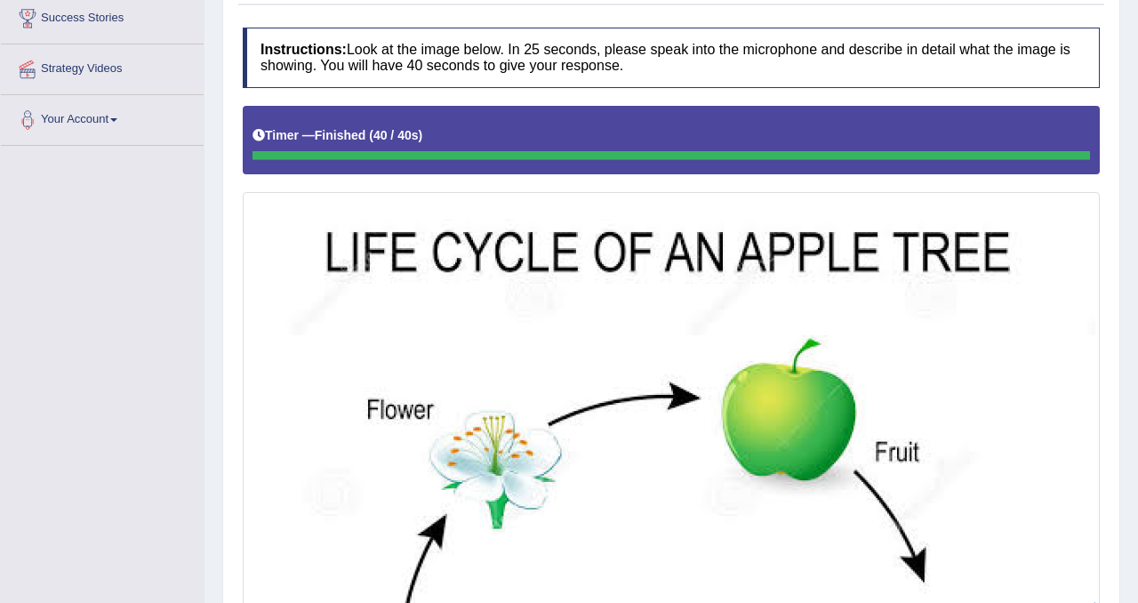
scroll to position [152, 0]
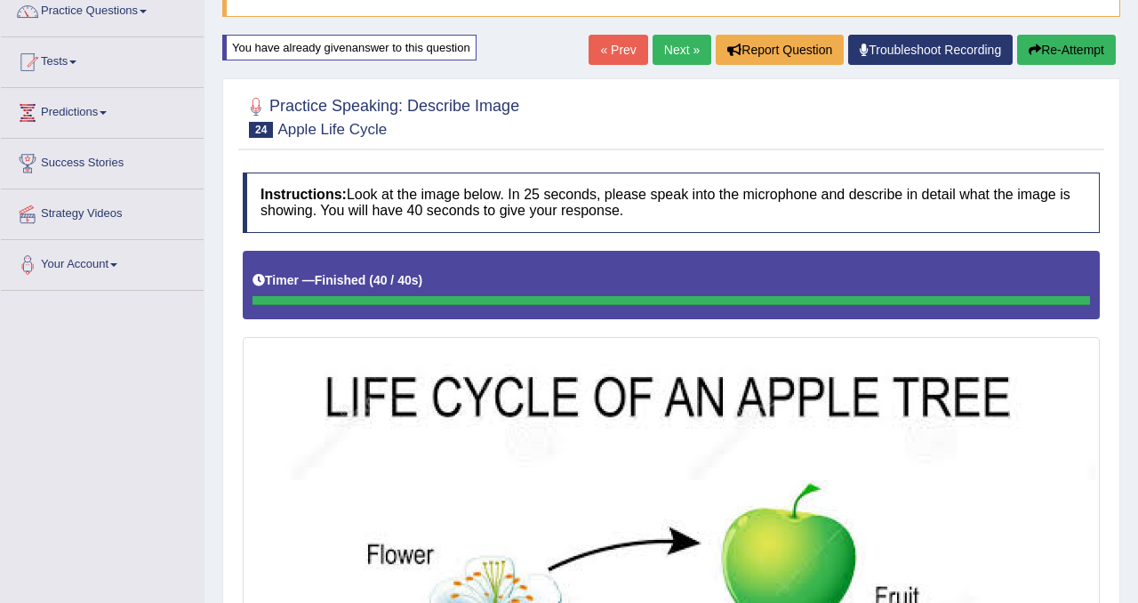
click at [655, 40] on link "Next »" at bounding box center [682, 50] width 59 height 30
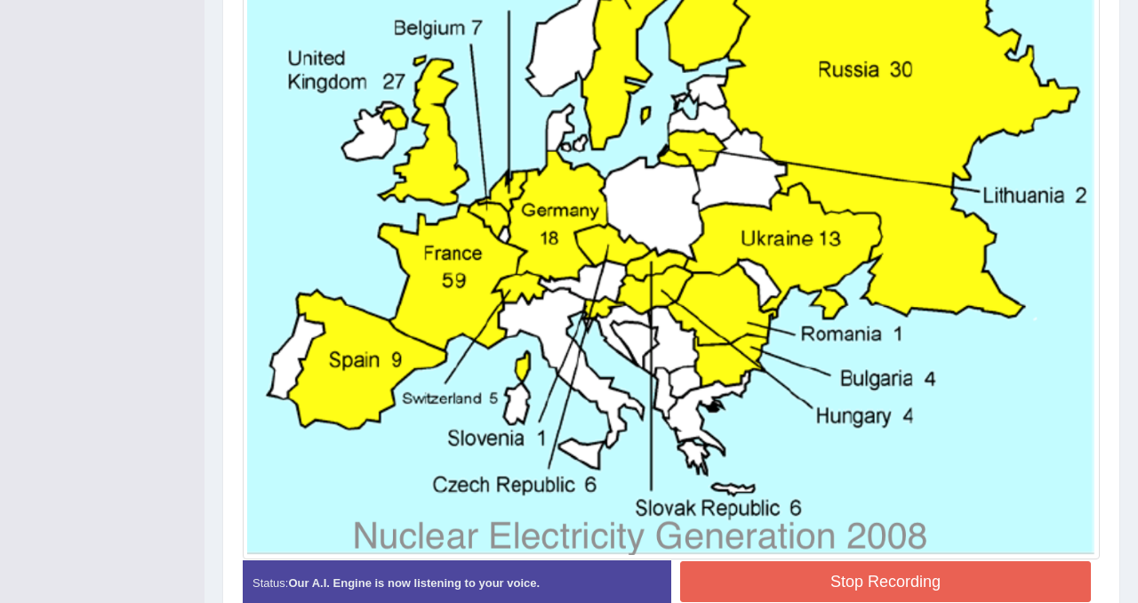
scroll to position [700, 0]
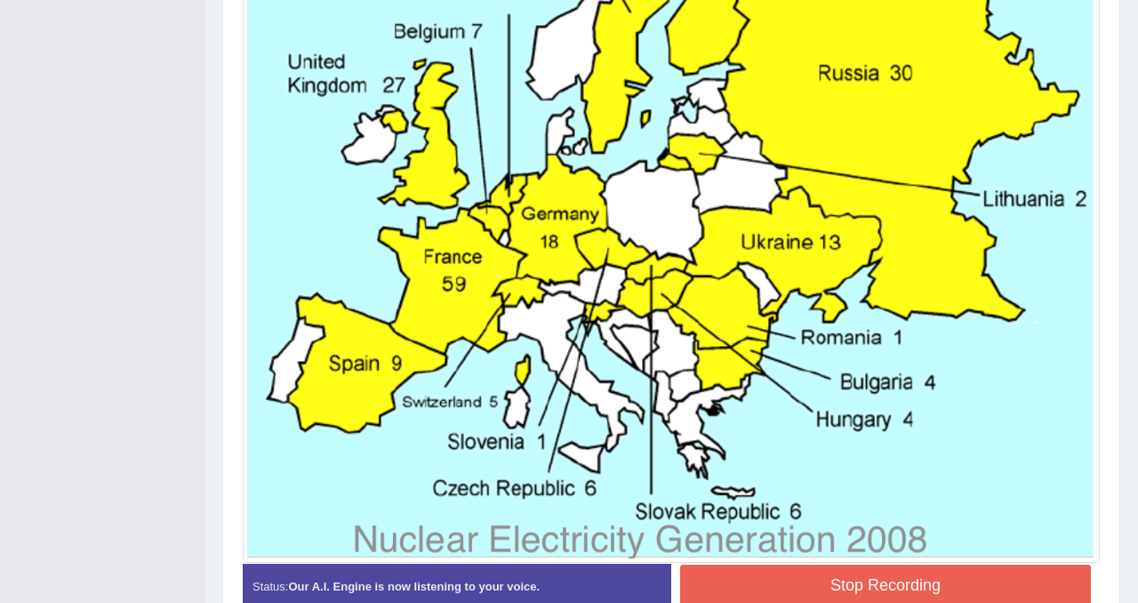
click at [809, 598] on button "Stop Recording" at bounding box center [885, 585] width 411 height 41
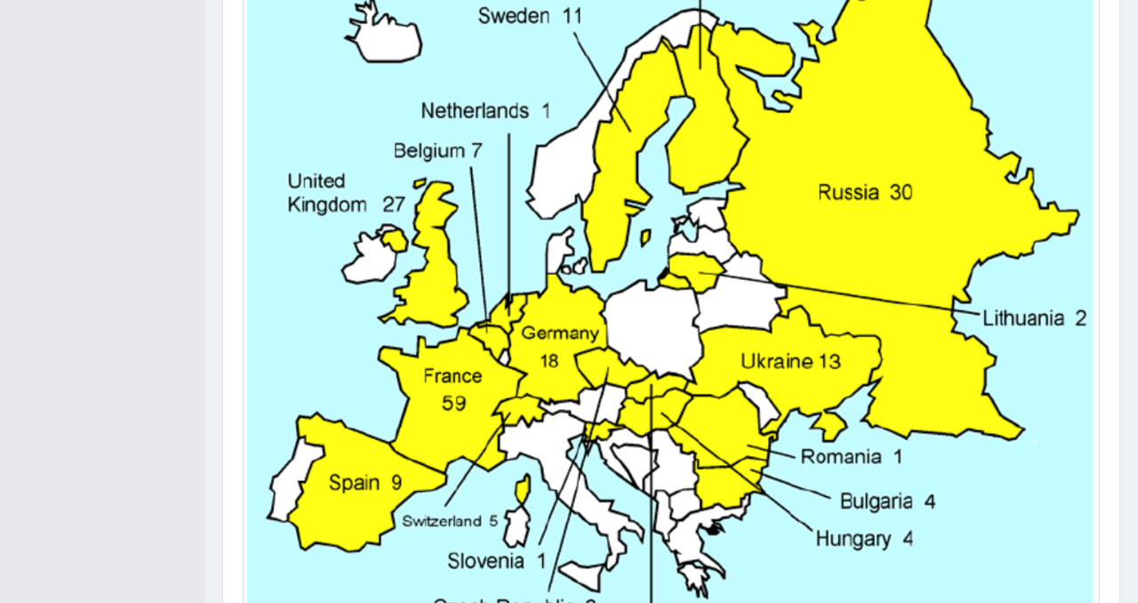
scroll to position [0, 0]
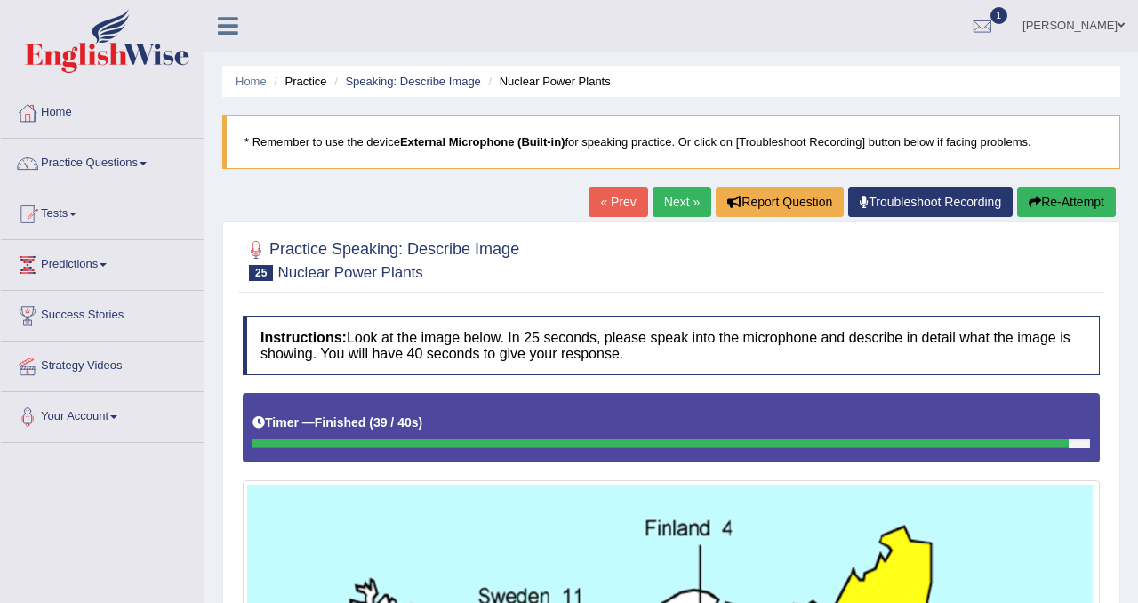
click at [1045, 202] on button "Re-Attempt" at bounding box center [1066, 202] width 99 height 30
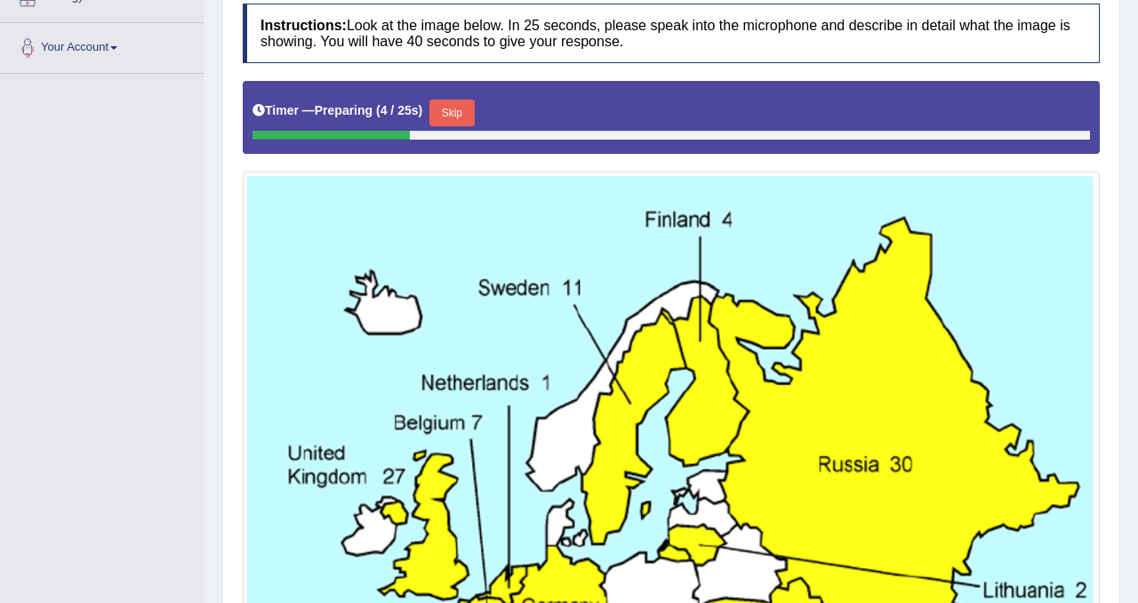
scroll to position [358, 0]
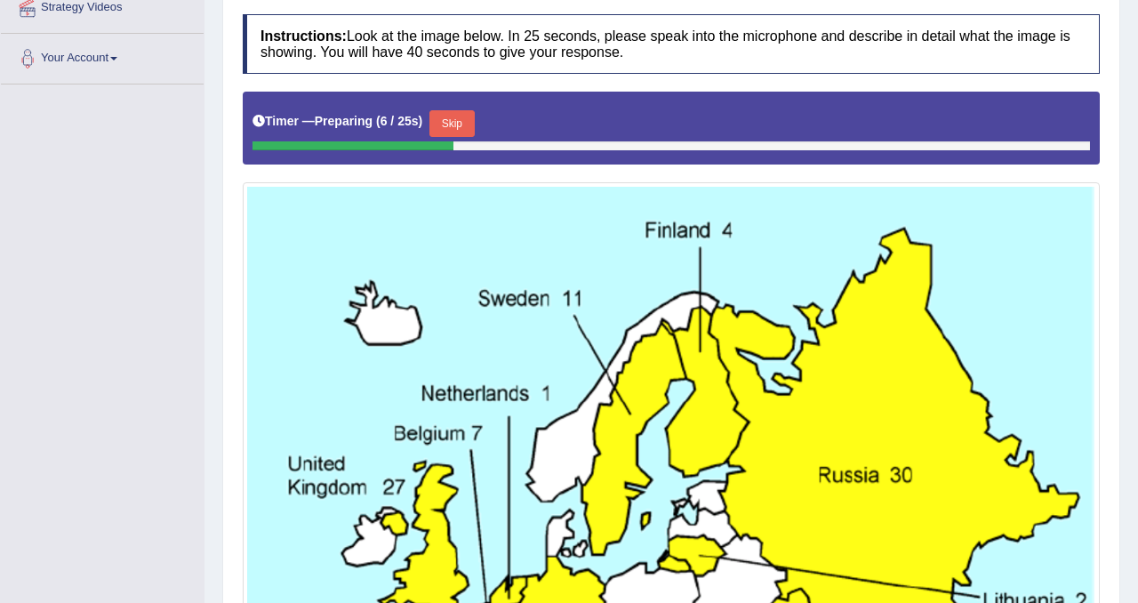
click at [467, 121] on button "Skip" at bounding box center [451, 123] width 44 height 27
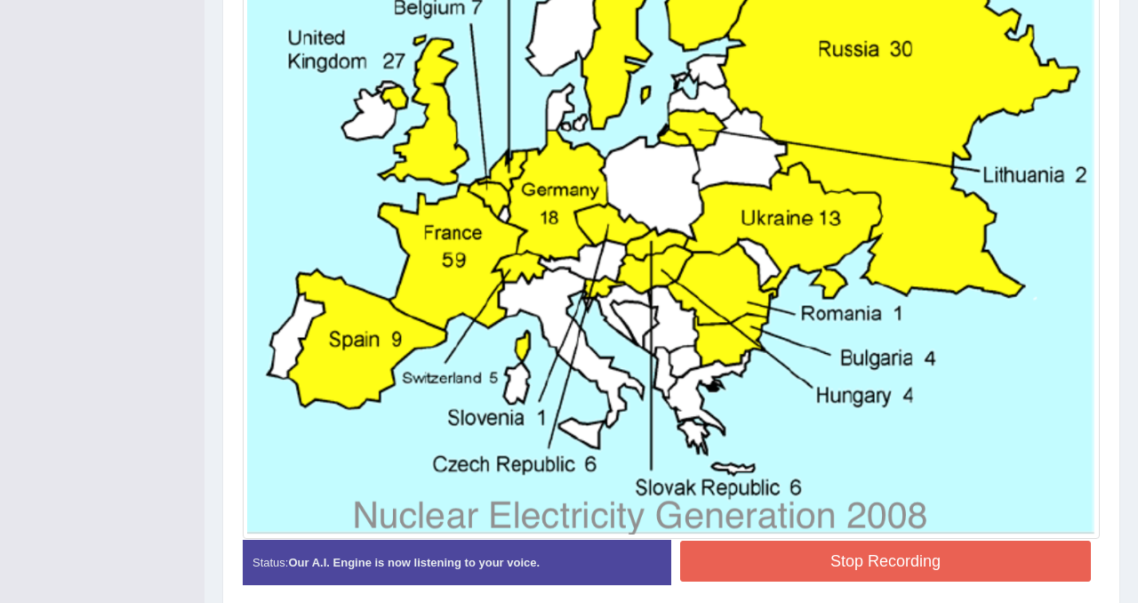
scroll to position [737, 0]
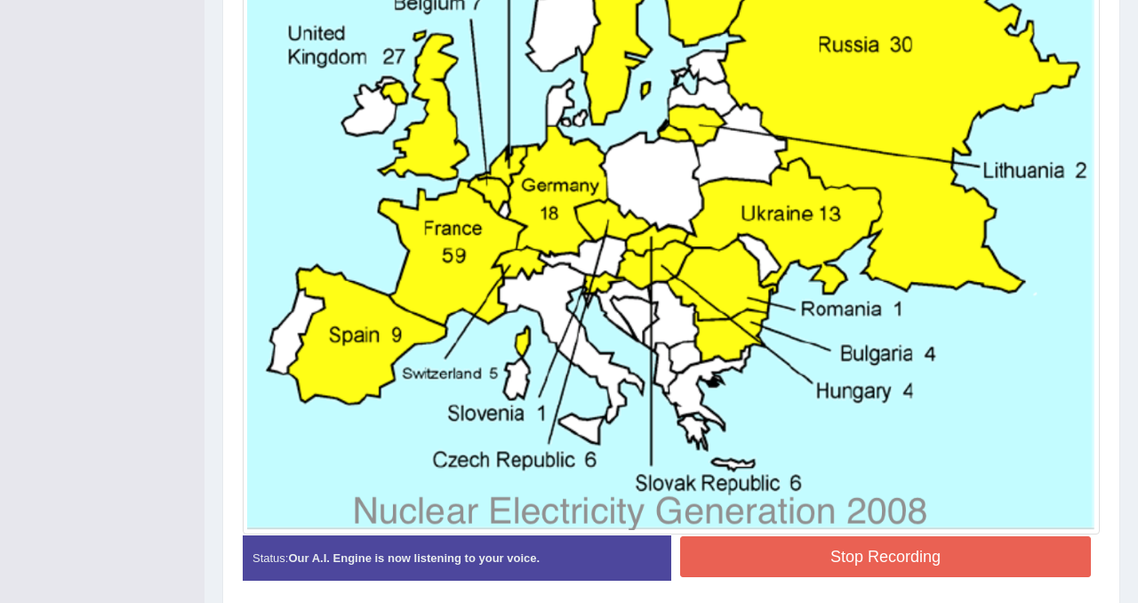
click at [947, 557] on button "Stop Recording" at bounding box center [885, 556] width 411 height 41
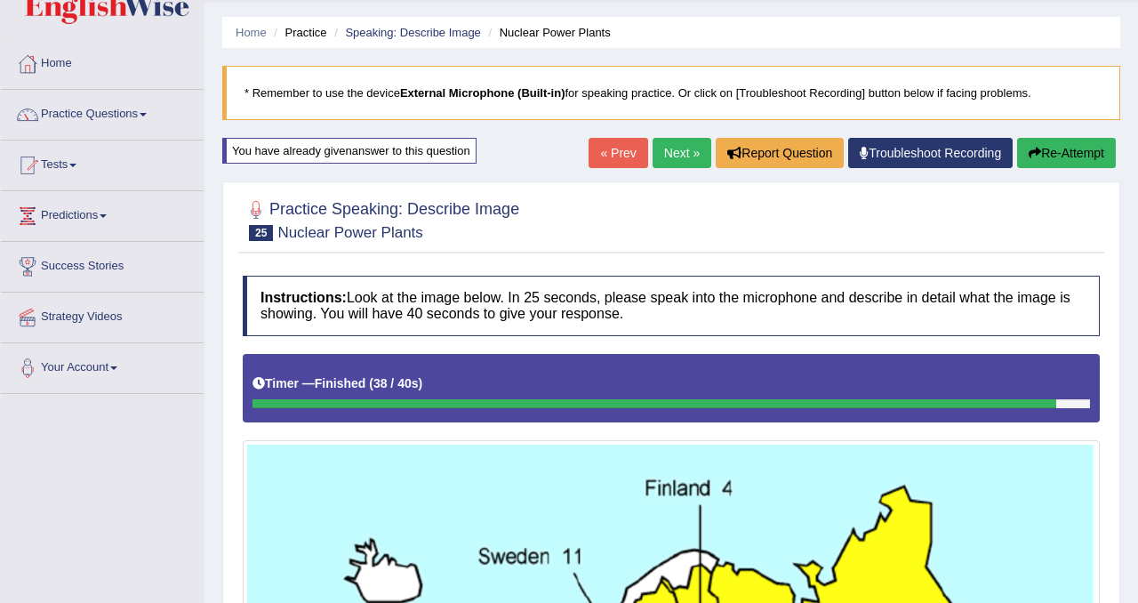
scroll to position [0, 0]
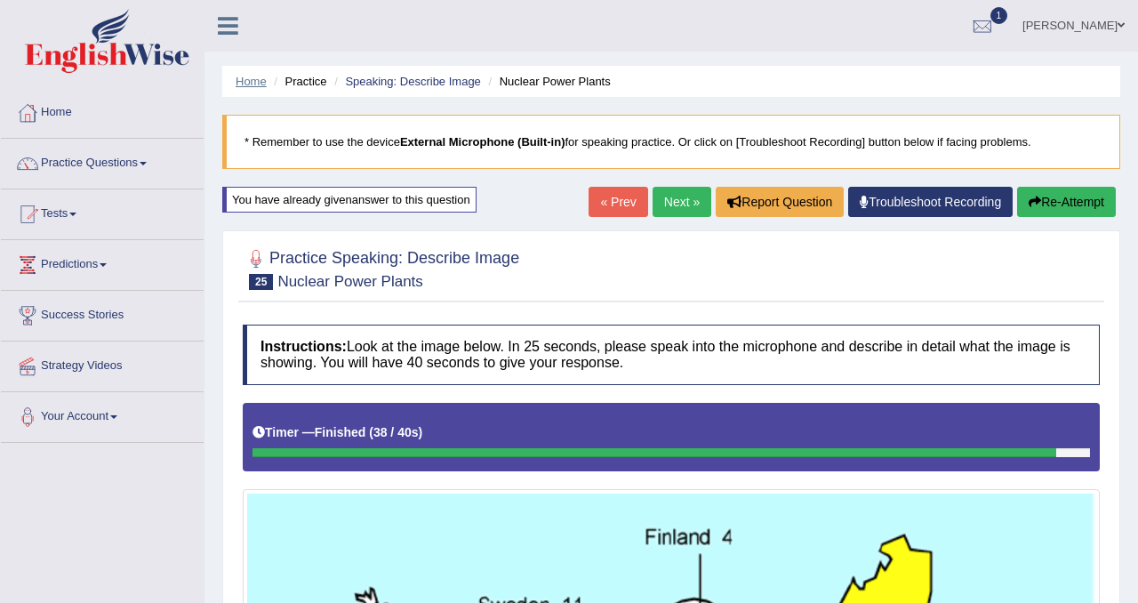
click at [252, 78] on link "Home" at bounding box center [251, 81] width 31 height 13
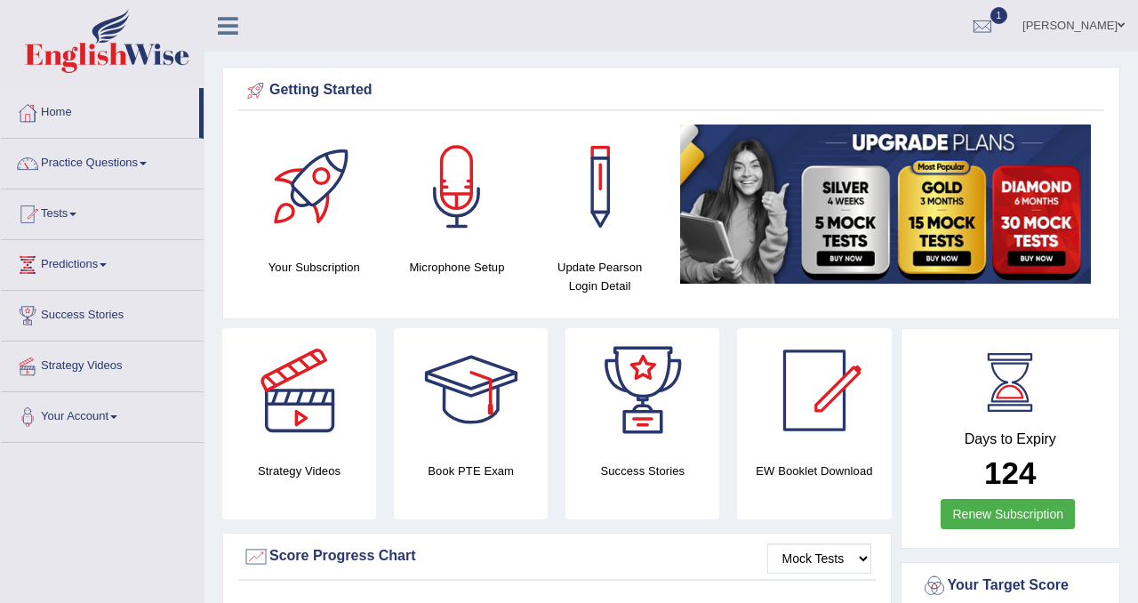
click at [46, 112] on link "Home" at bounding box center [100, 110] width 198 height 44
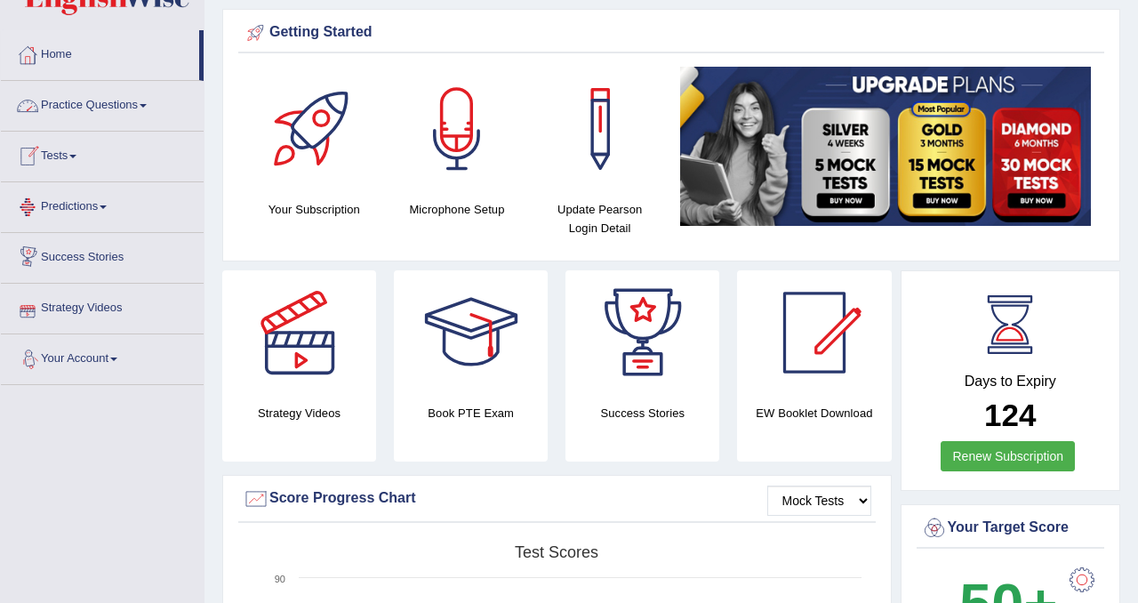
scroll to position [49, 0]
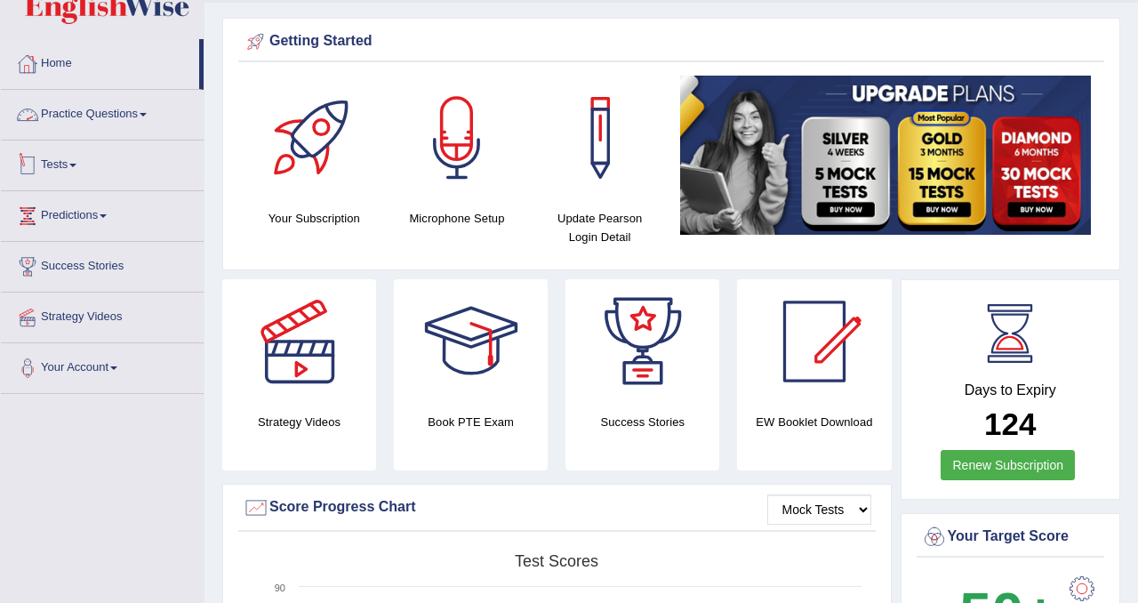
click at [128, 117] on link "Practice Questions" at bounding box center [102, 112] width 203 height 44
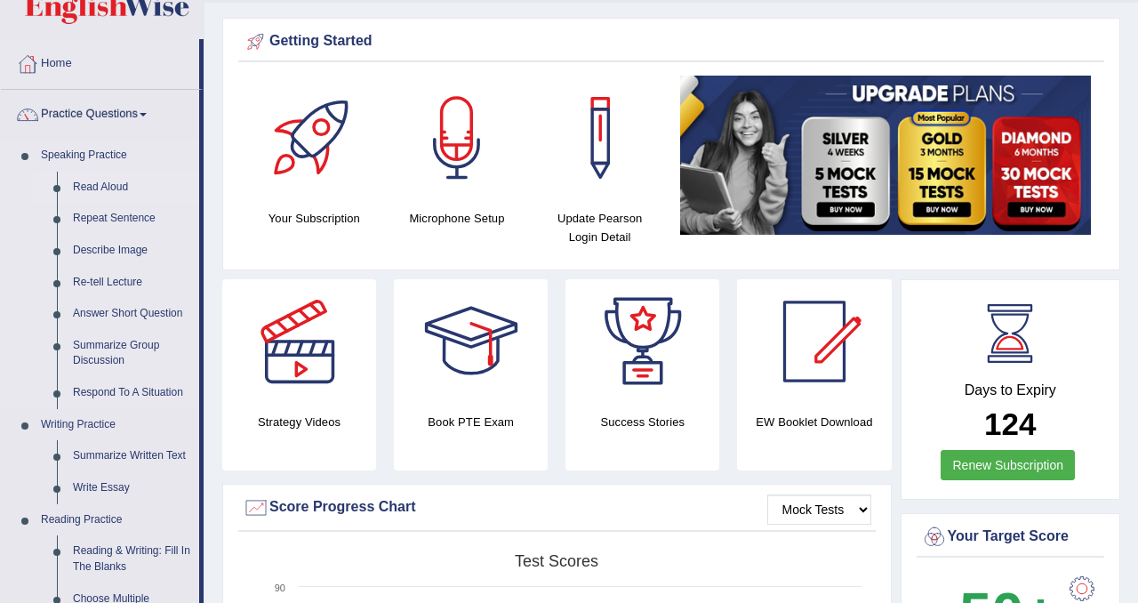
click at [104, 186] on link "Read Aloud" at bounding box center [132, 188] width 134 height 32
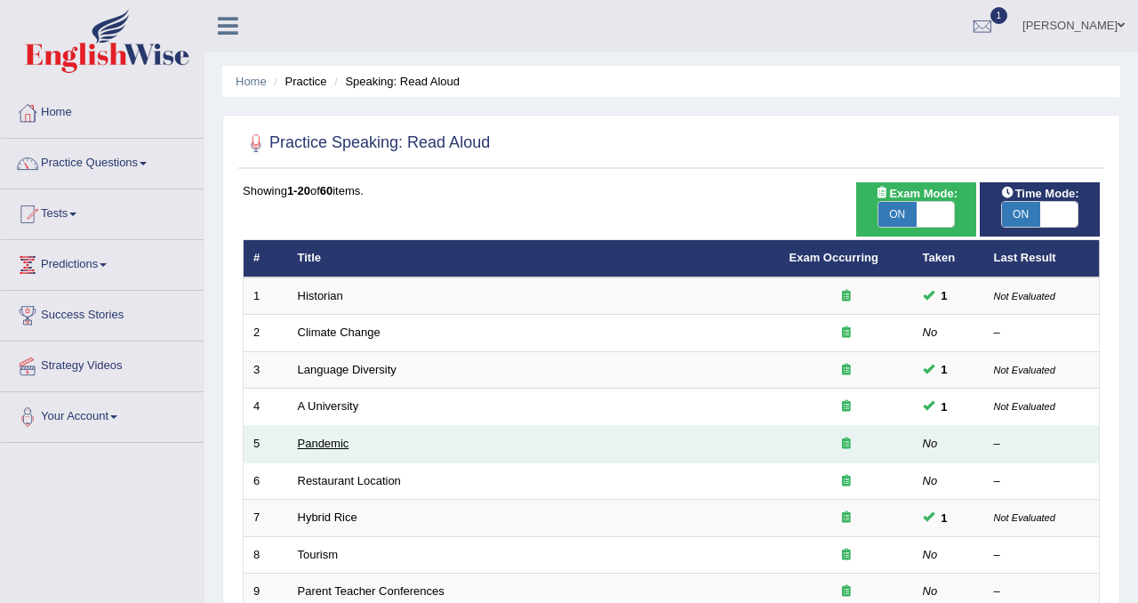
click at [333, 443] on link "Pandemic" at bounding box center [324, 443] width 52 height 13
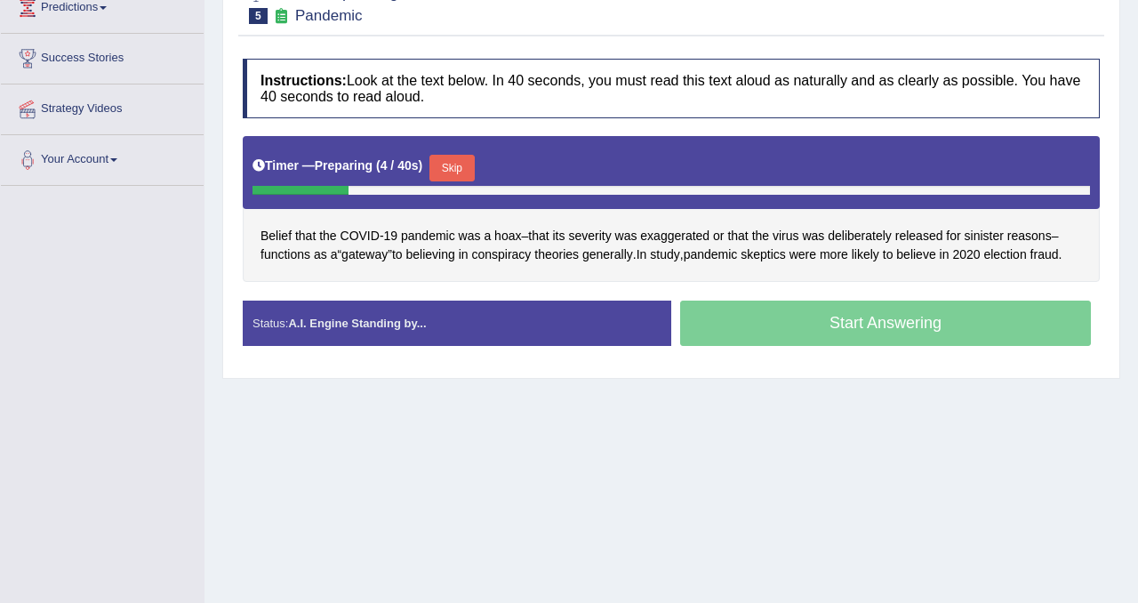
click at [463, 169] on button "Skip" at bounding box center [451, 168] width 44 height 27
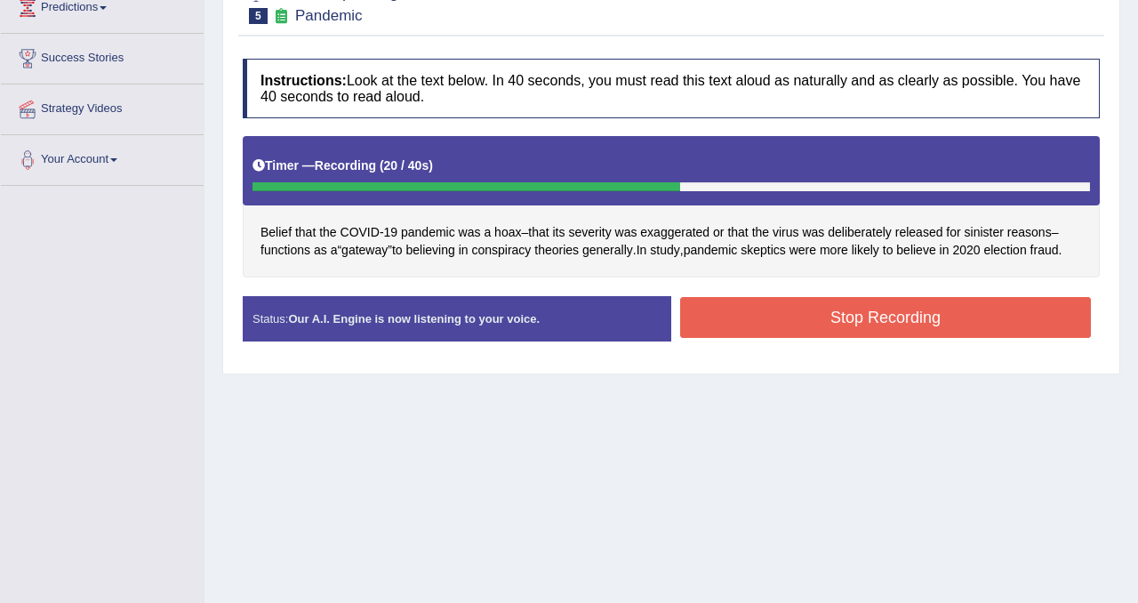
click at [876, 323] on button "Stop Recording" at bounding box center [885, 317] width 411 height 41
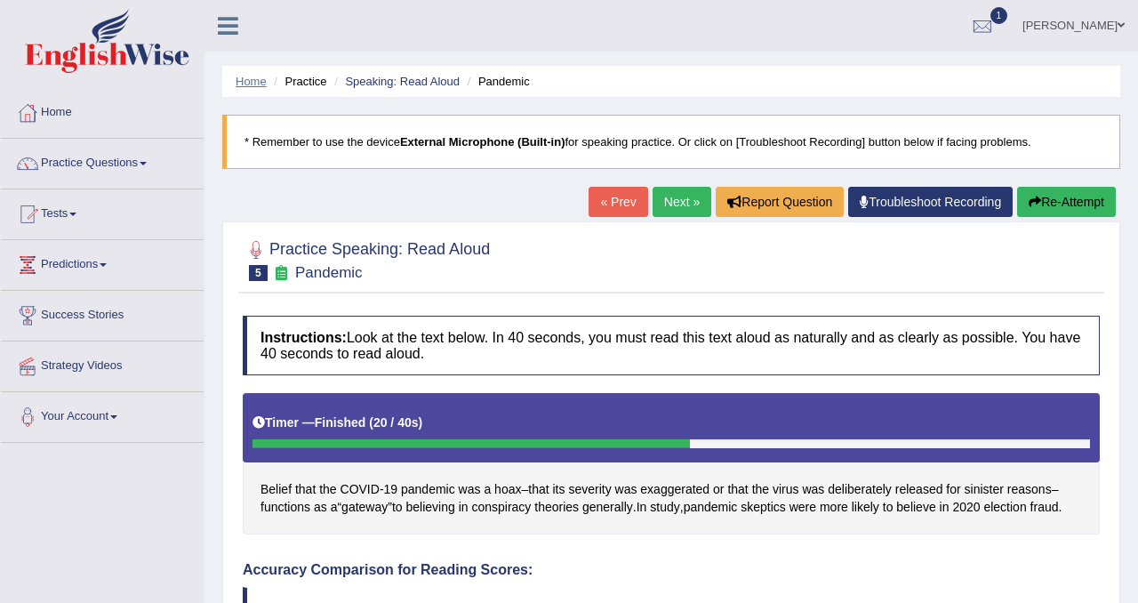
click at [260, 79] on link "Home" at bounding box center [251, 81] width 31 height 13
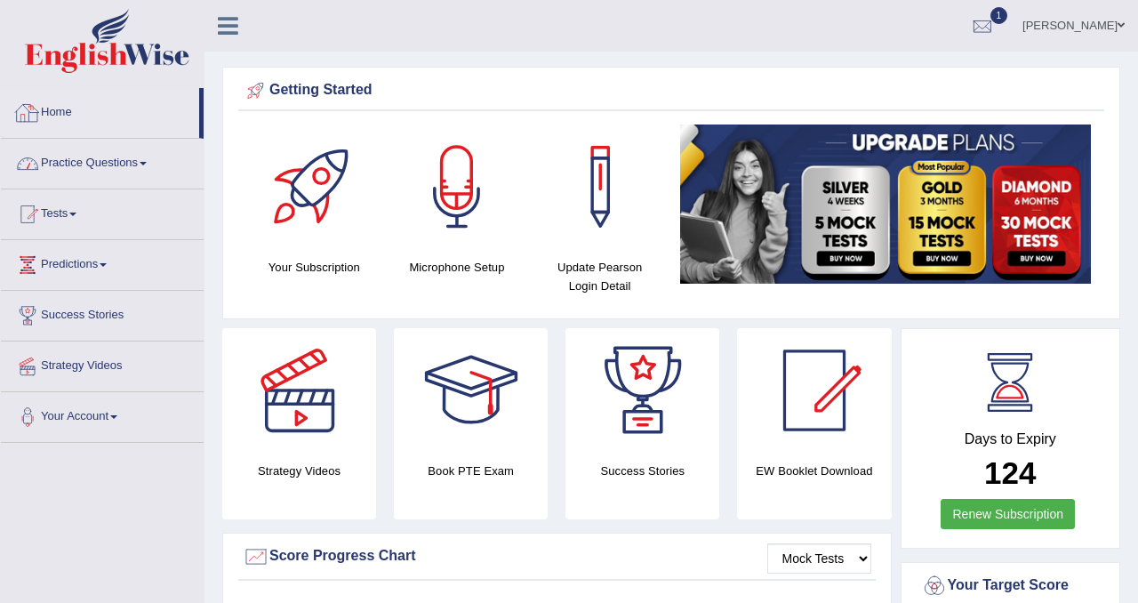
click at [93, 161] on link "Practice Questions" at bounding box center [102, 161] width 203 height 44
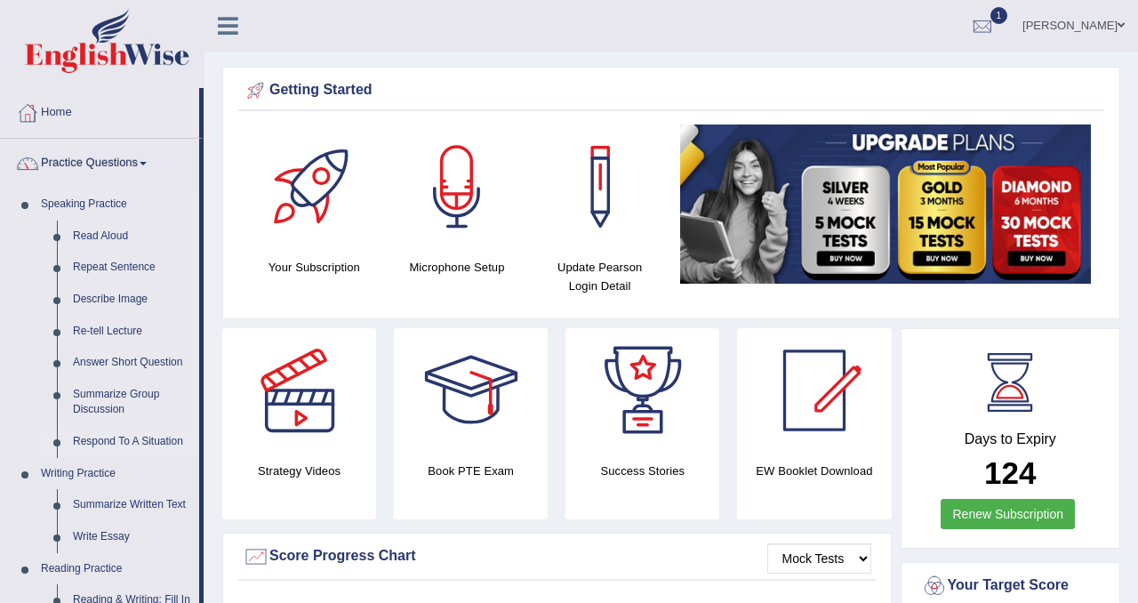
click at [108, 439] on link "Respond To A Situation" at bounding box center [132, 442] width 134 height 32
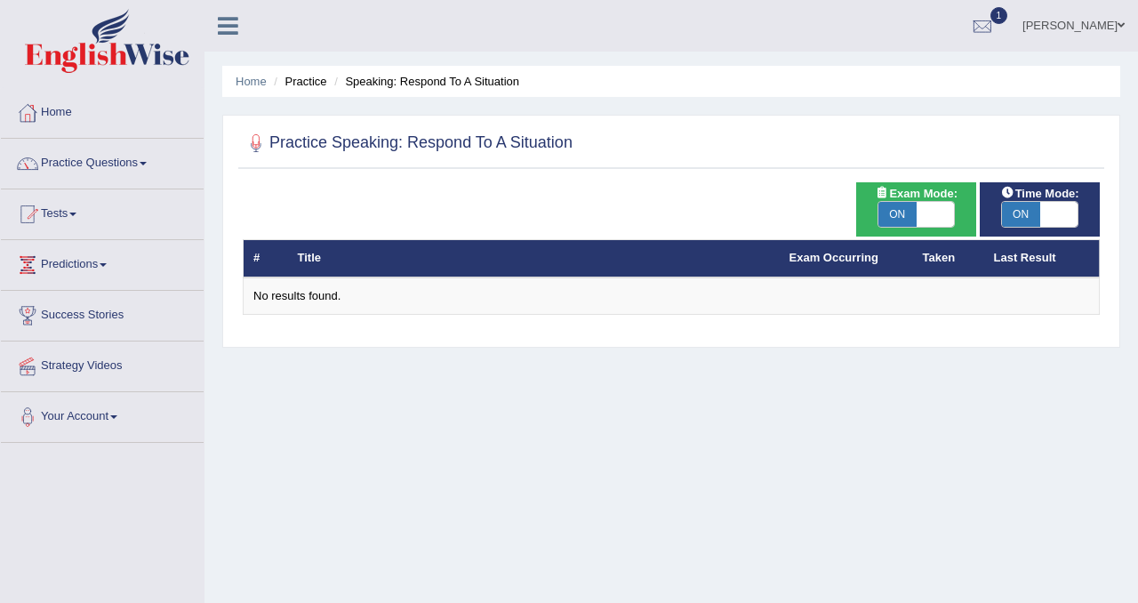
click at [922, 209] on span at bounding box center [936, 214] width 38 height 25
checkbox input "false"
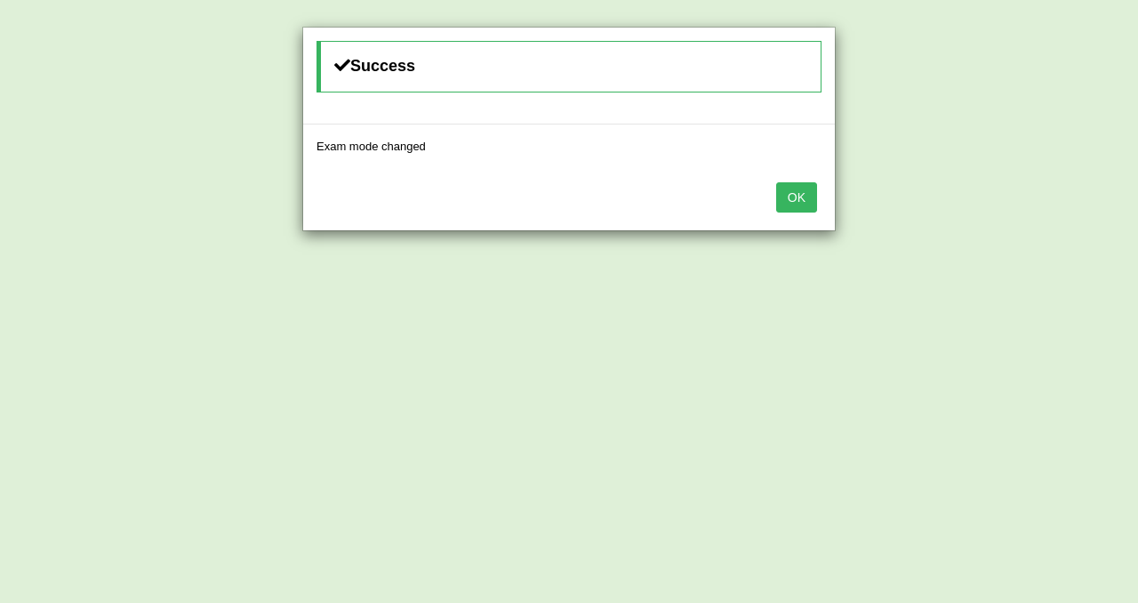
click at [794, 197] on button "OK" at bounding box center [796, 197] width 41 height 30
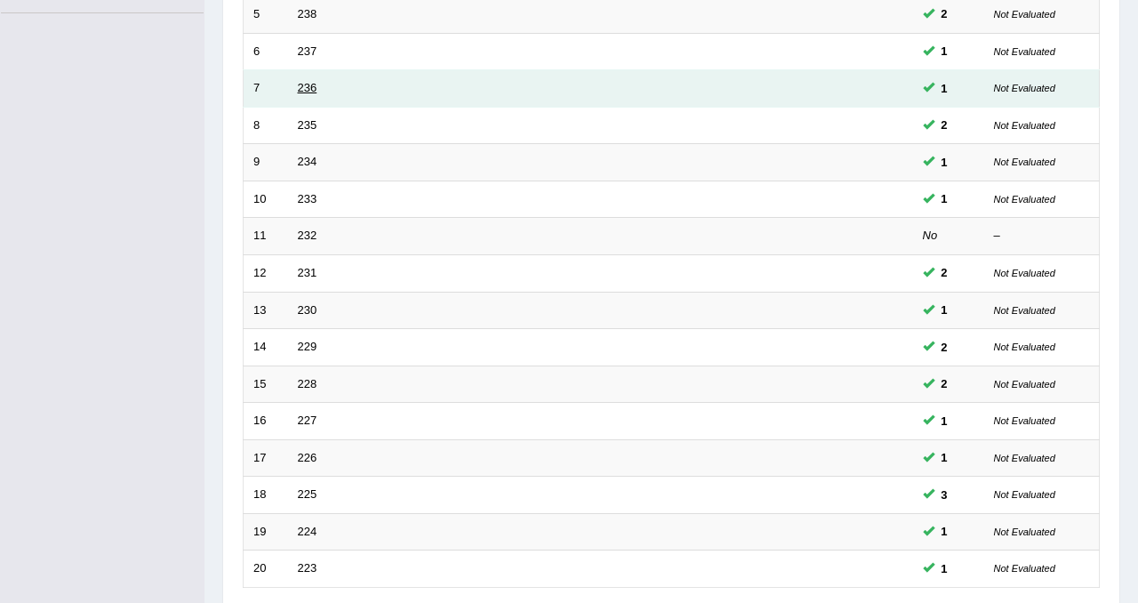
scroll to position [574, 0]
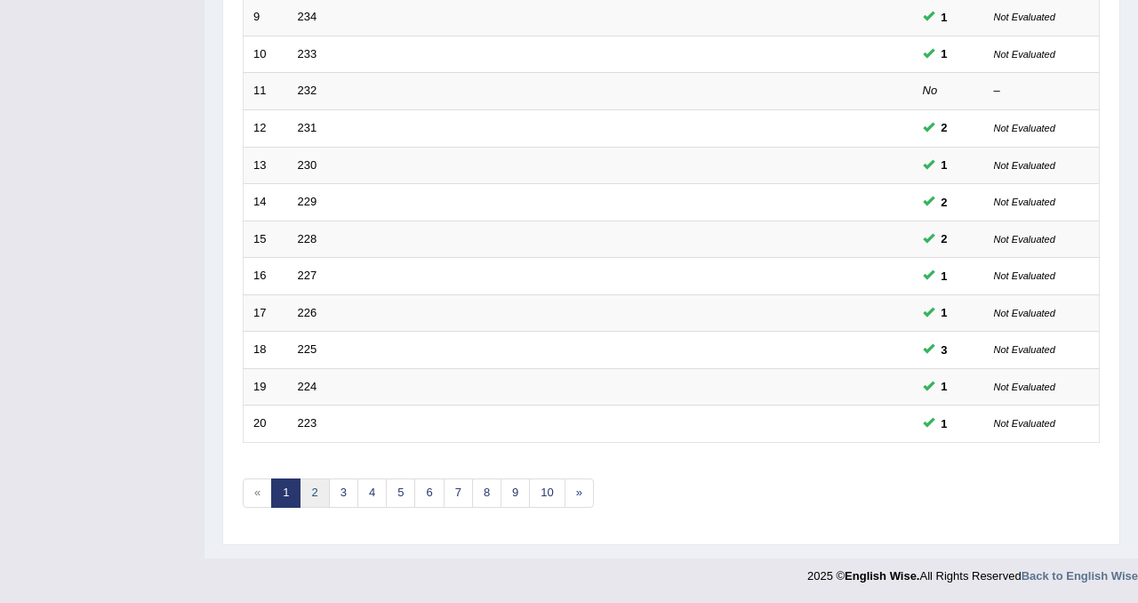
click at [311, 492] on link "2" at bounding box center [314, 492] width 29 height 29
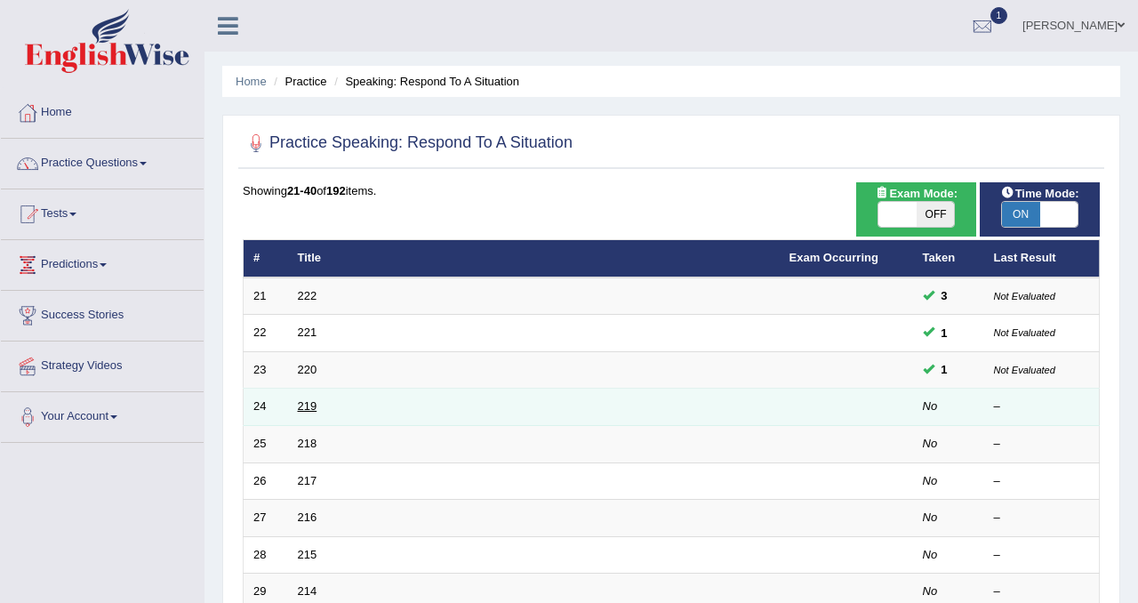
click at [306, 408] on link "219" at bounding box center [308, 405] width 20 height 13
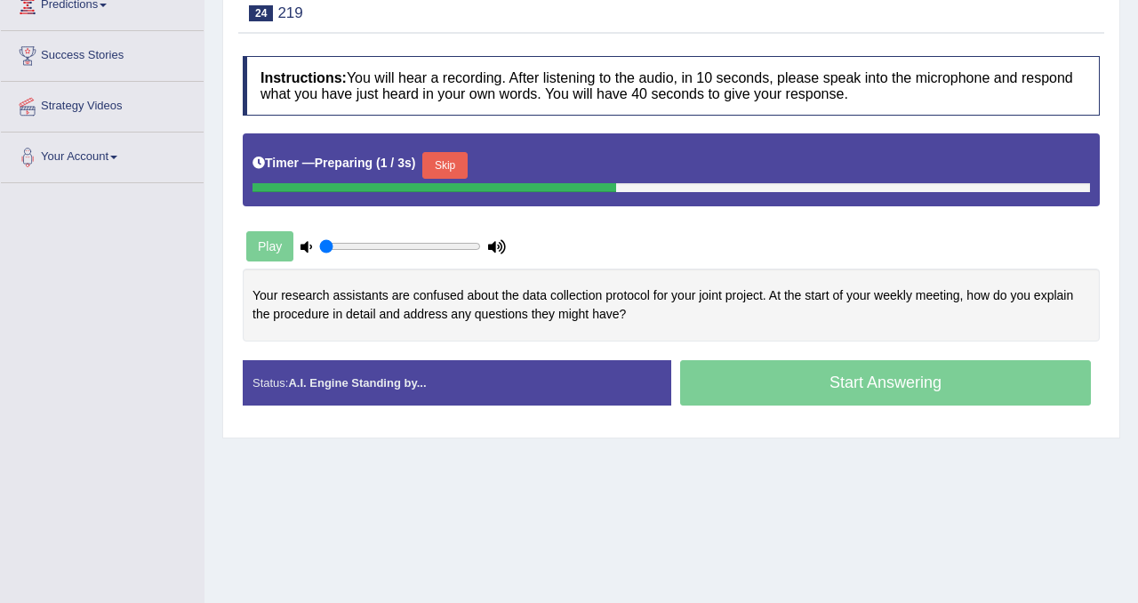
scroll to position [261, 0]
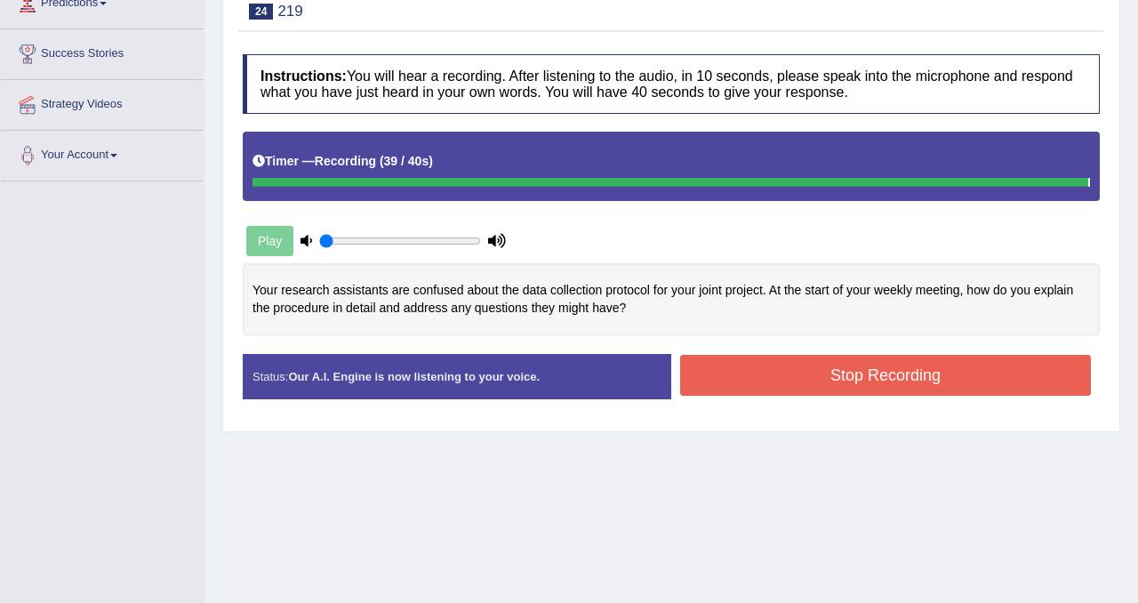
click at [706, 382] on button "Stop Recording" at bounding box center [885, 375] width 411 height 41
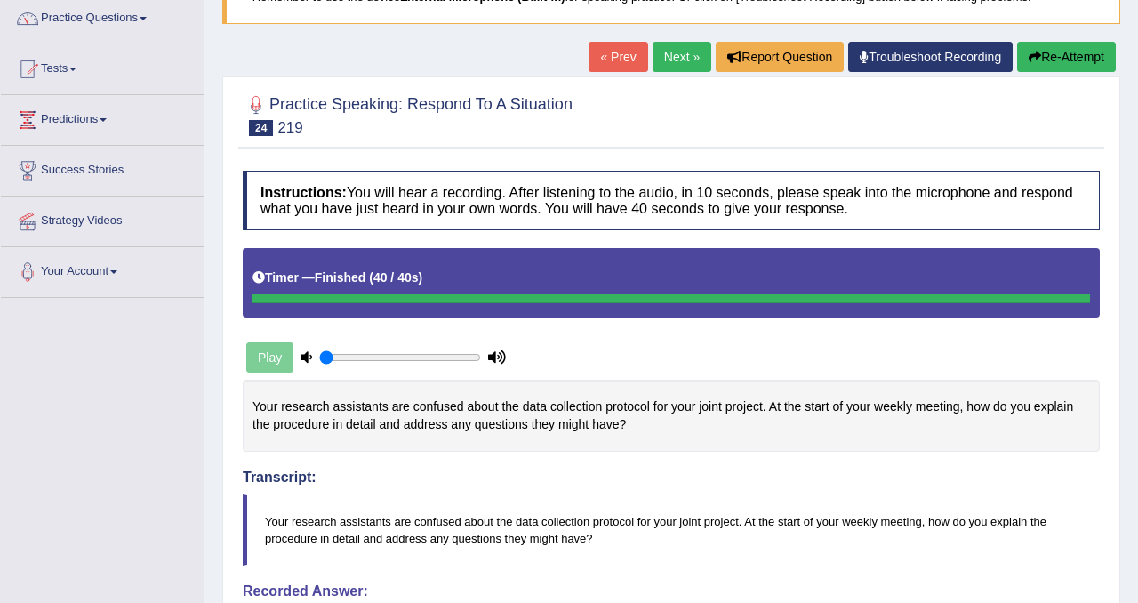
scroll to position [124, 0]
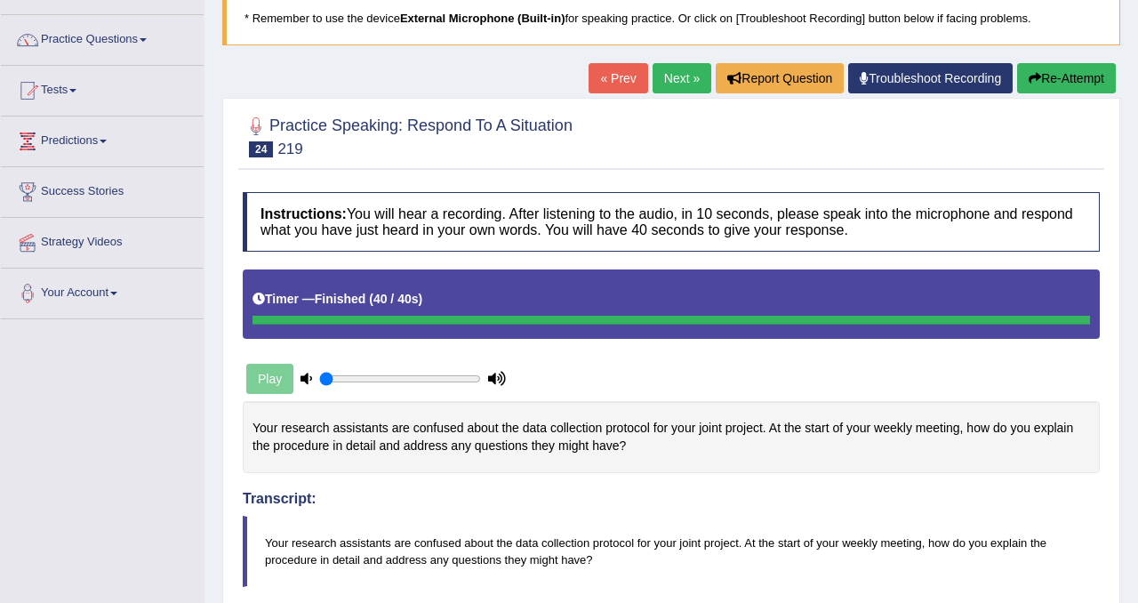
click at [659, 75] on link "Next »" at bounding box center [682, 78] width 59 height 30
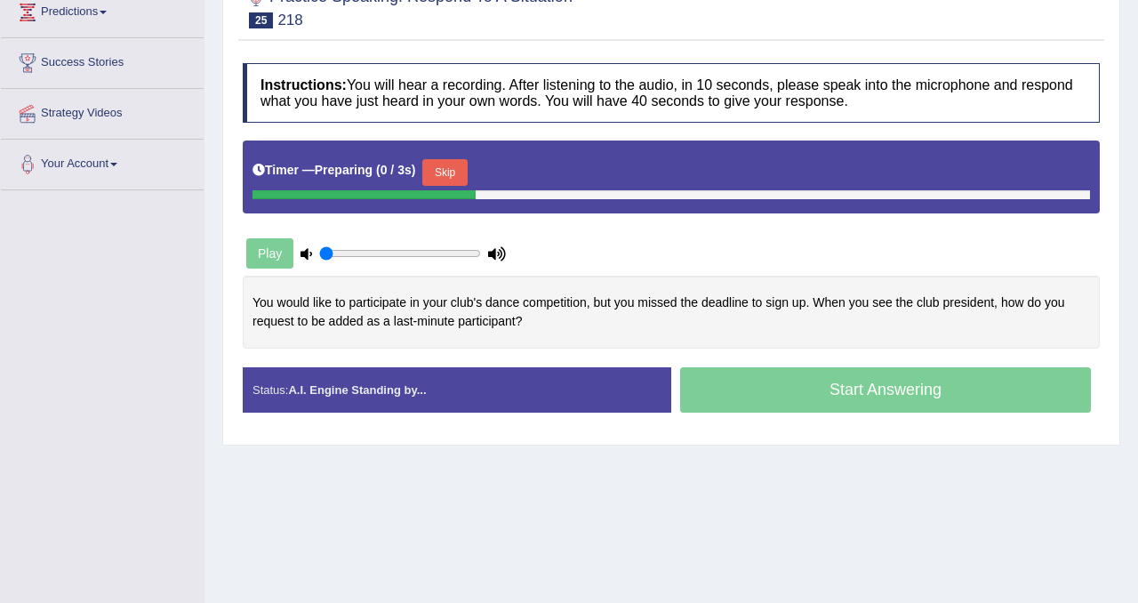
scroll to position [276, 0]
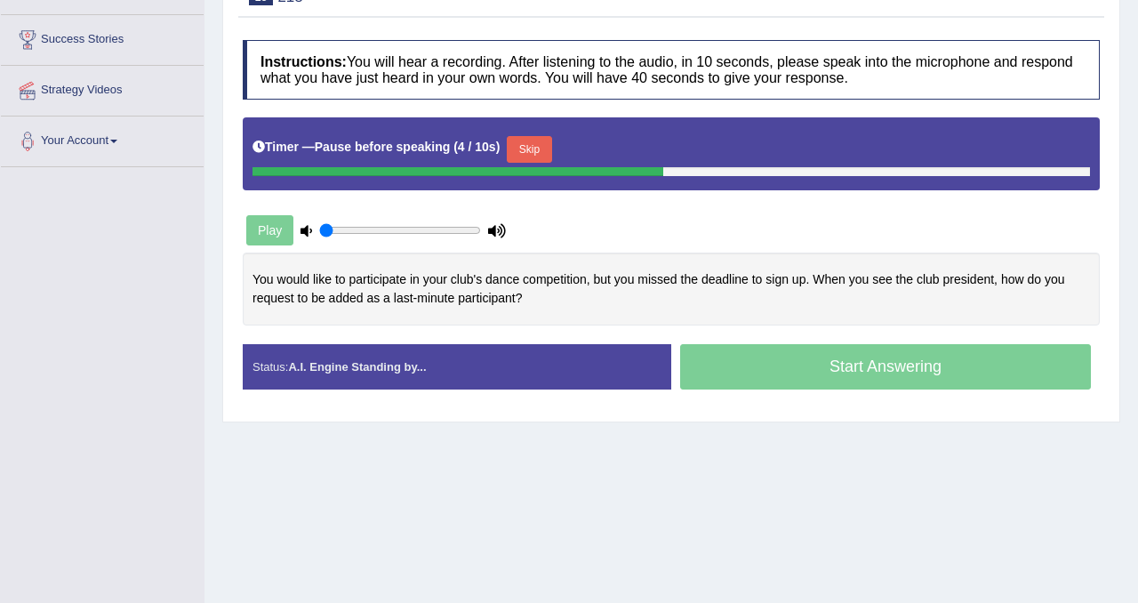
click at [548, 146] on button "Skip" at bounding box center [529, 149] width 44 height 27
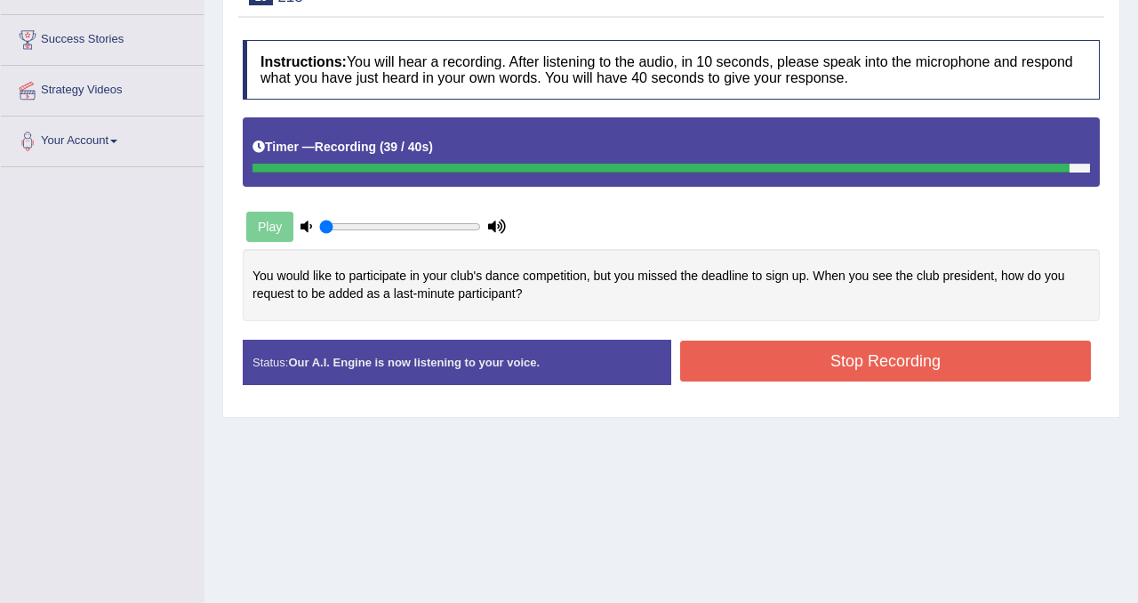
click at [868, 365] on button "Stop Recording" at bounding box center [885, 361] width 411 height 41
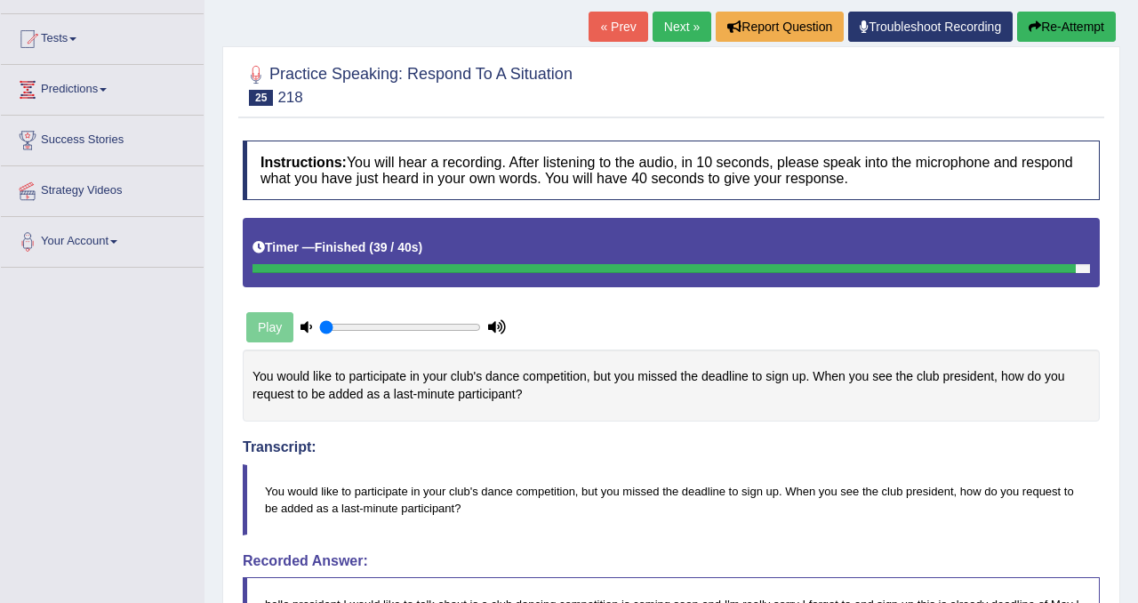
scroll to position [147, 0]
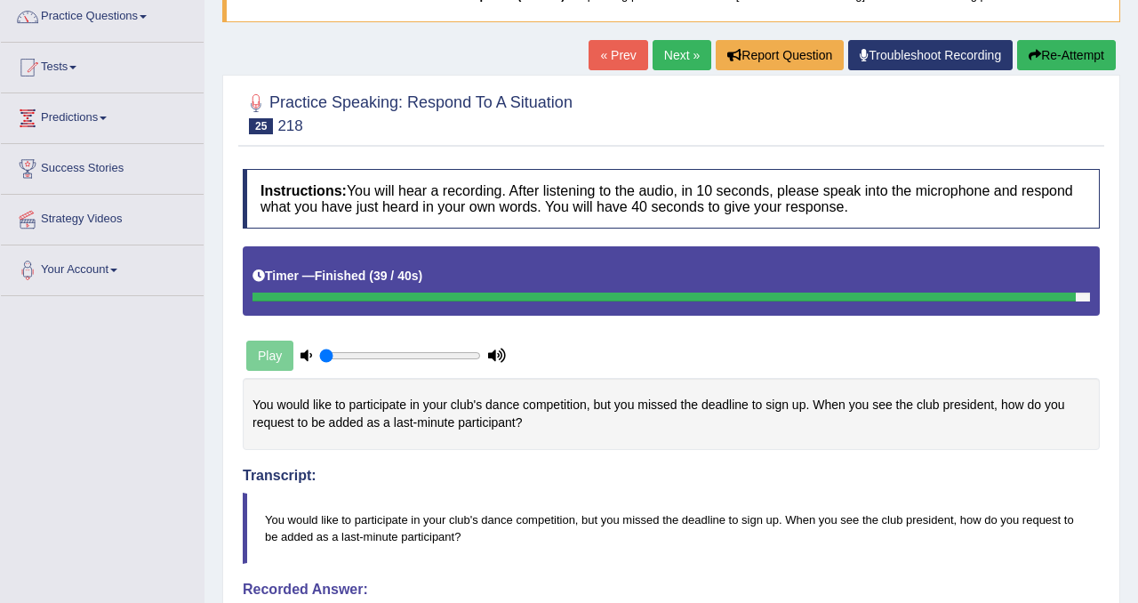
click at [1050, 50] on button "Re-Attempt" at bounding box center [1066, 55] width 99 height 30
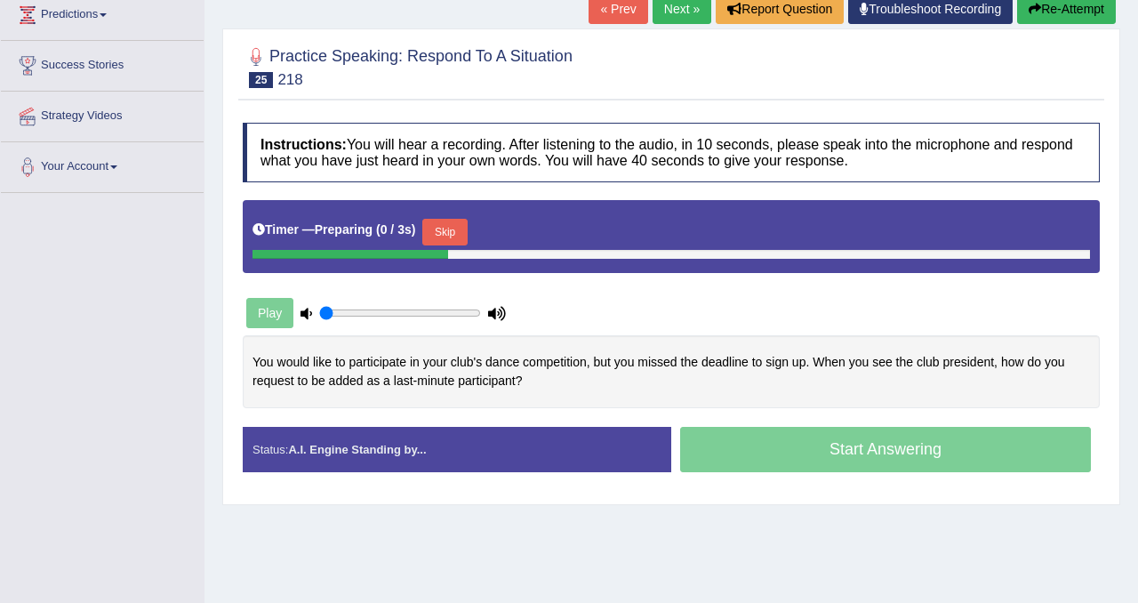
scroll to position [331, 0]
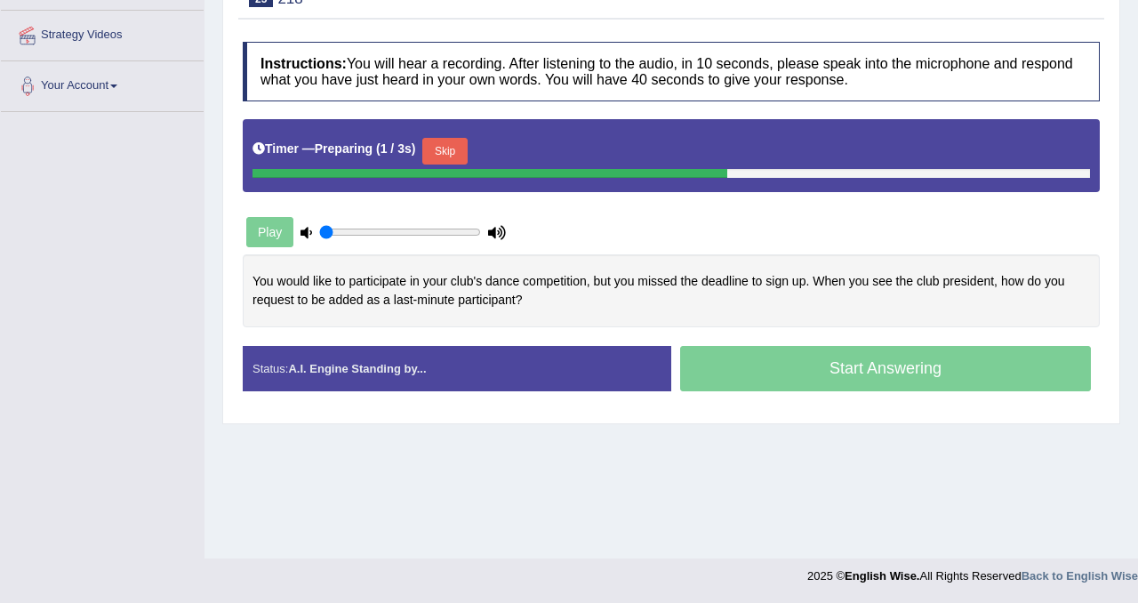
click at [452, 150] on button "Skip" at bounding box center [444, 151] width 44 height 27
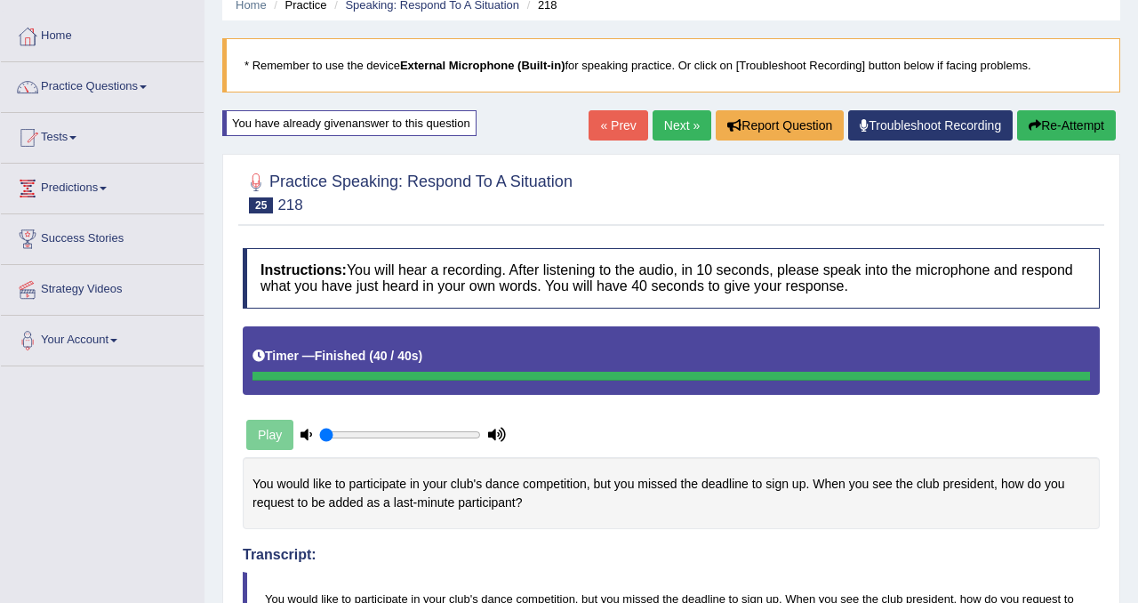
scroll to position [0, 0]
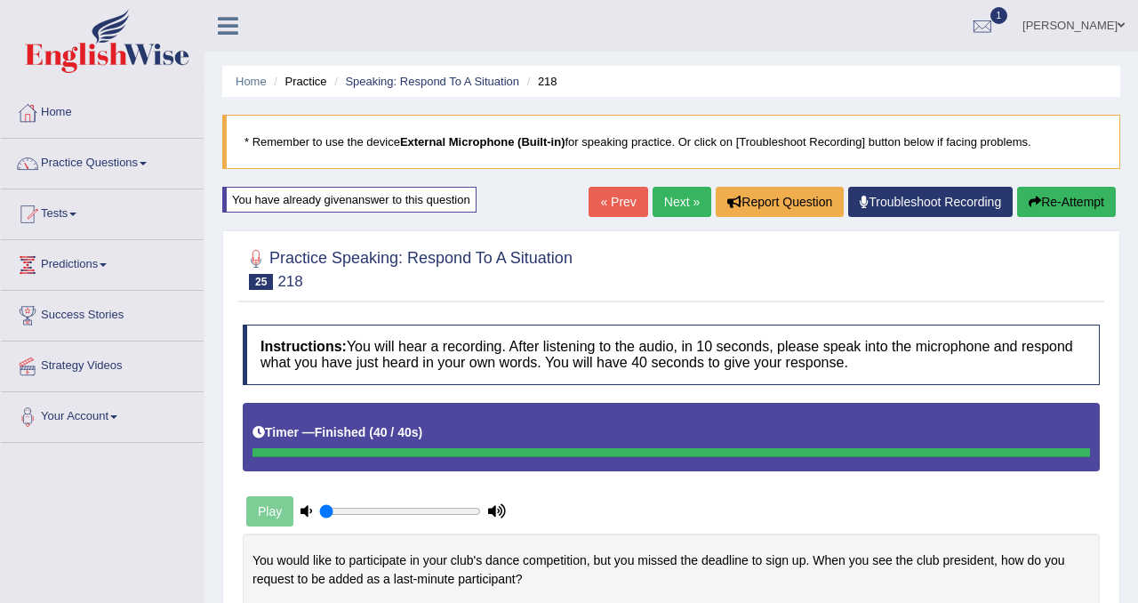
click at [671, 199] on link "Next »" at bounding box center [682, 202] width 59 height 30
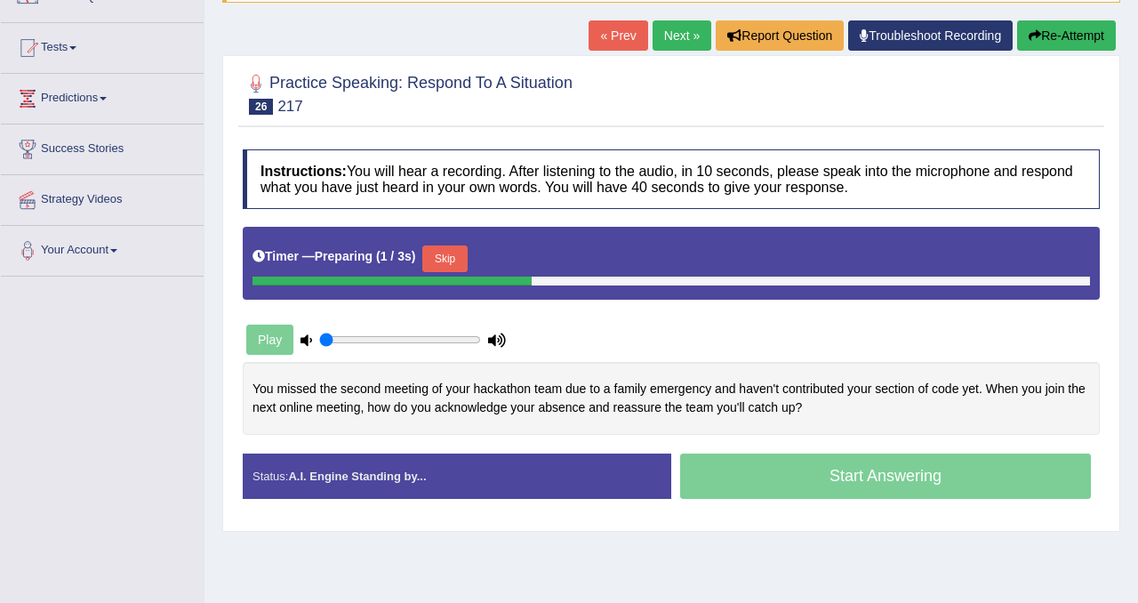
scroll to position [188, 0]
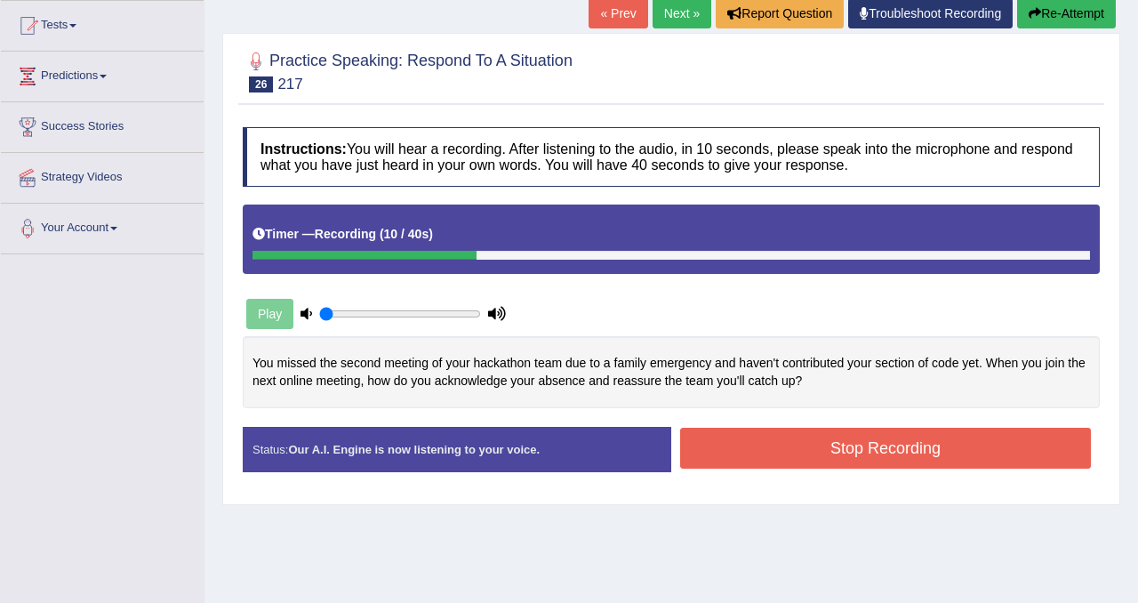
click at [1083, 17] on button "Re-Attempt" at bounding box center [1066, 13] width 99 height 30
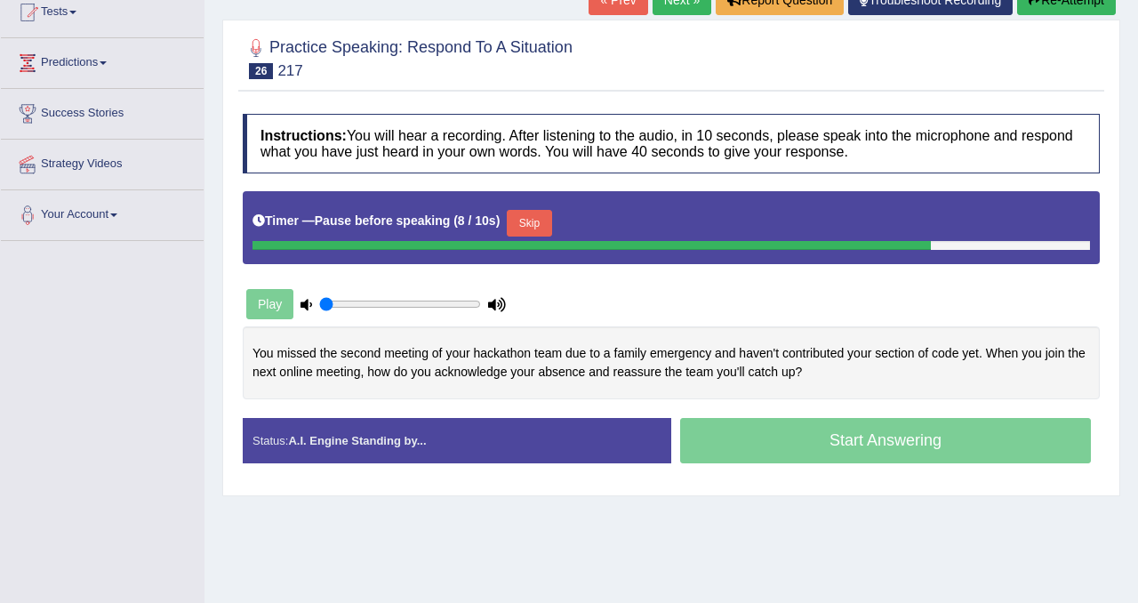
click at [548, 226] on button "Skip" at bounding box center [529, 223] width 44 height 27
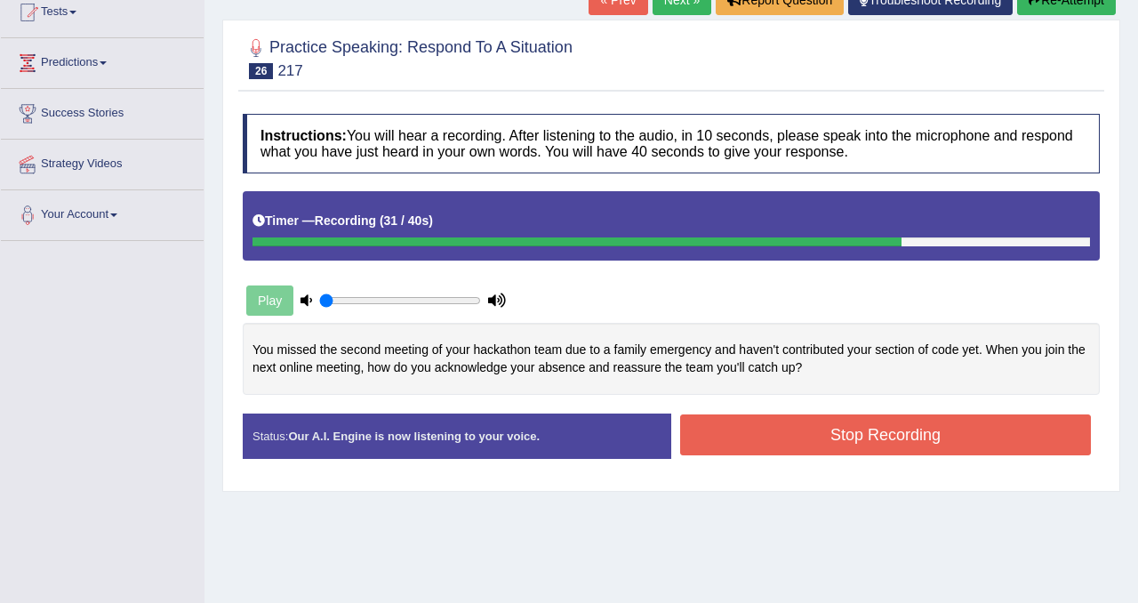
click at [874, 429] on button "Stop Recording" at bounding box center [885, 434] width 411 height 41
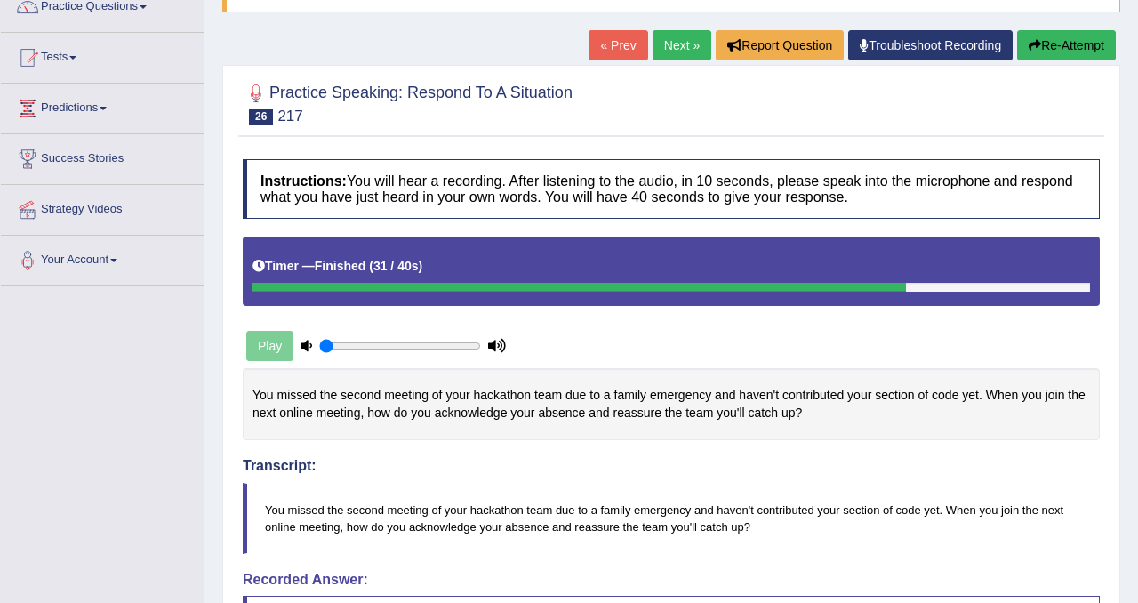
scroll to position [154, 0]
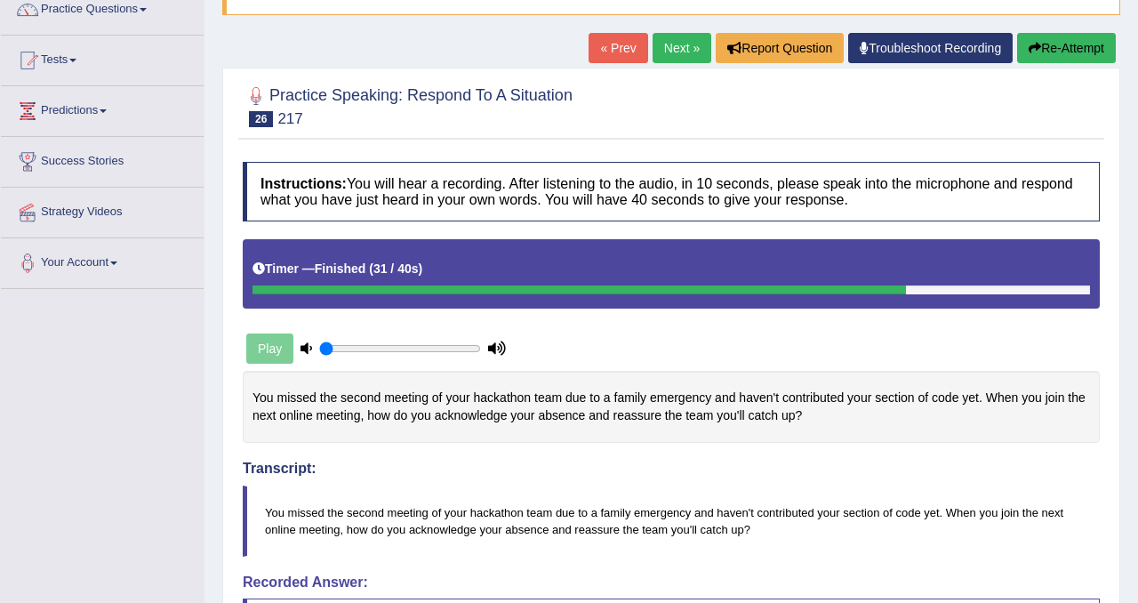
click at [1048, 39] on button "Re-Attempt" at bounding box center [1066, 48] width 99 height 30
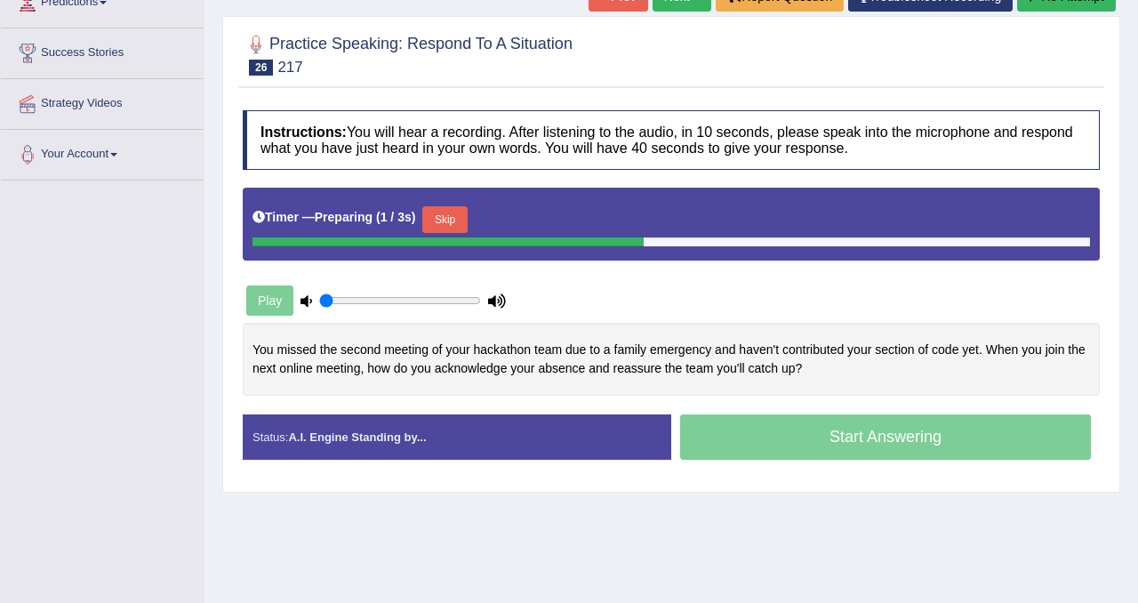
click at [451, 212] on button "Skip" at bounding box center [444, 219] width 44 height 27
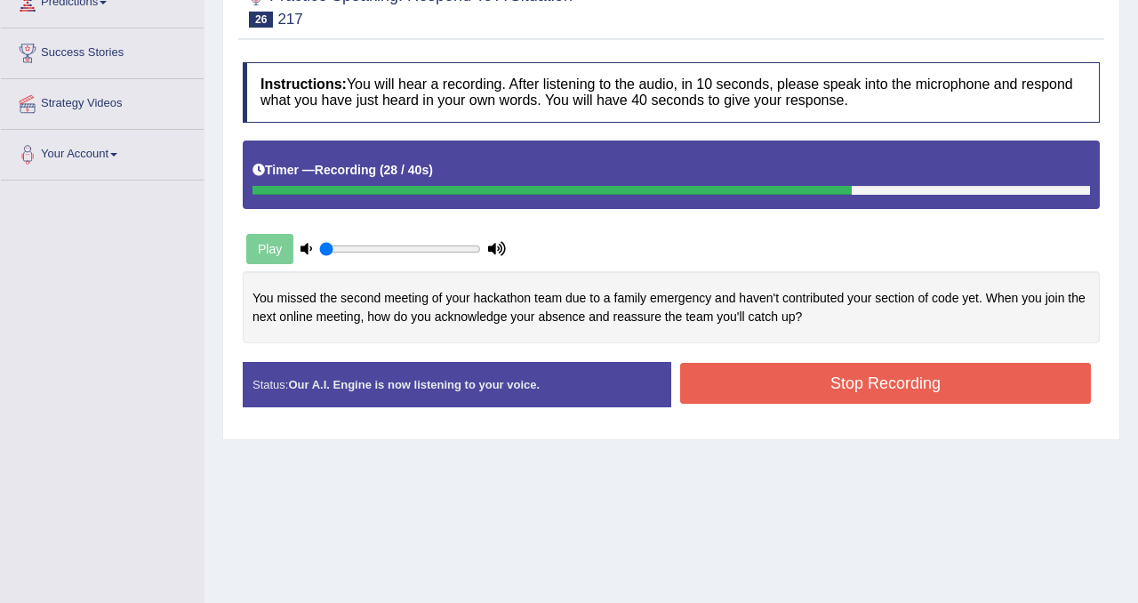
click at [914, 379] on button "Stop Recording" at bounding box center [885, 383] width 411 height 41
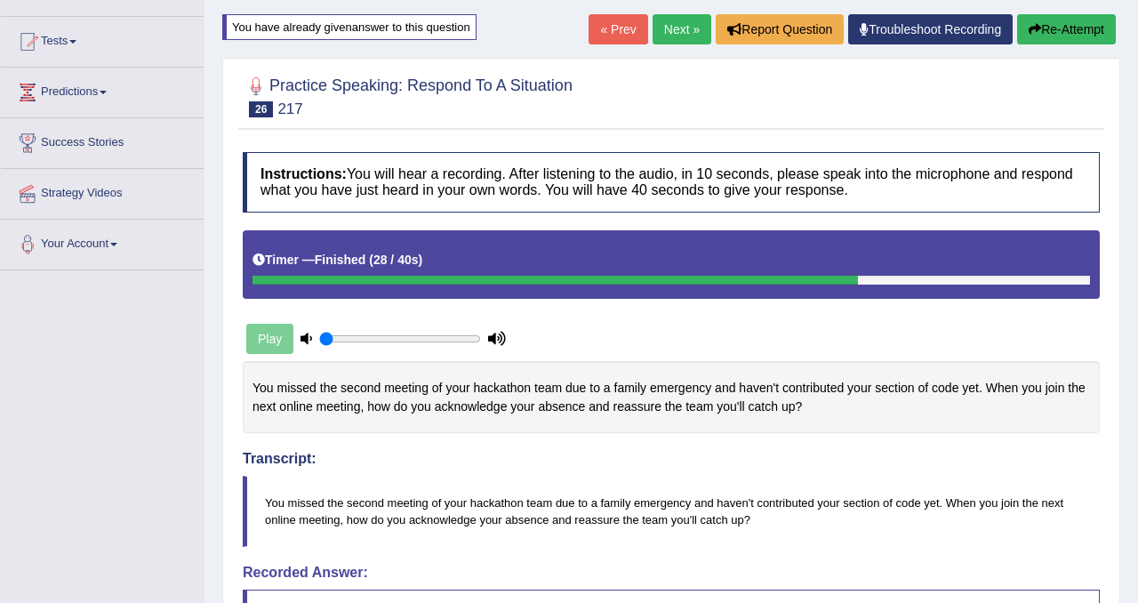
scroll to position [148, 0]
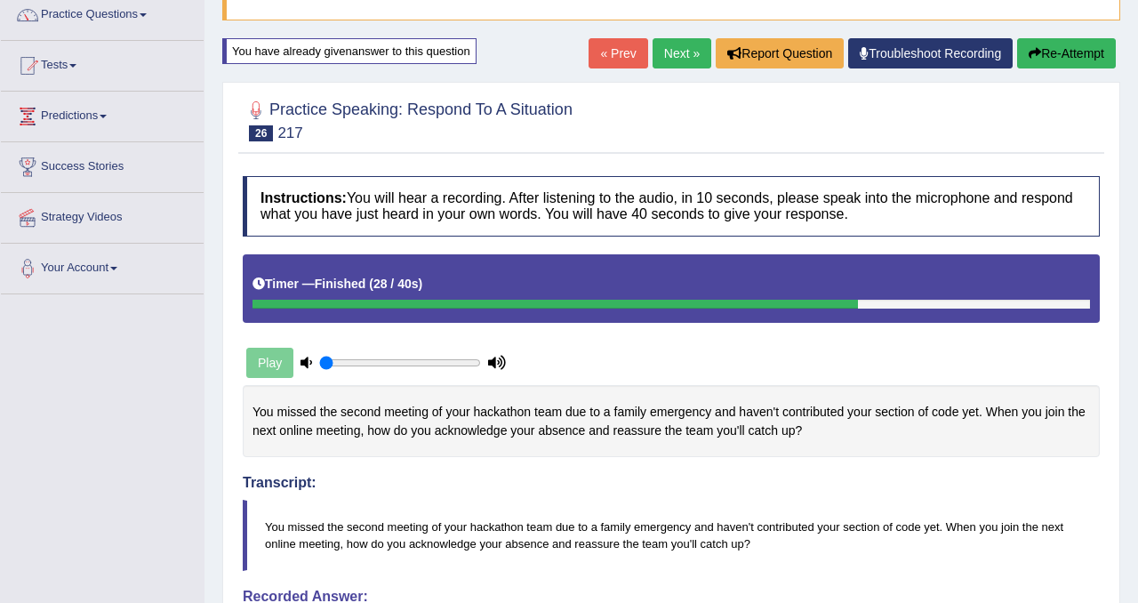
click at [672, 56] on link "Next »" at bounding box center [682, 53] width 59 height 30
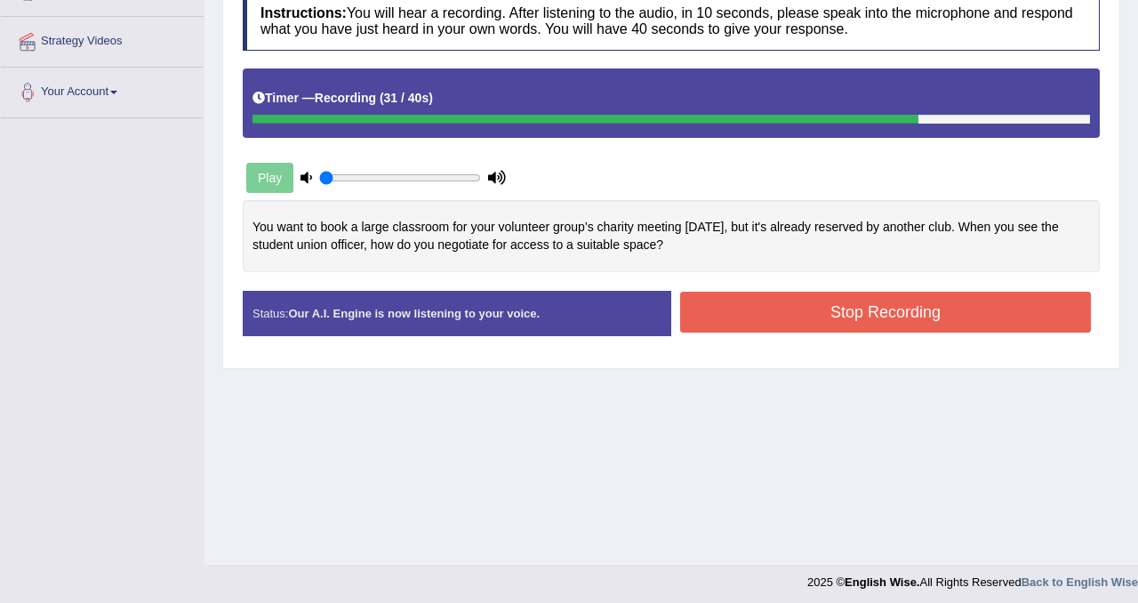
click at [898, 308] on button "Stop Recording" at bounding box center [885, 312] width 411 height 41
